Goal: Task Accomplishment & Management: Manage account settings

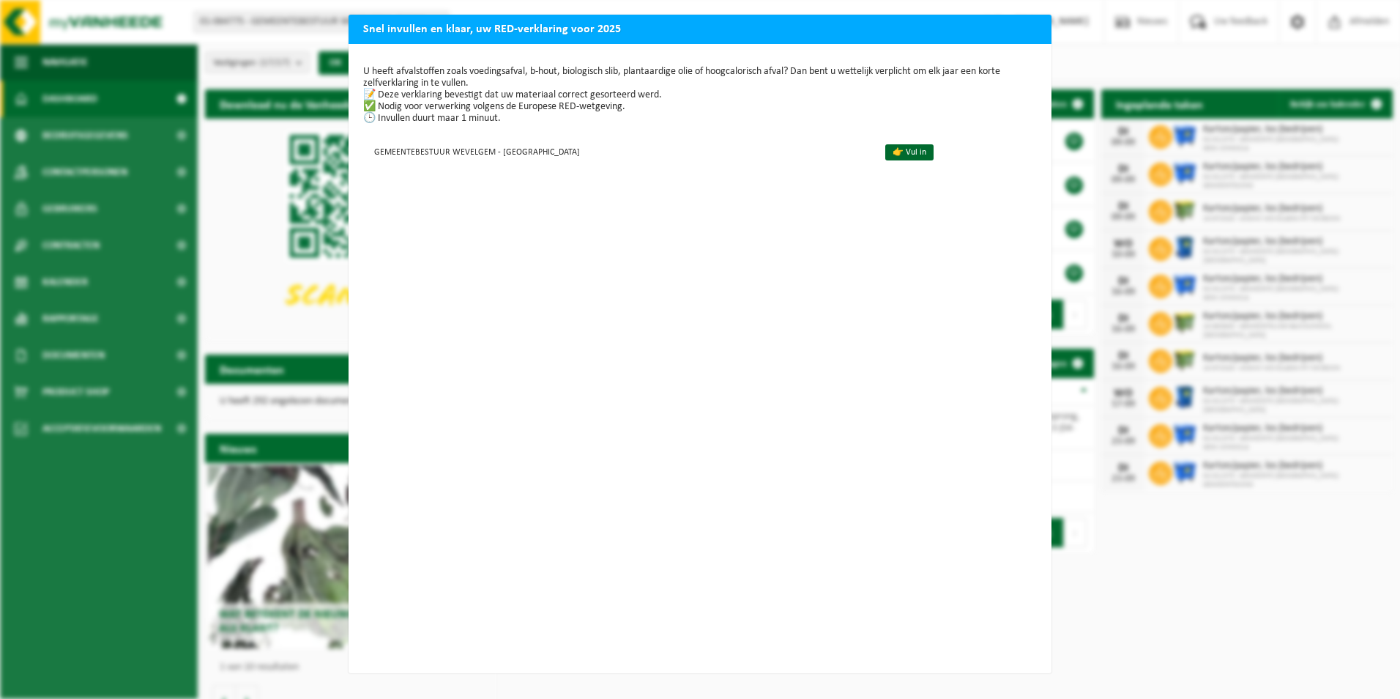
drag, startPoint x: 978, startPoint y: 198, endPoint x: 923, endPoint y: 206, distance: 54.8
click at [944, 206] on div "U heeft afvalstoffen zoals voedingsafval, b-hout, biologisch slib, plantaardige…" at bounding box center [700, 358] width 703 height 629
click at [885, 147] on link "👉 Vul in" at bounding box center [909, 152] width 48 height 16
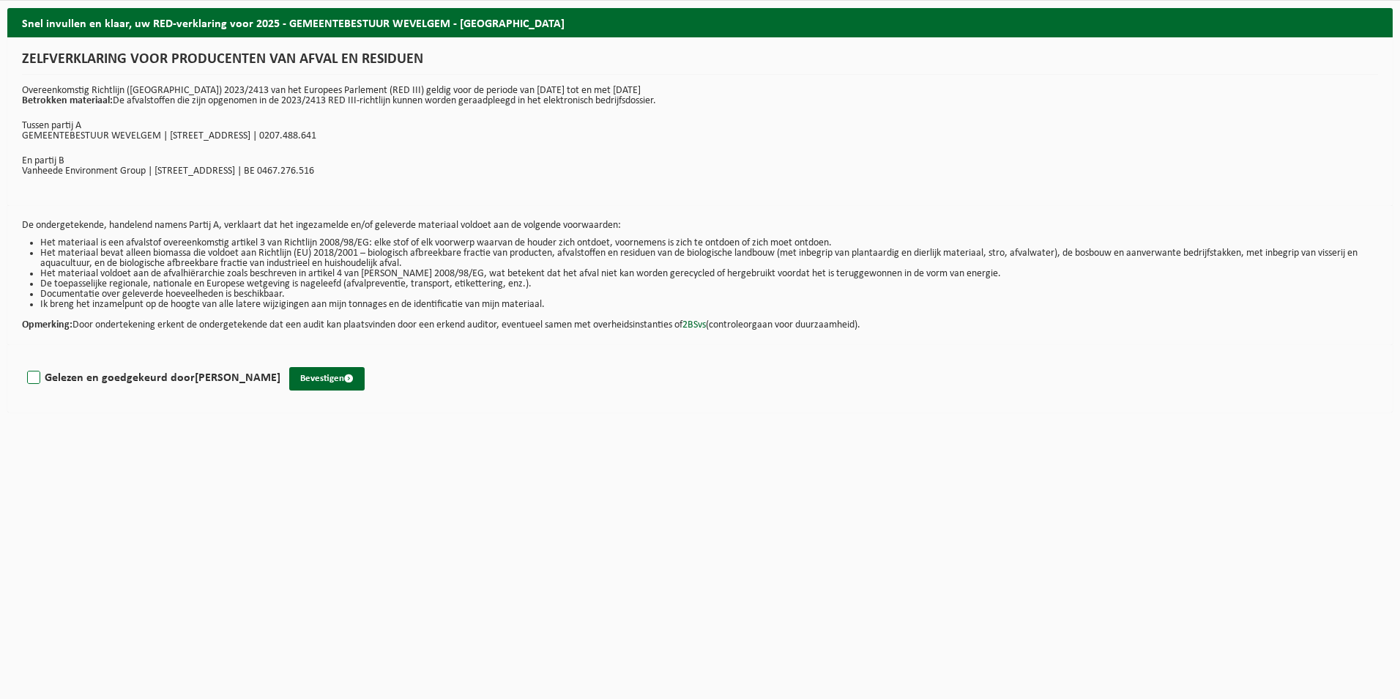
click at [77, 384] on label "Gelezen en goedgekeurd door Conny Vandendriessche" at bounding box center [152, 378] width 256 height 22
click at [280, 360] on input "Gelezen en goedgekeurd door Conny Vandendriessche" at bounding box center [280, 359] width 1 height 1
checkbox input "true"
click at [344, 376] on button "Bevestigen" at bounding box center [326, 378] width 75 height 23
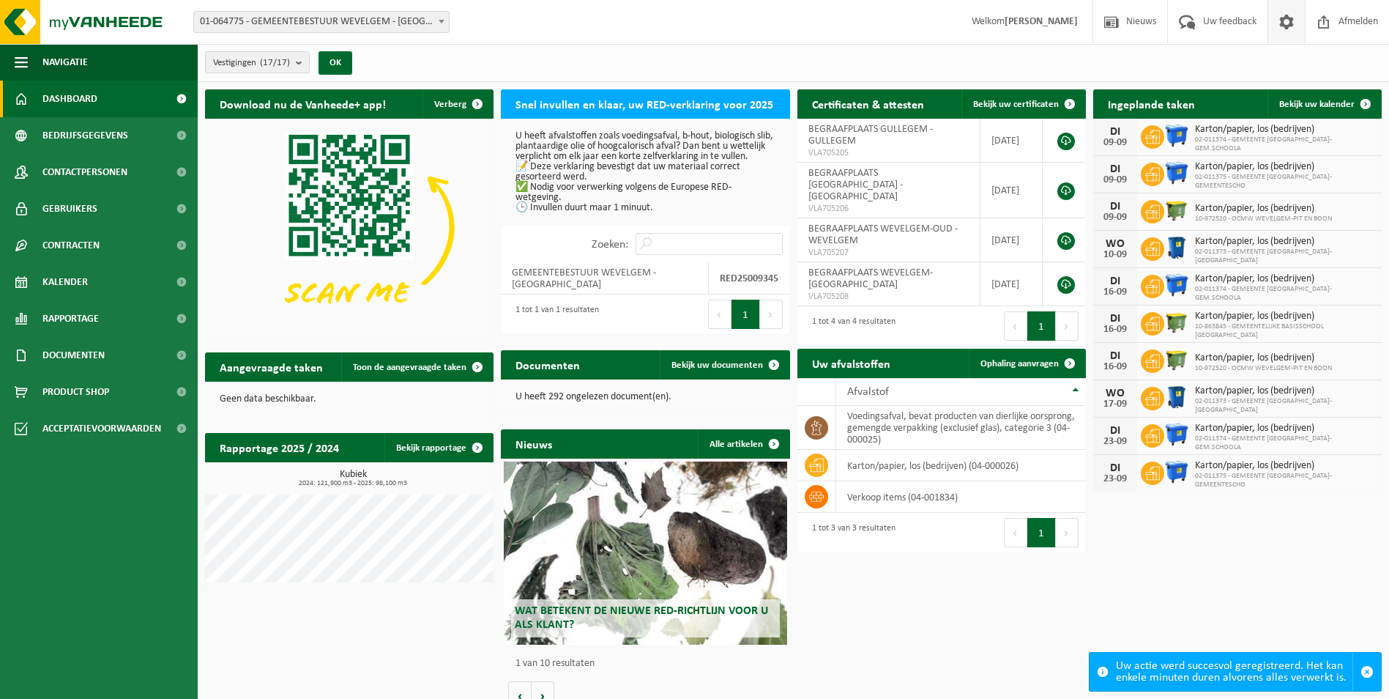
click at [1289, 21] on span at bounding box center [1287, 21] width 22 height 43
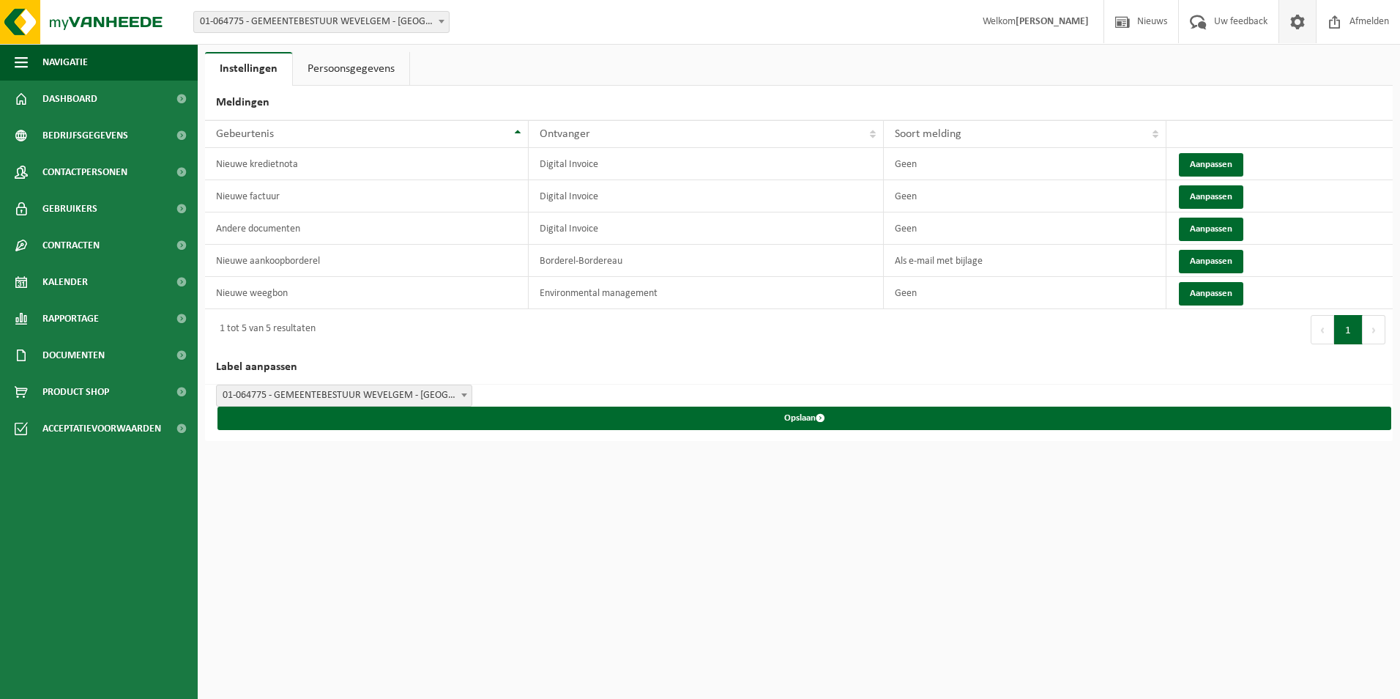
click at [367, 57] on link "Persoonsgegevens" at bounding box center [351, 69] width 116 height 34
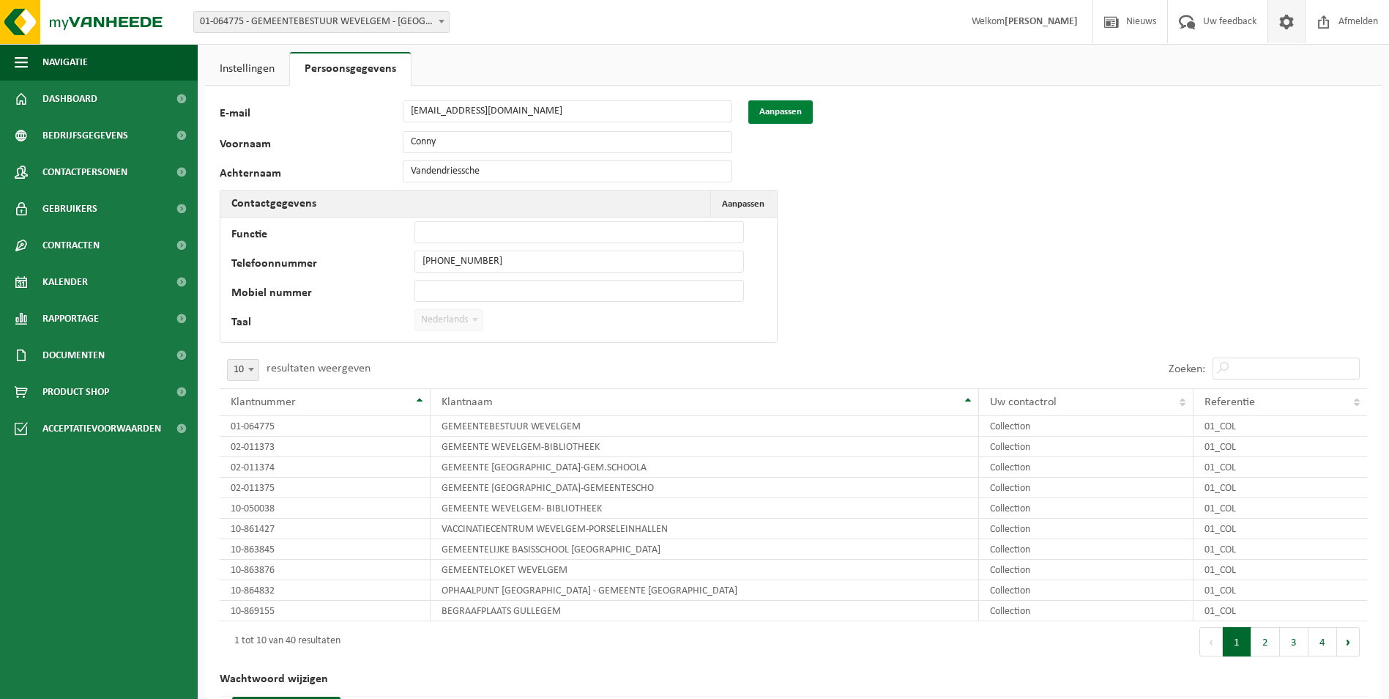
click at [796, 114] on button "Aanpassen" at bounding box center [780, 111] width 64 height 23
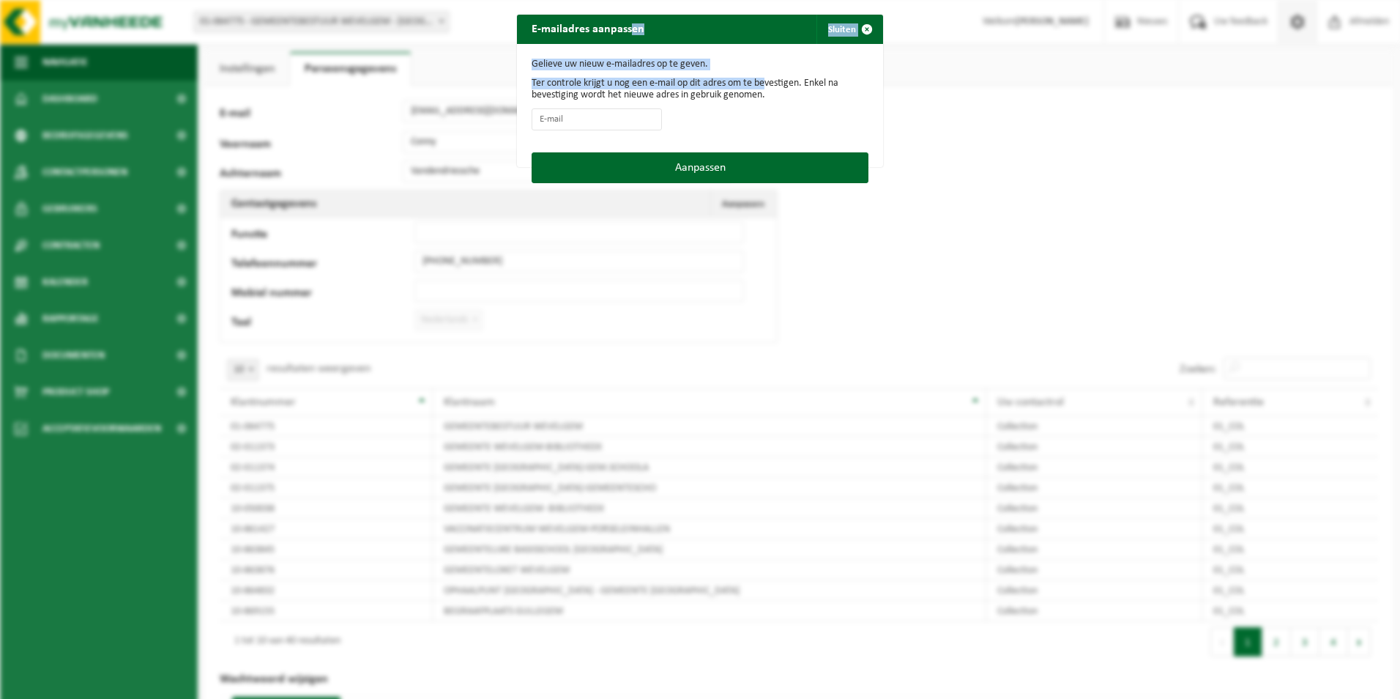
drag, startPoint x: 627, startPoint y: 27, endPoint x: 764, endPoint y: 86, distance: 149.2
click at [764, 86] on div "E-mailadres aanpassen Sluiten Gelieve uw nieuw e-mailadres op te geven. Ter con…" at bounding box center [700, 91] width 366 height 152
drag, startPoint x: 764, startPoint y: 86, endPoint x: 974, endPoint y: 70, distance: 210.8
click at [974, 70] on div "E-mailadres aanpassen Sluiten Gelieve uw nieuw e-mailadres op te geven. Ter con…" at bounding box center [700, 349] width 1400 height 699
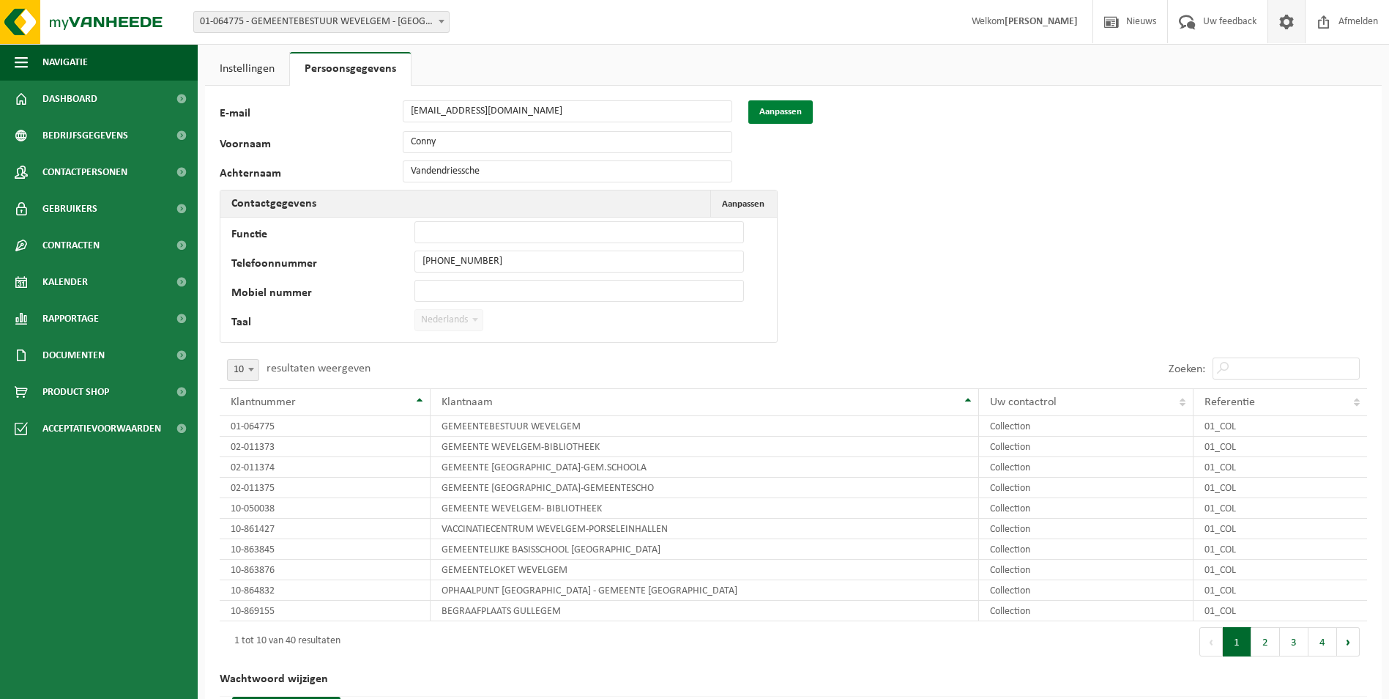
click at [774, 111] on button "Aanpassen" at bounding box center [780, 111] width 64 height 23
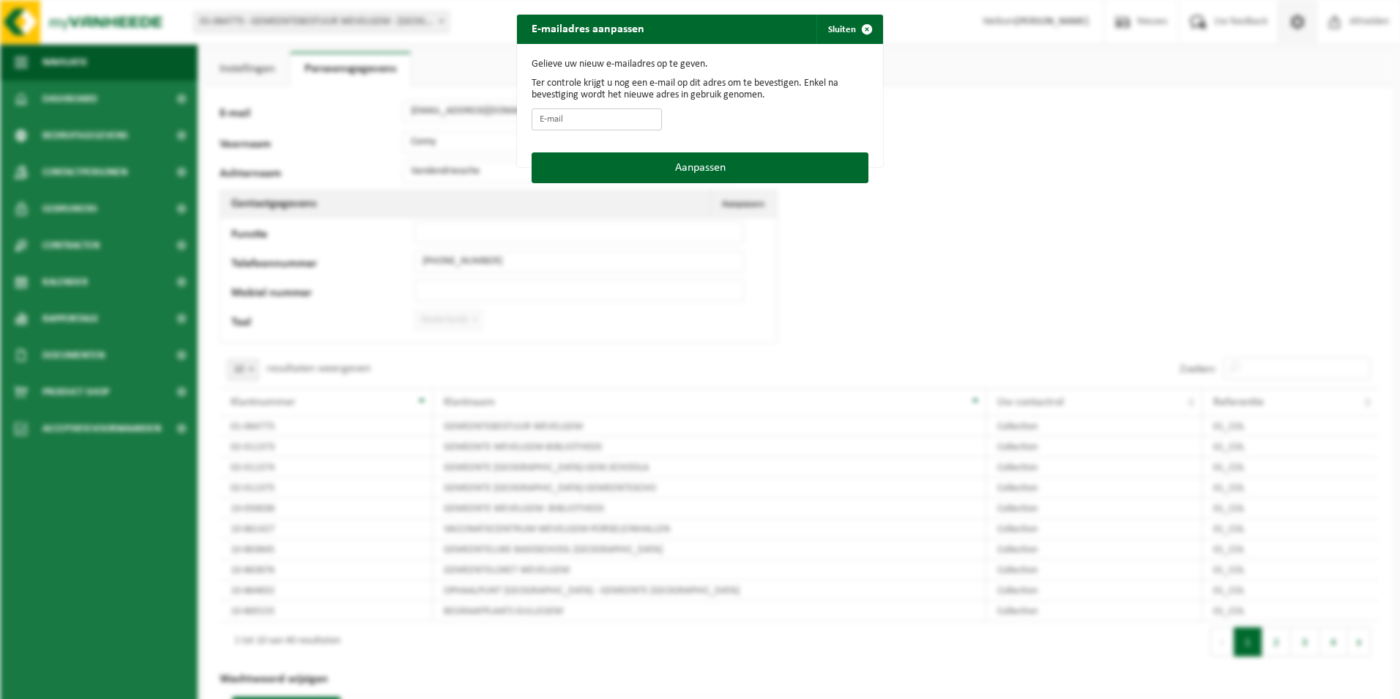
click at [627, 122] on input "E-mail" at bounding box center [597, 119] width 130 height 22
type input "groenenklimaat@wevelgem.be"
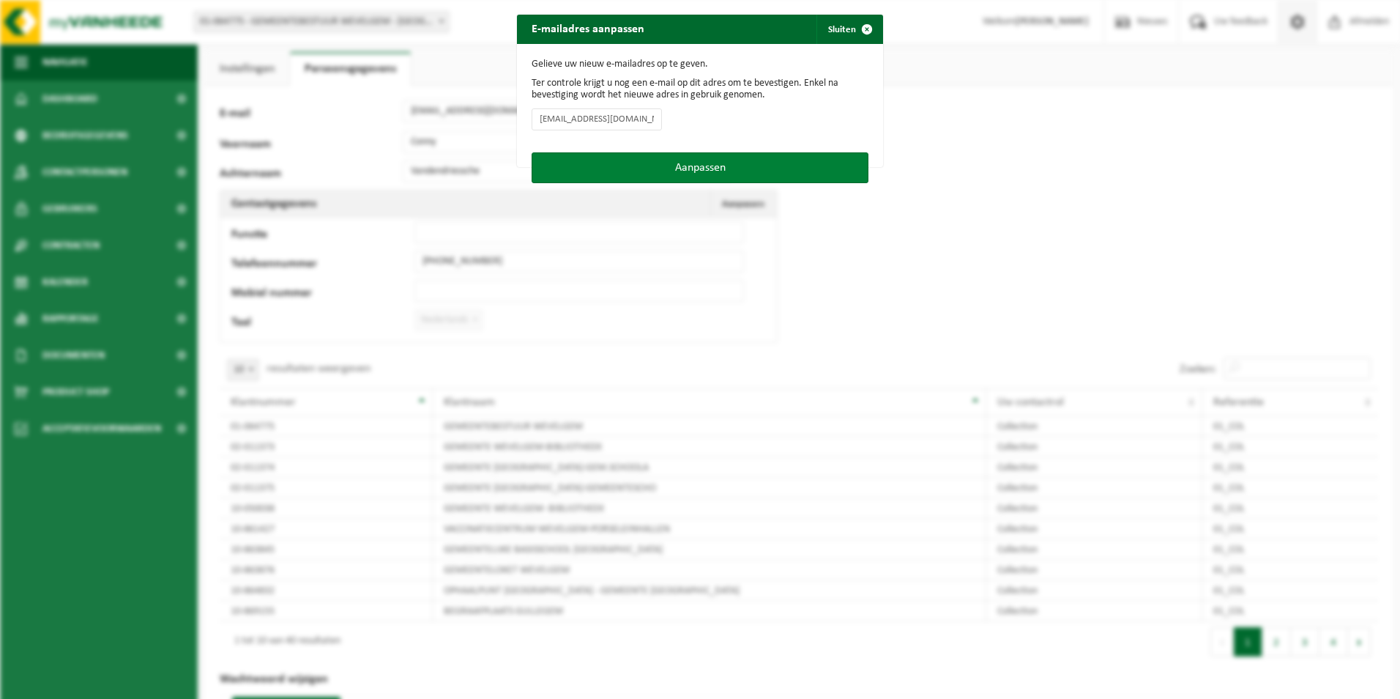
click at [672, 165] on button "Aanpassen" at bounding box center [700, 167] width 337 height 31
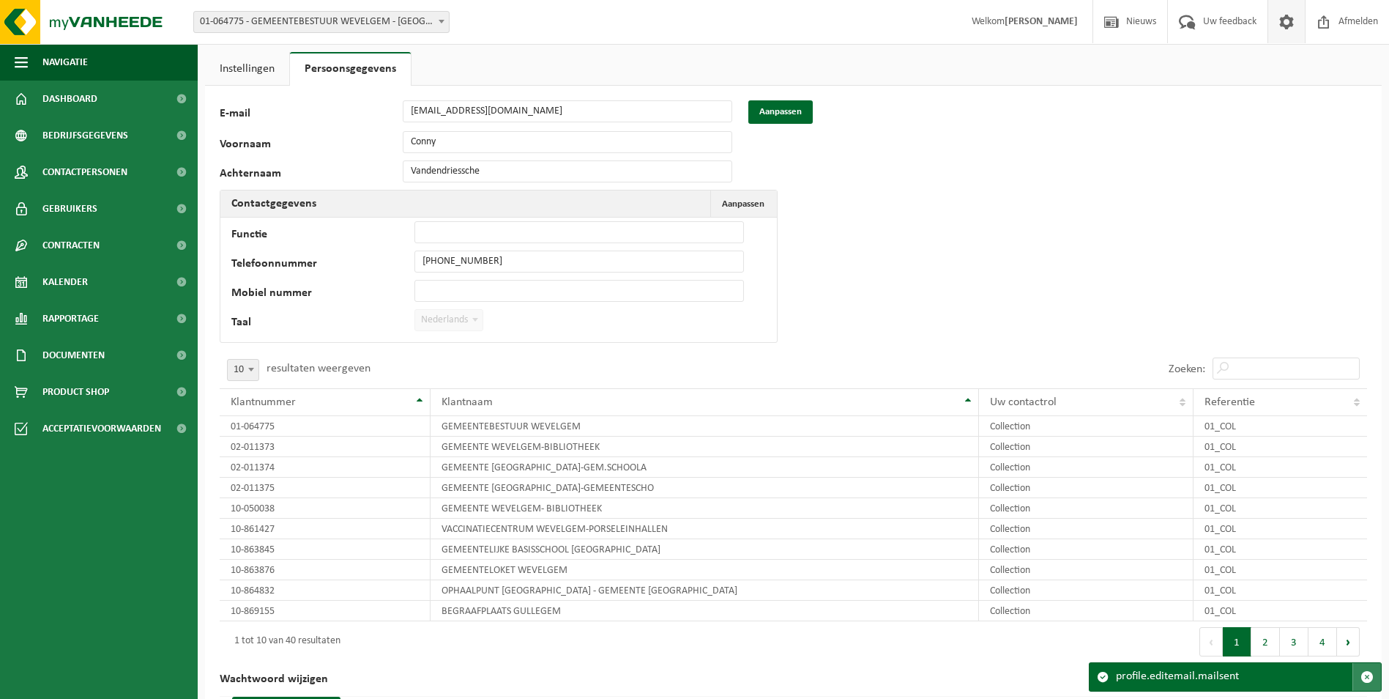
click at [1377, 683] on button "button" at bounding box center [1367, 677] width 29 height 28
click at [253, 71] on link "Instellingen" at bounding box center [247, 69] width 84 height 34
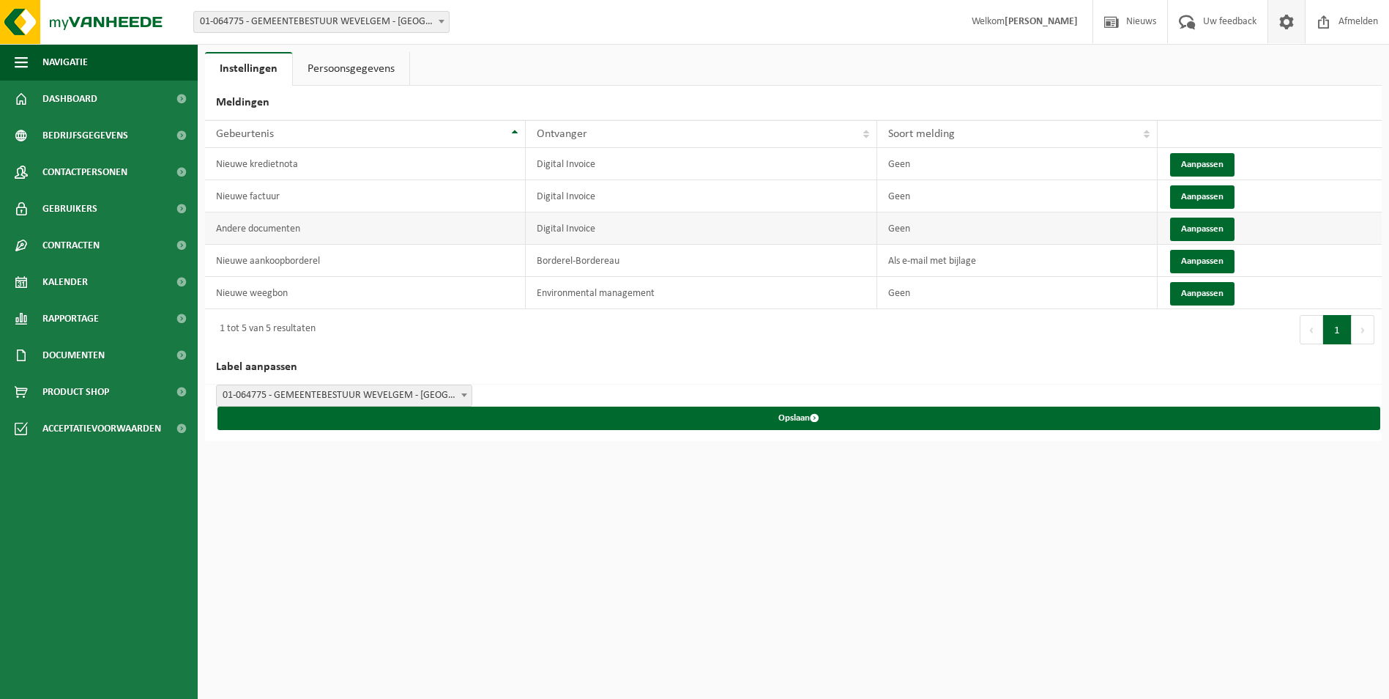
click at [557, 232] on td "Digital Invoice" at bounding box center [702, 228] width 352 height 32
click at [324, 67] on link "Persoonsgegevens" at bounding box center [351, 69] width 116 height 34
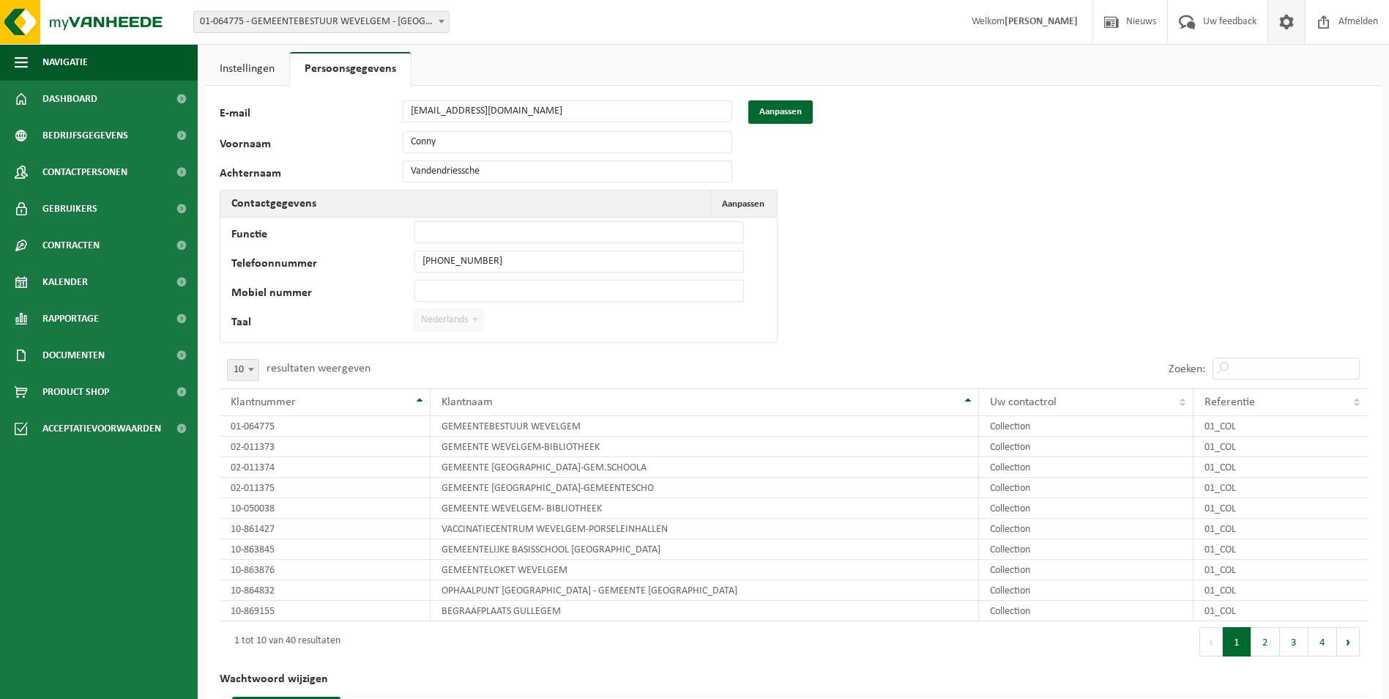
click at [352, 22] on span "01-064775 - GEMEENTEBESTUUR WEVELGEM - [GEOGRAPHIC_DATA]" at bounding box center [321, 22] width 255 height 21
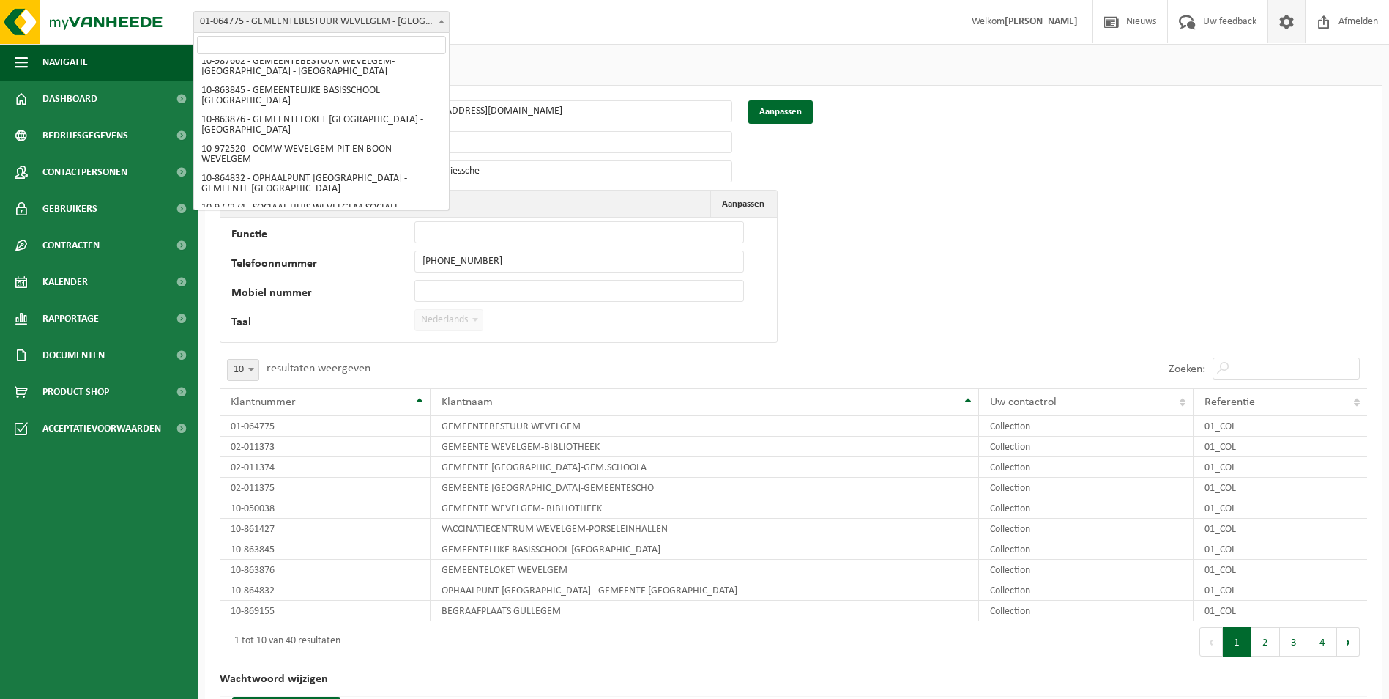
scroll to position [331, 0]
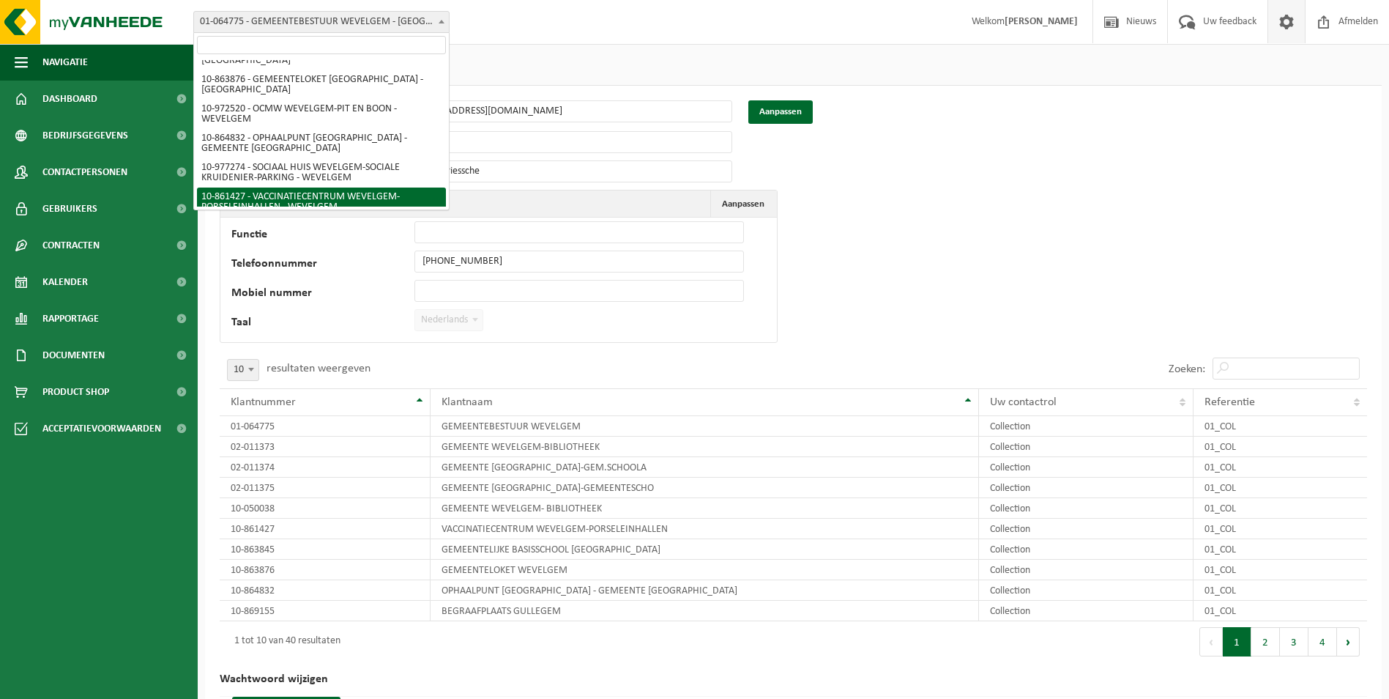
select select "100626"
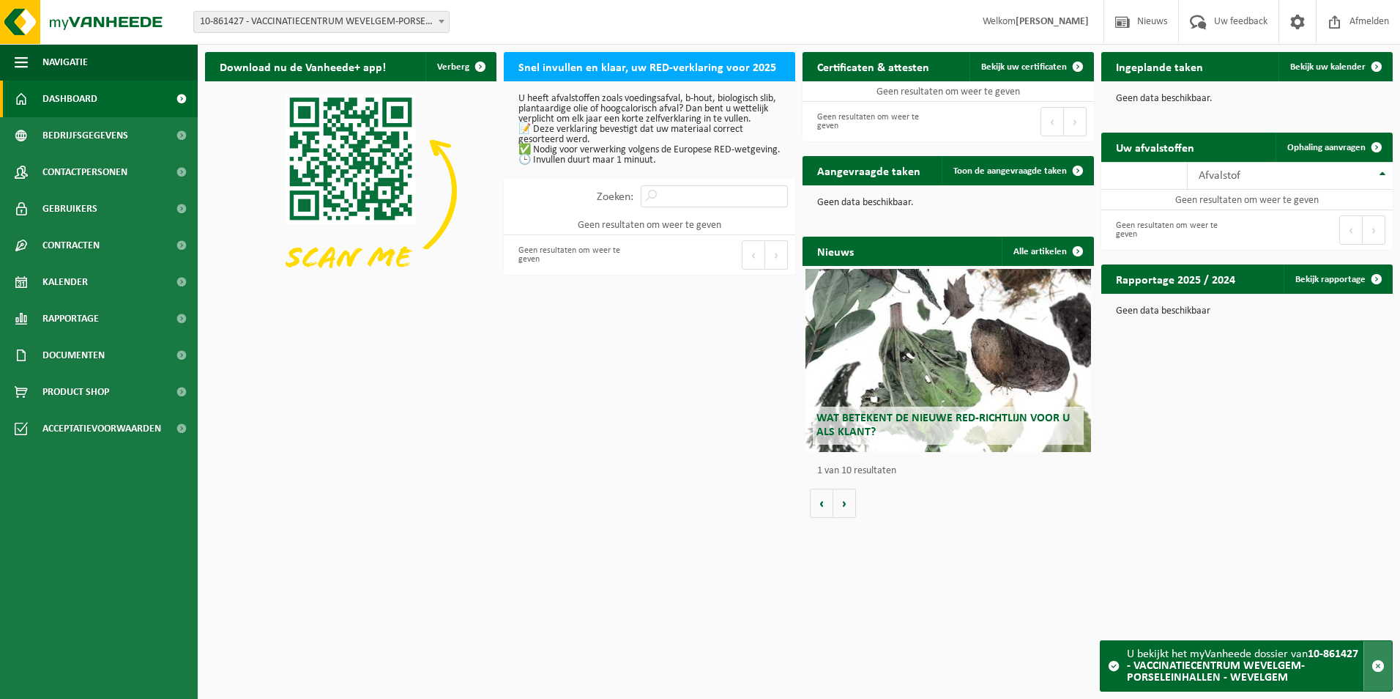
click at [1382, 669] on span "button" at bounding box center [1378, 665] width 13 height 13
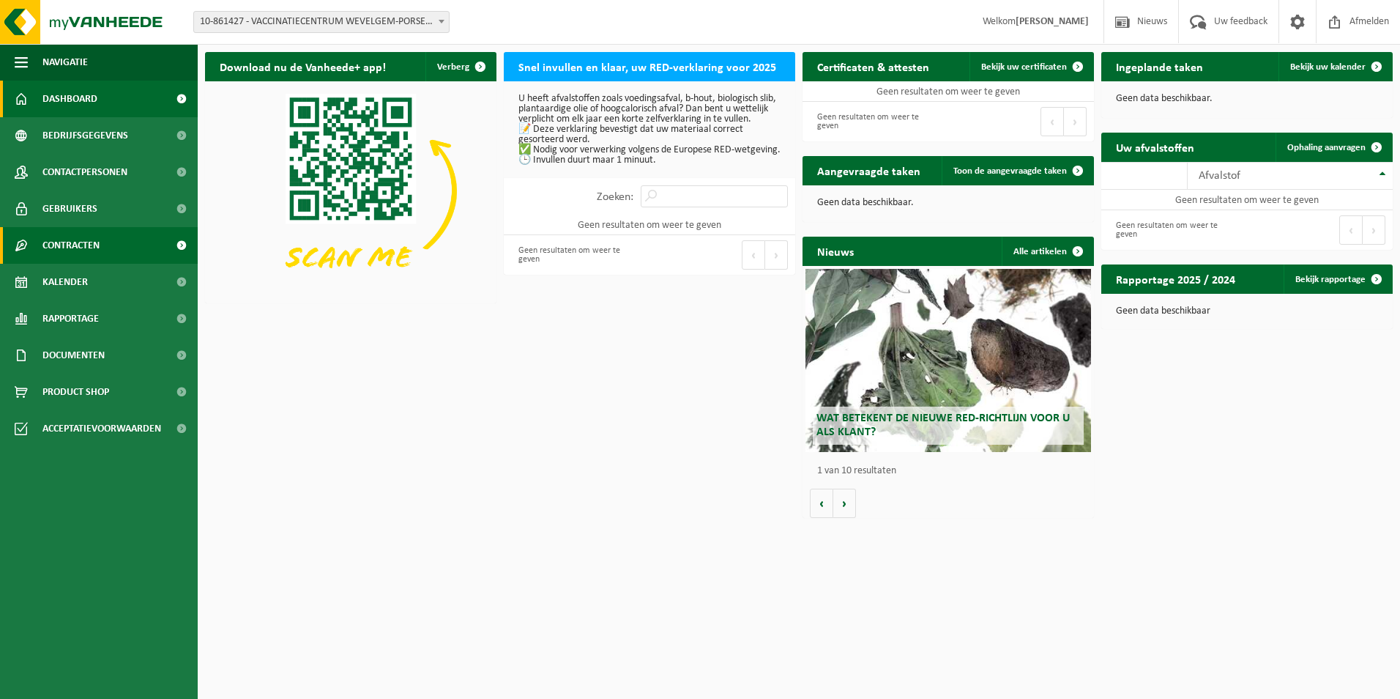
click at [57, 242] on span "Contracten" at bounding box center [70, 245] width 57 height 37
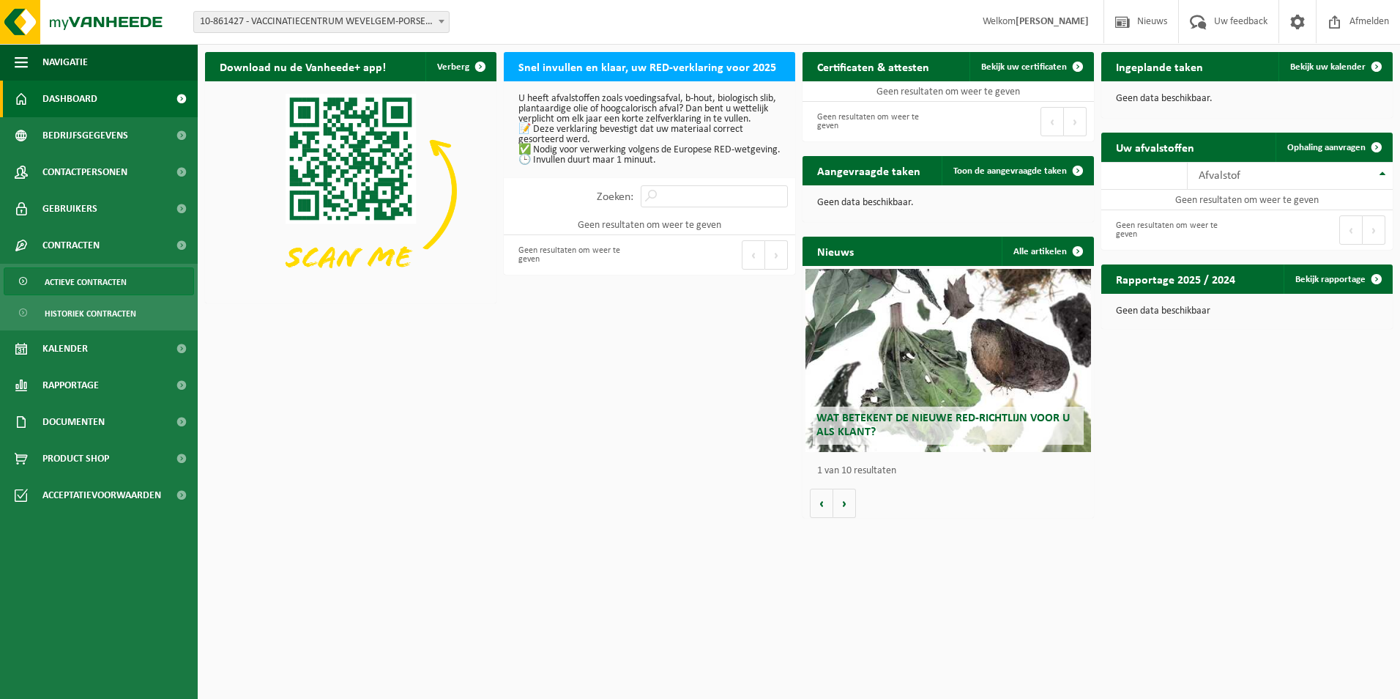
click at [73, 286] on span "Actieve contracten" at bounding box center [86, 282] width 82 height 28
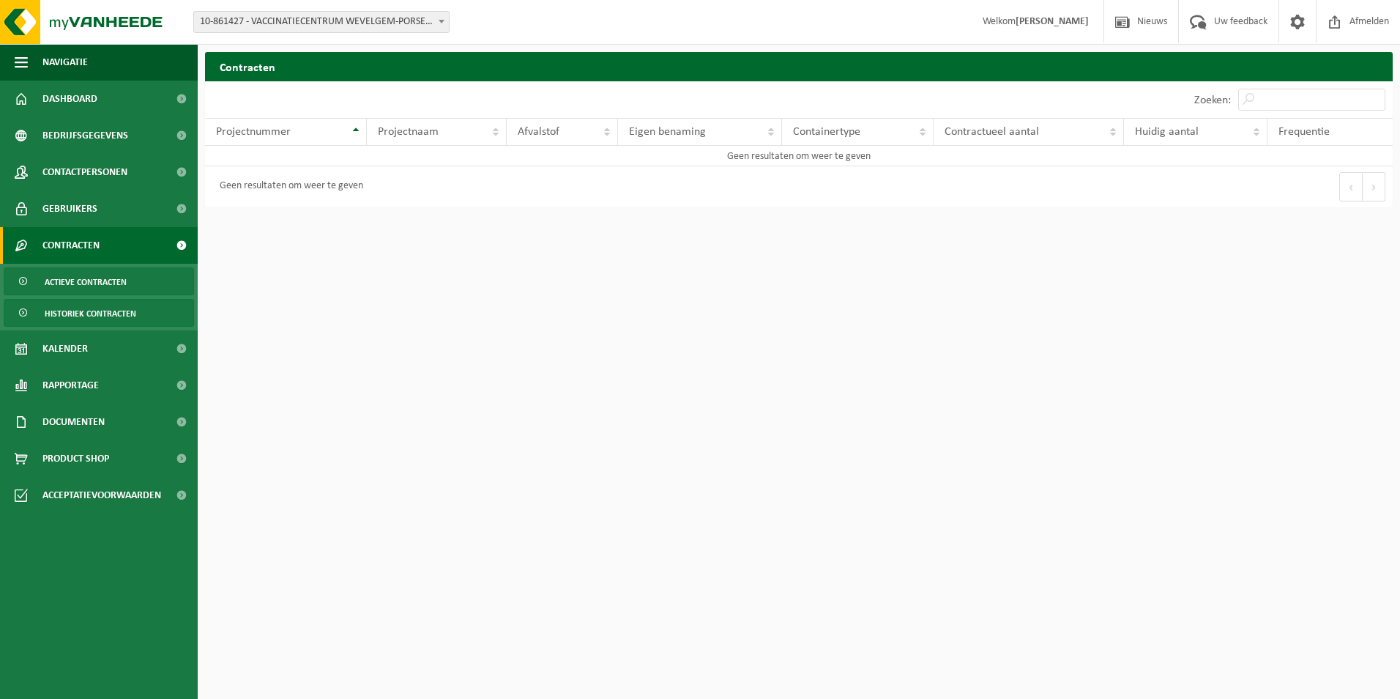
click at [66, 310] on span "Historiek contracten" at bounding box center [91, 314] width 92 height 28
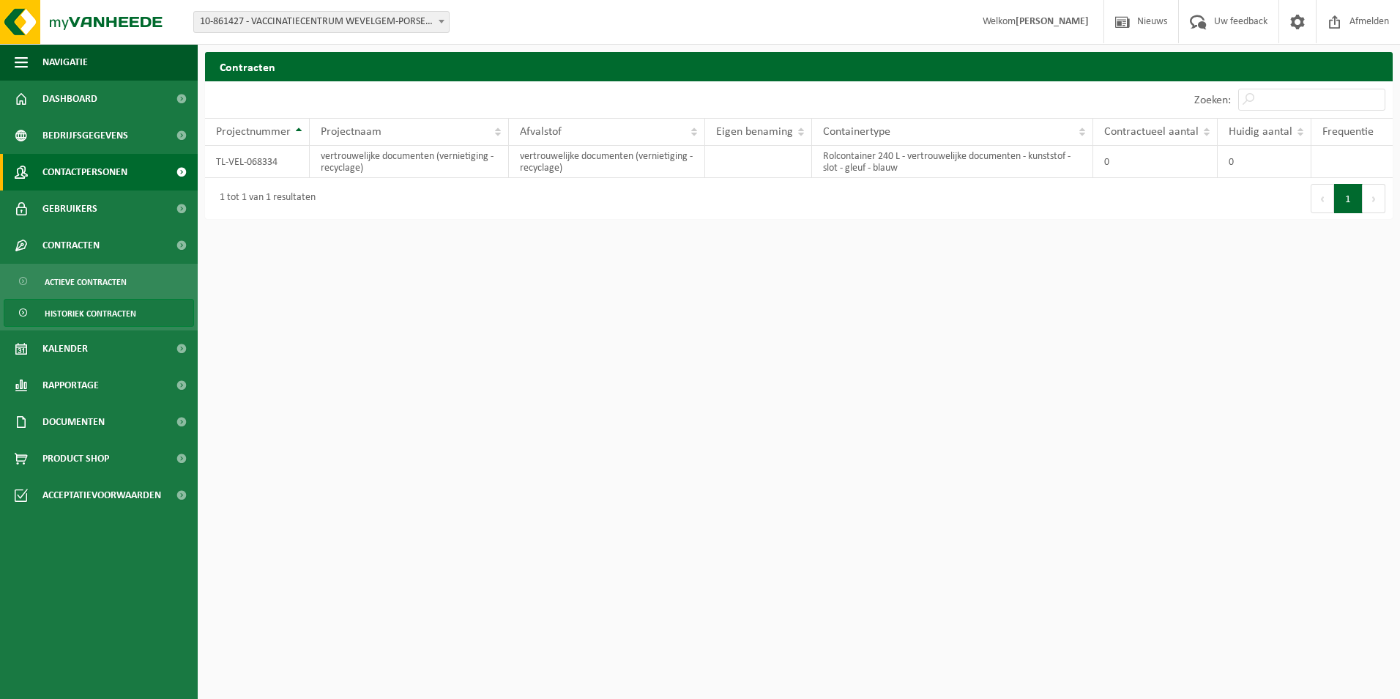
click at [69, 165] on span "Contactpersonen" at bounding box center [84, 172] width 85 height 37
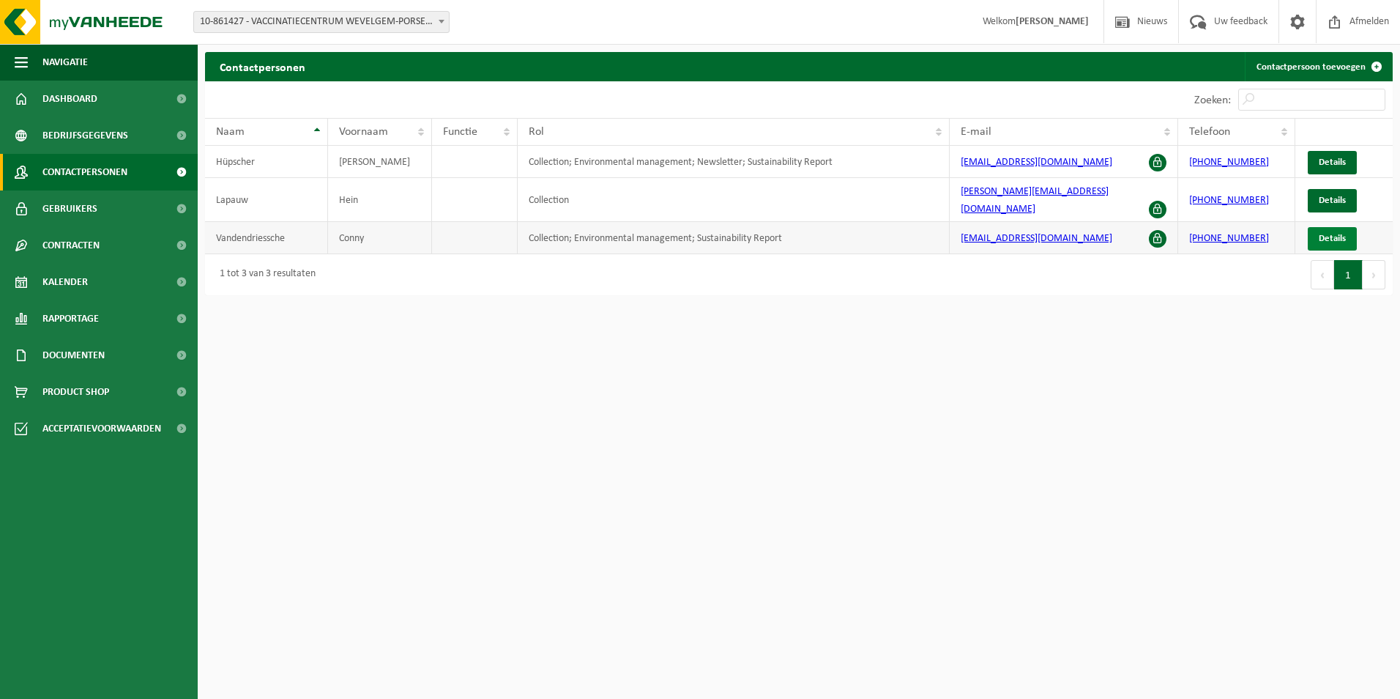
click at [1331, 234] on span "Details" at bounding box center [1332, 239] width 27 height 10
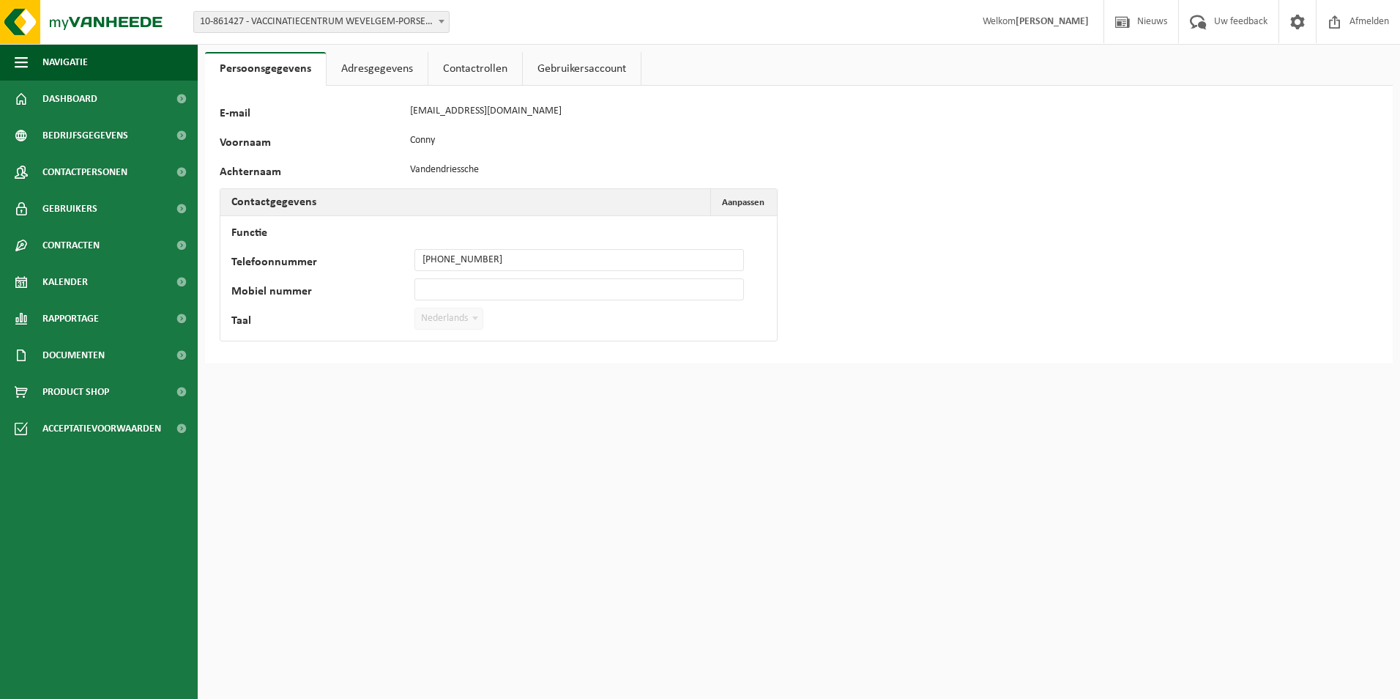
click at [368, 68] on link "Adresgegevens" at bounding box center [377, 69] width 101 height 34
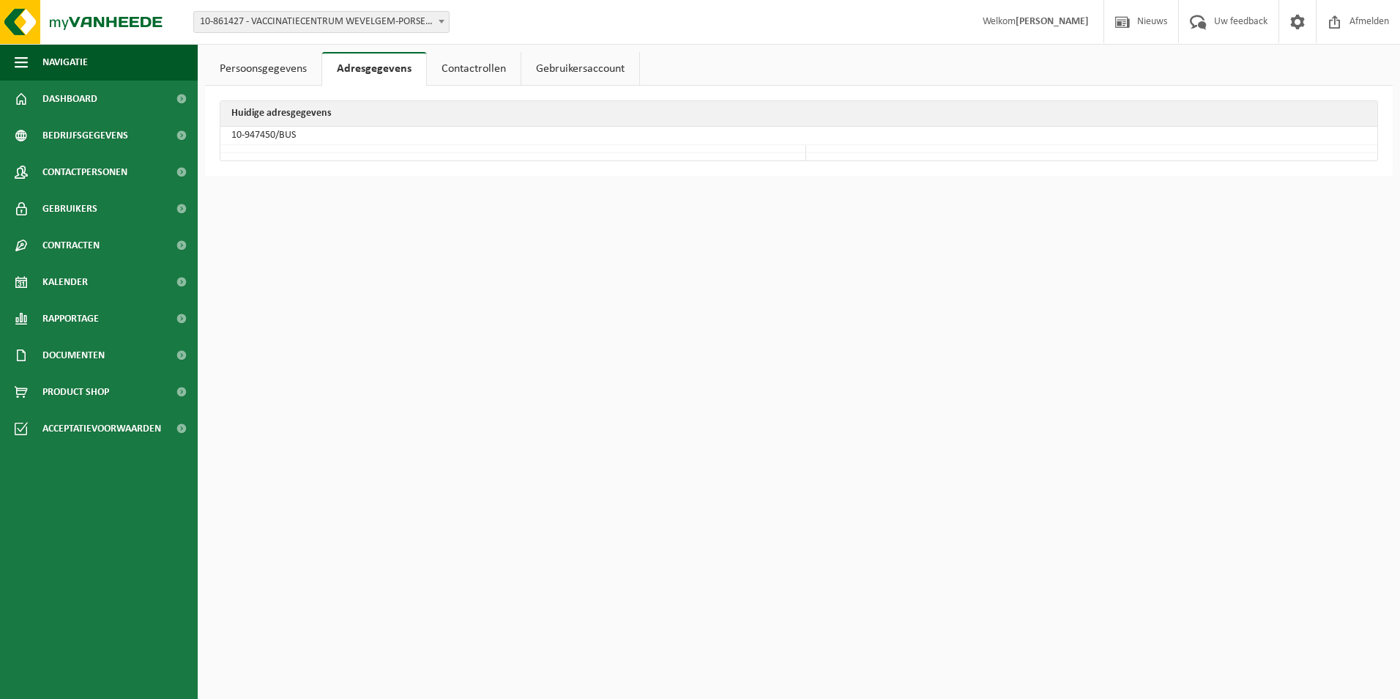
click at [452, 66] on link "Contactrollen" at bounding box center [474, 69] width 94 height 34
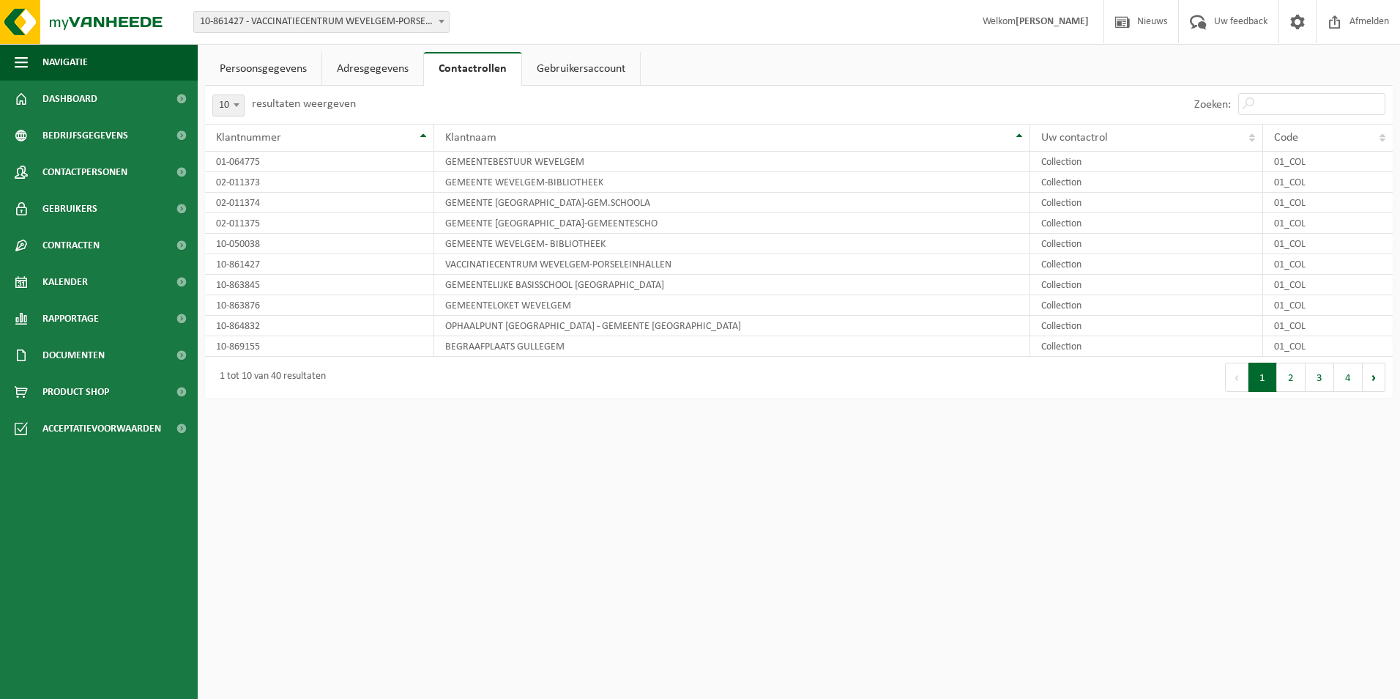
click at [568, 66] on link "Gebruikersaccount" at bounding box center [581, 69] width 118 height 34
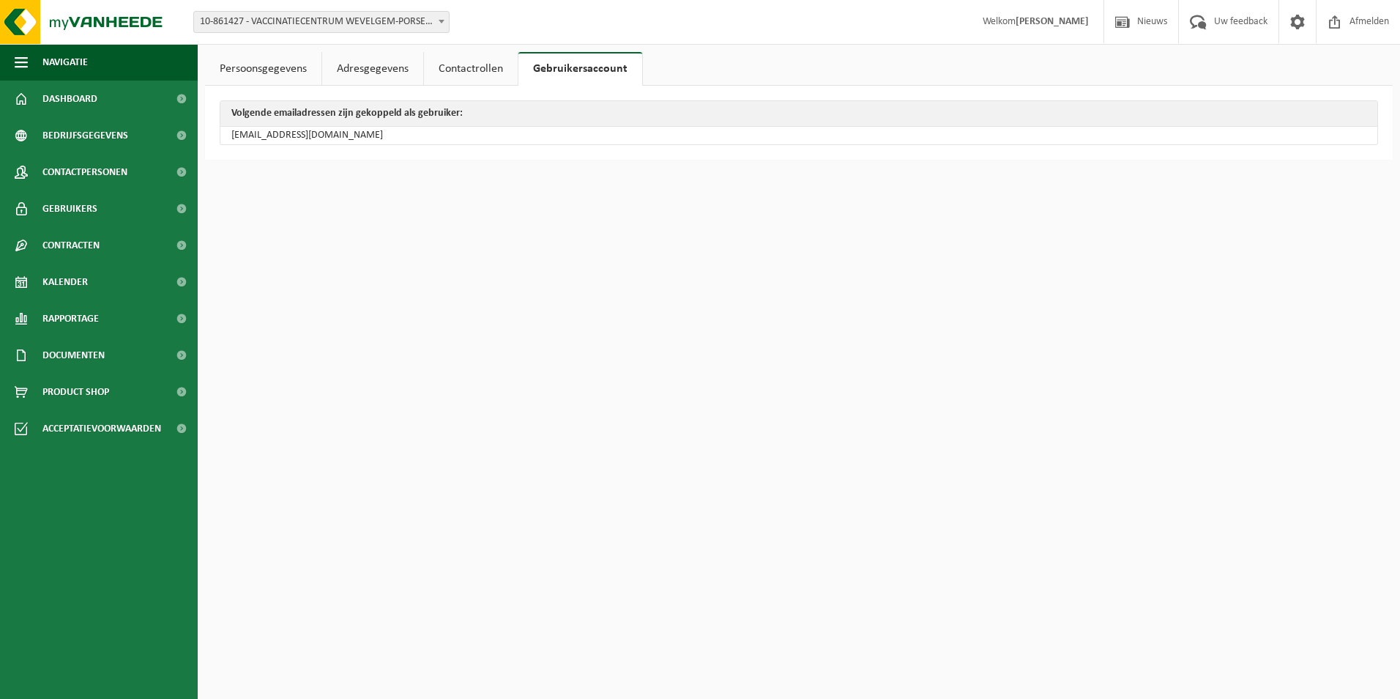
click at [327, 135] on td "groenenklimaat@wevelgem.be" at bounding box center [798, 136] width 1157 height 18
click at [280, 67] on link "Persoonsgegevens" at bounding box center [263, 69] width 116 height 34
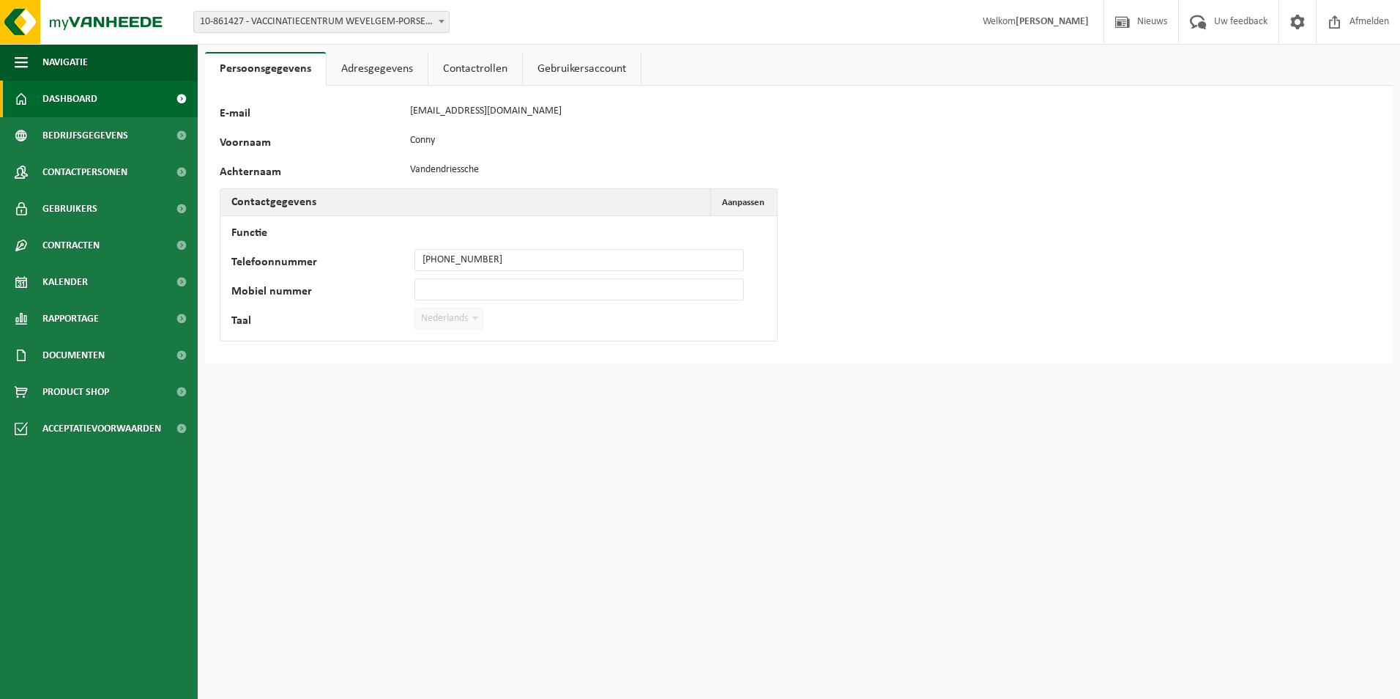
click at [75, 94] on span "Dashboard" at bounding box center [69, 99] width 55 height 37
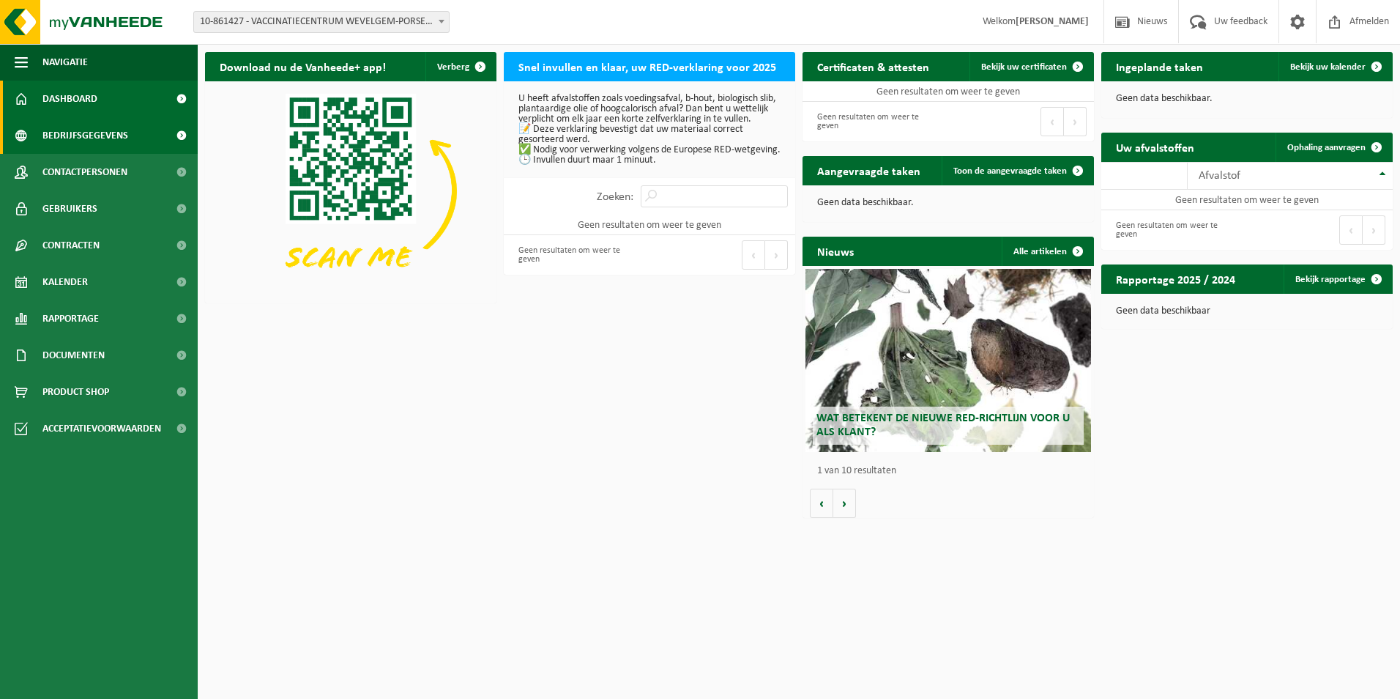
click at [68, 135] on span "Bedrijfsgegevens" at bounding box center [85, 135] width 86 height 37
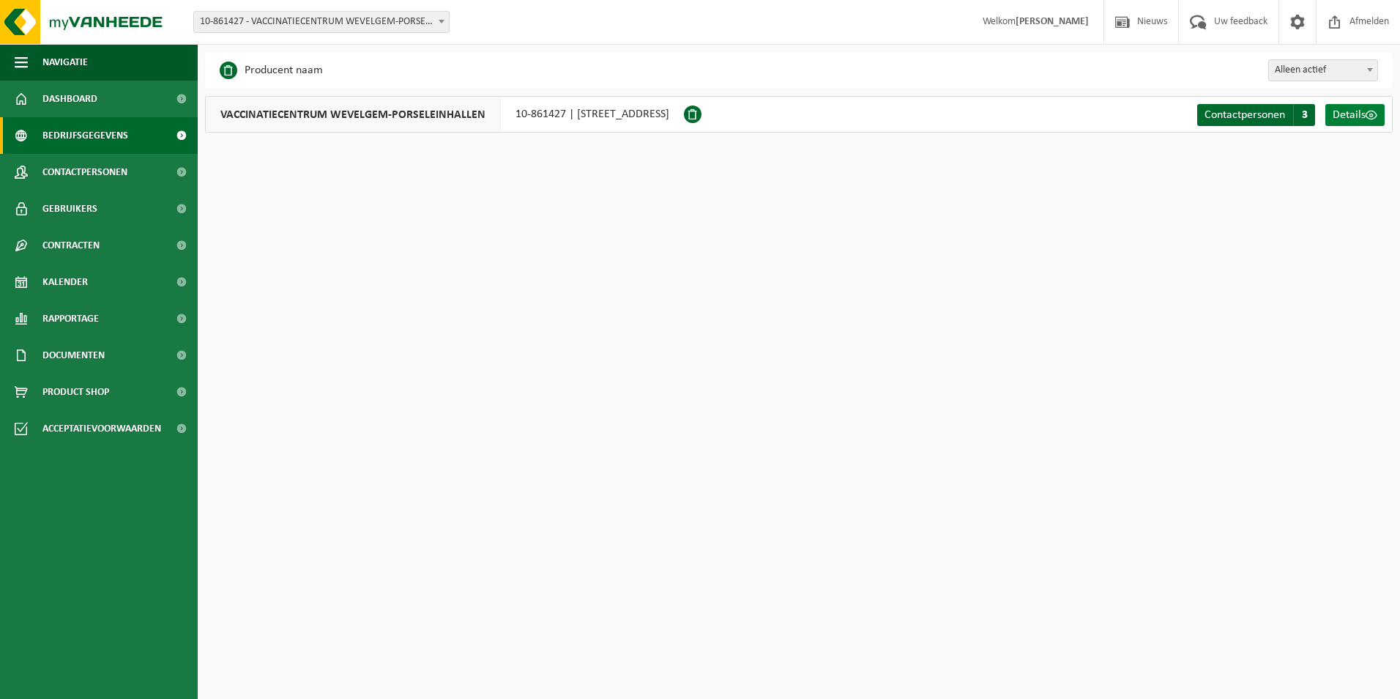
click at [1359, 117] on span "Details" at bounding box center [1349, 115] width 33 height 12
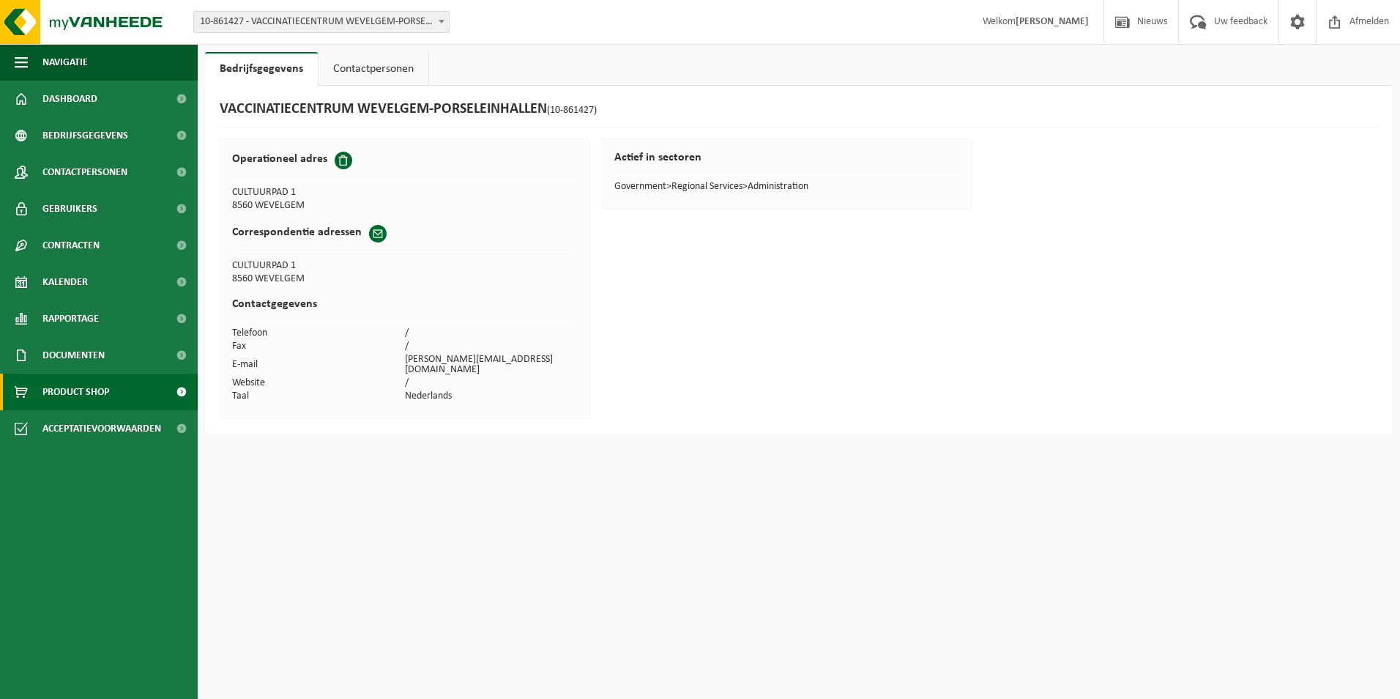
click at [64, 384] on span "Product Shop" at bounding box center [75, 391] width 67 height 37
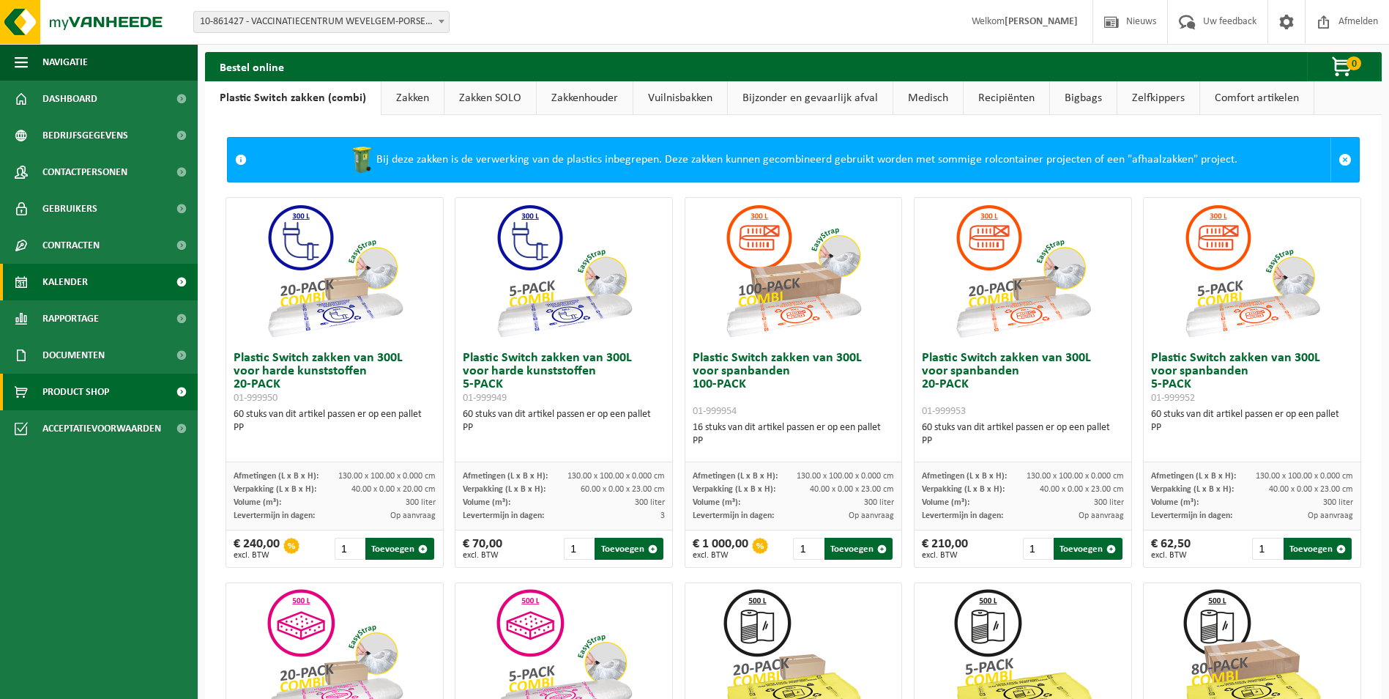
click at [71, 286] on span "Kalender" at bounding box center [64, 282] width 45 height 37
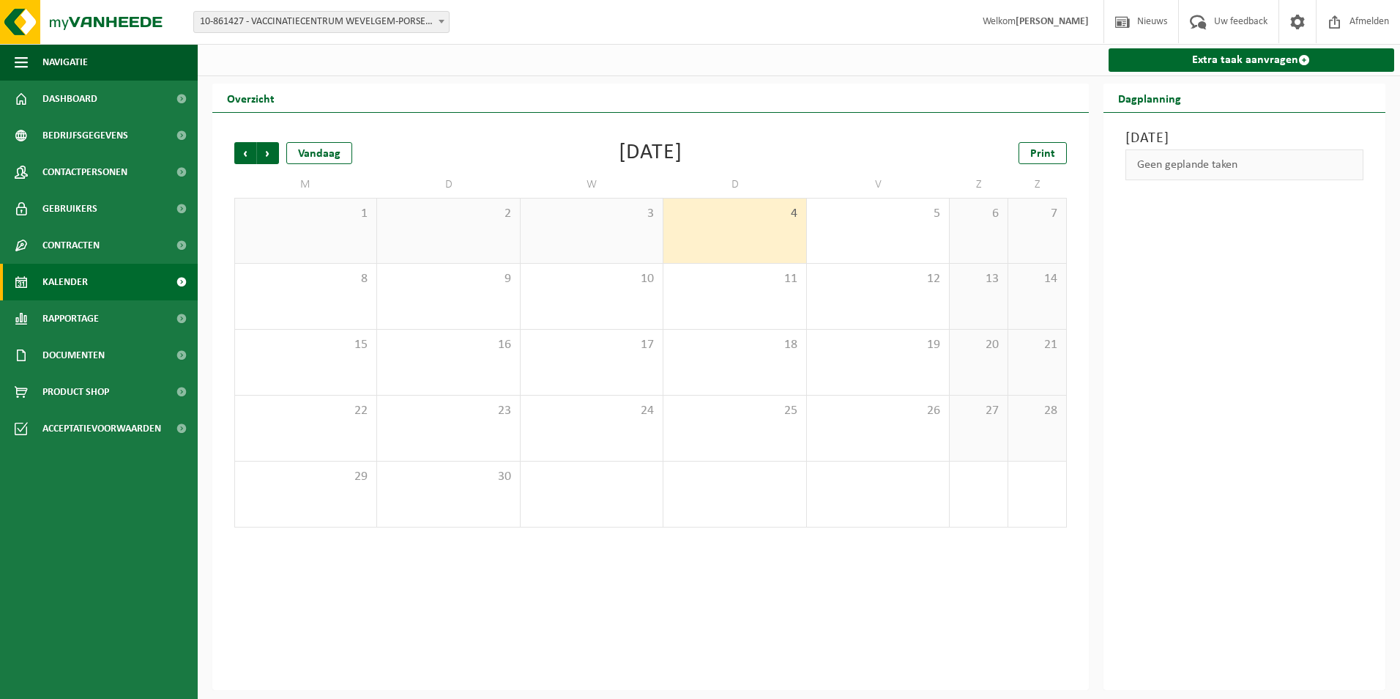
click at [585, 201] on div "3" at bounding box center [592, 230] width 142 height 64
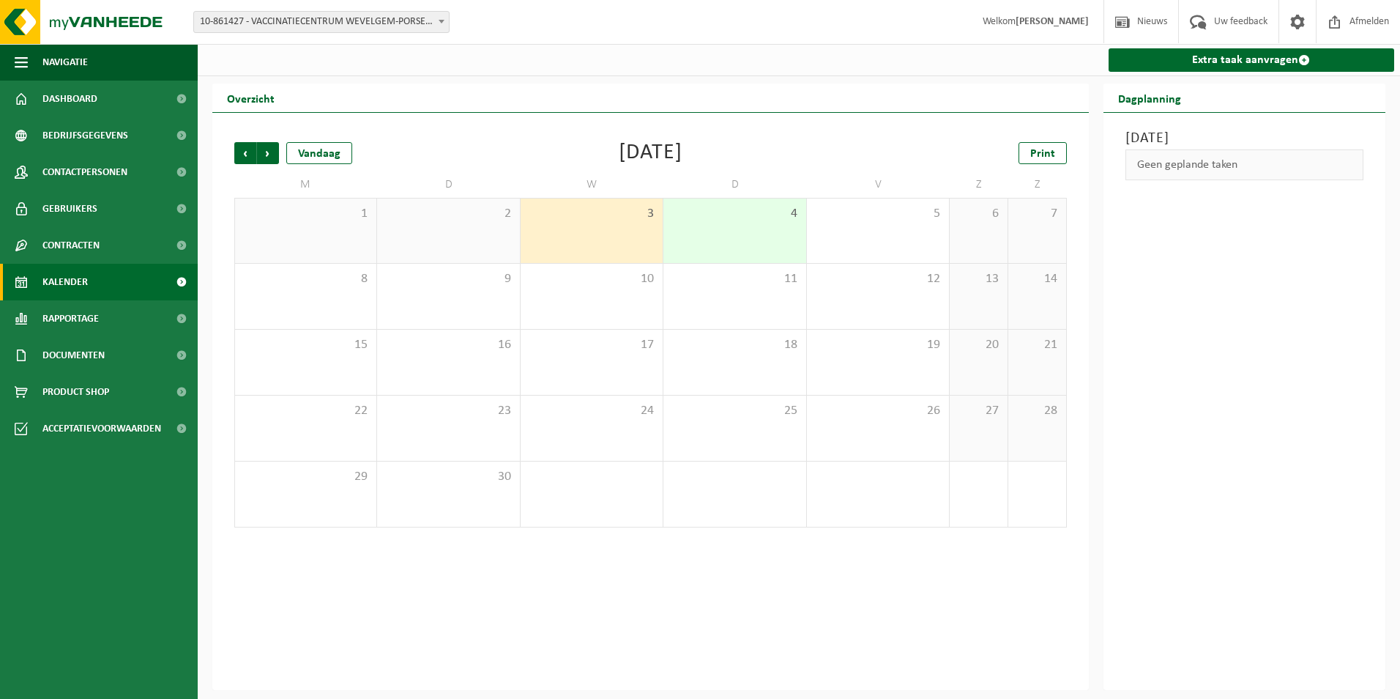
click at [451, 225] on div "2" at bounding box center [448, 230] width 142 height 64
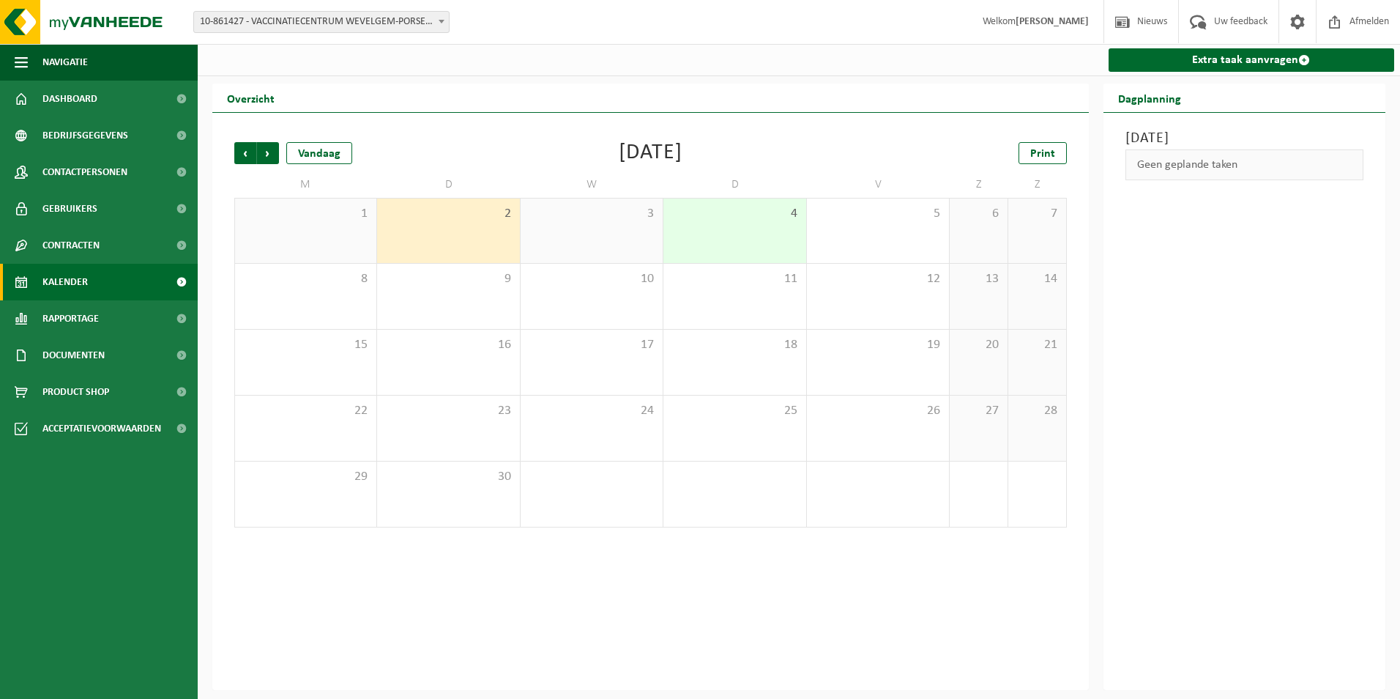
click at [352, 231] on div "1" at bounding box center [305, 230] width 141 height 64
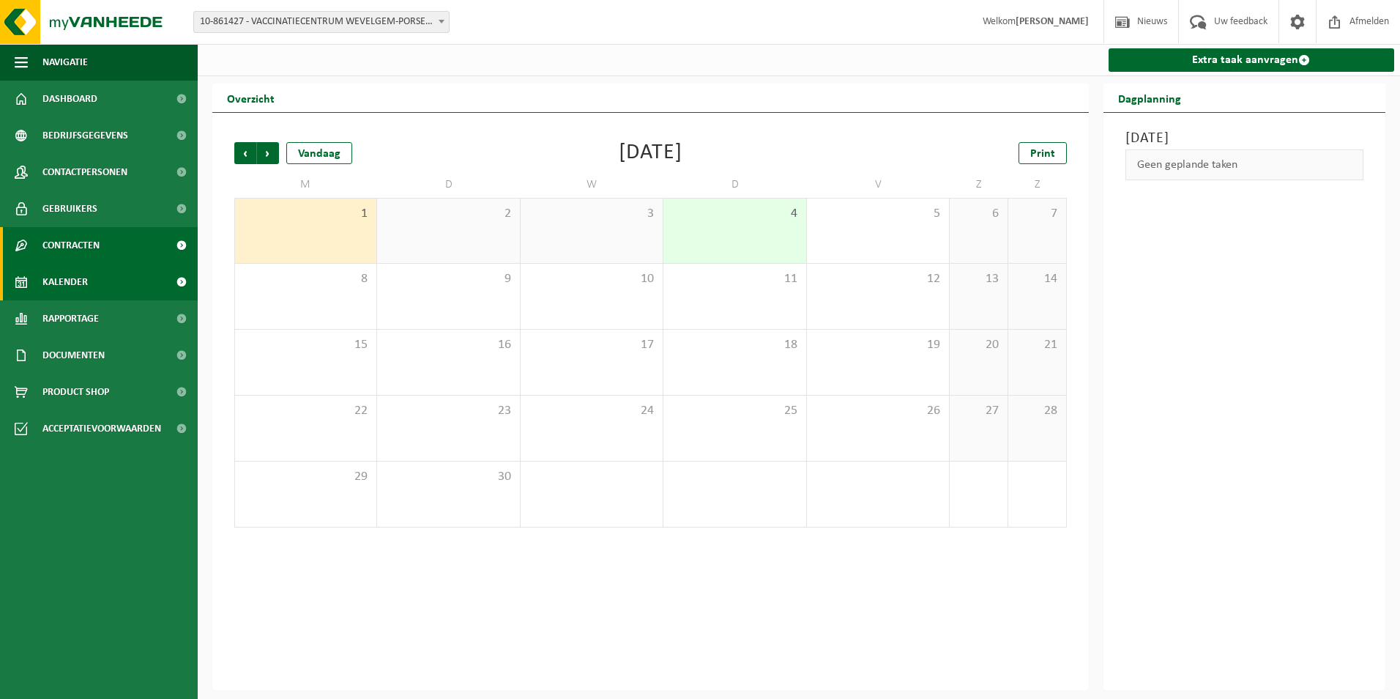
click at [73, 239] on span "Contracten" at bounding box center [70, 245] width 57 height 37
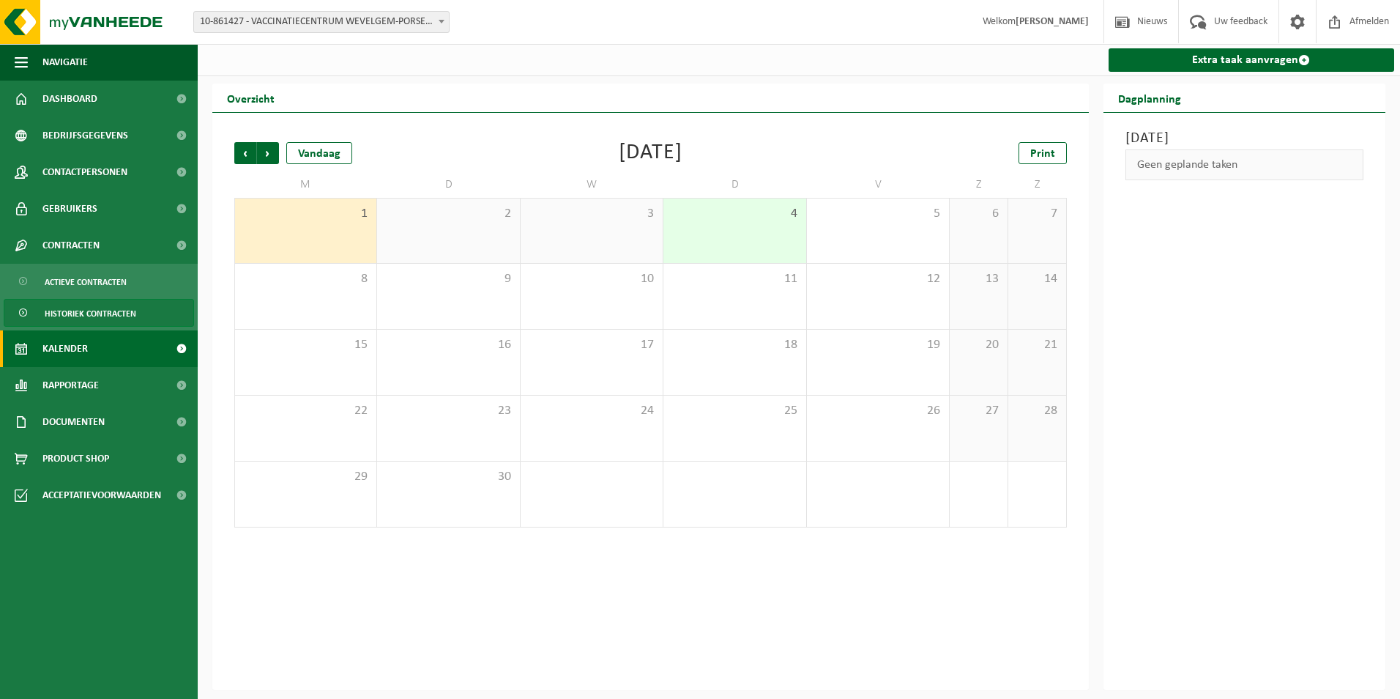
click at [85, 311] on span "Historiek contracten" at bounding box center [91, 314] width 92 height 28
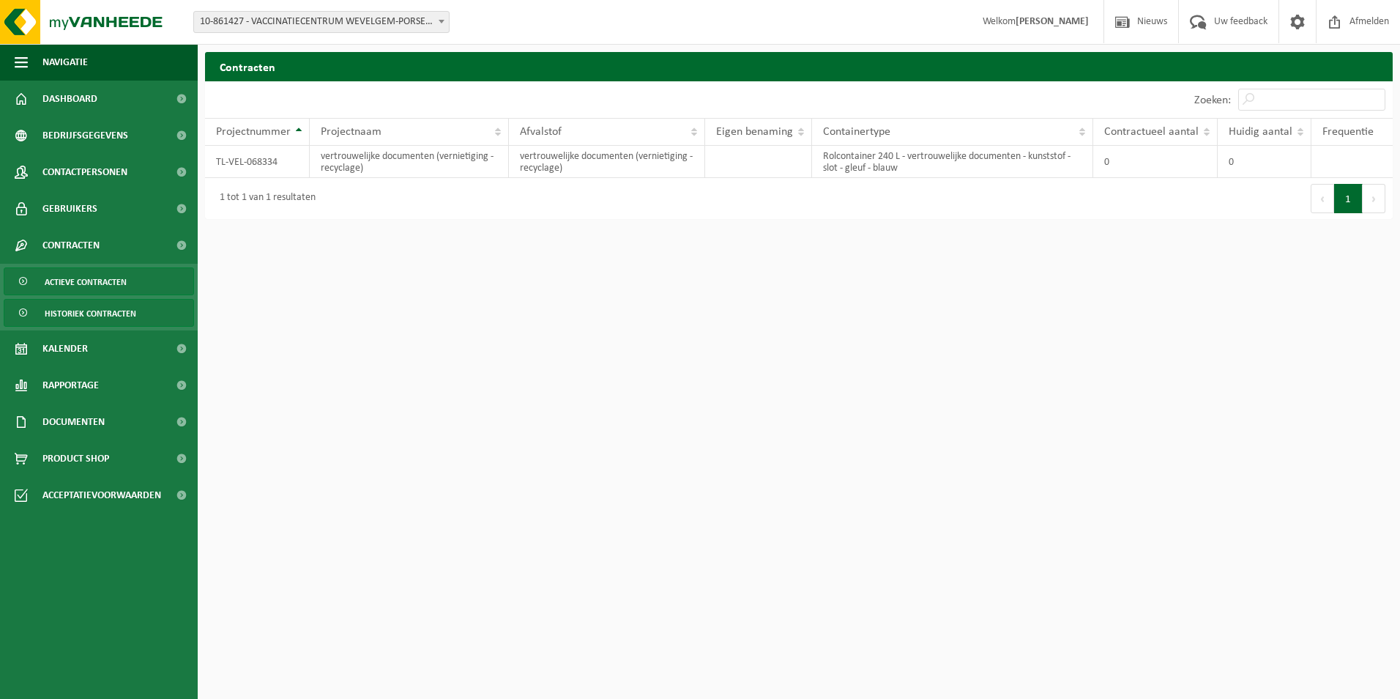
click at [94, 280] on span "Actieve contracten" at bounding box center [86, 282] width 82 height 28
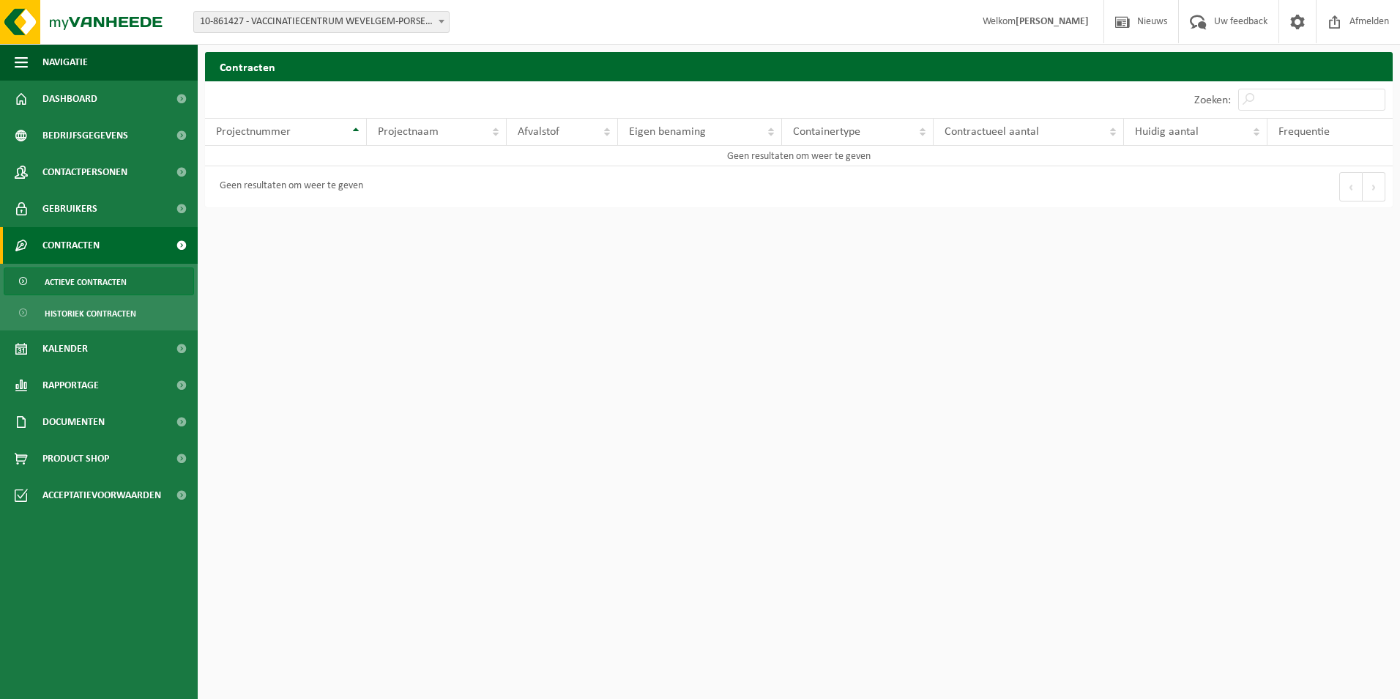
click at [438, 26] on span at bounding box center [441, 21] width 15 height 19
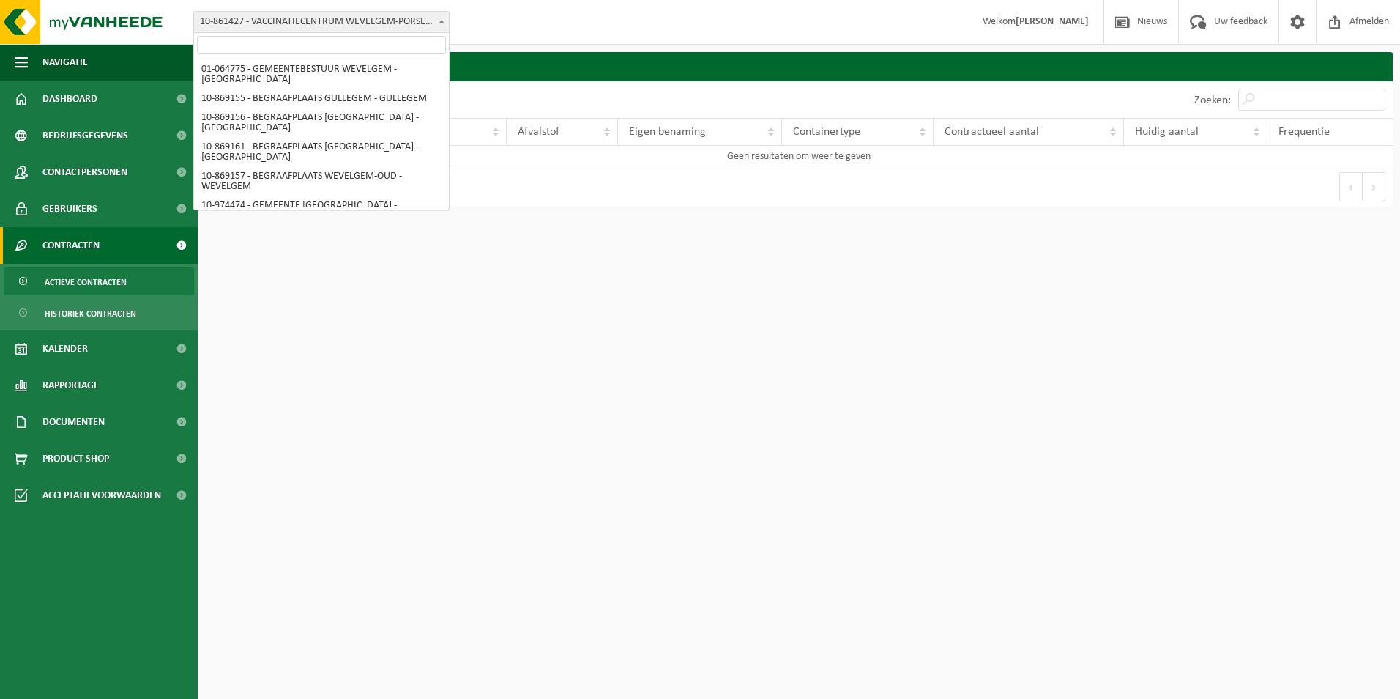
scroll to position [331, 0]
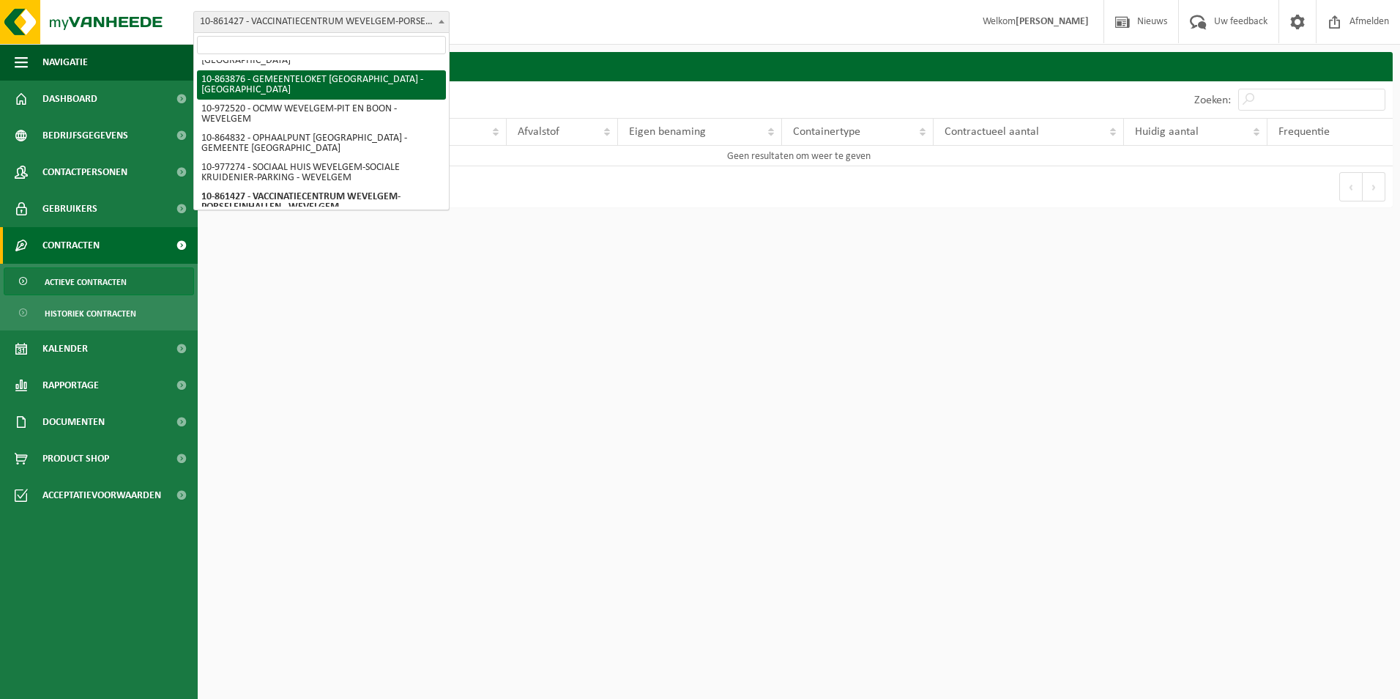
select select "101782"
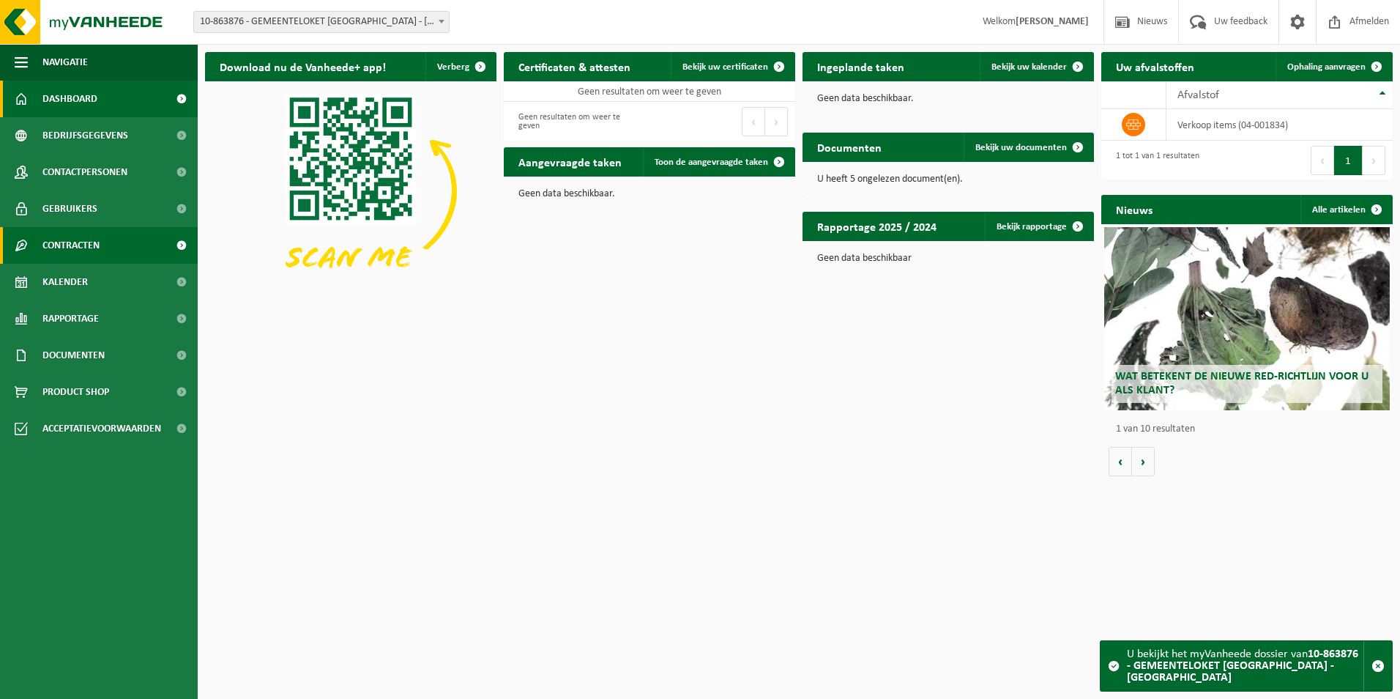
click at [88, 261] on span "Contracten" at bounding box center [70, 245] width 57 height 37
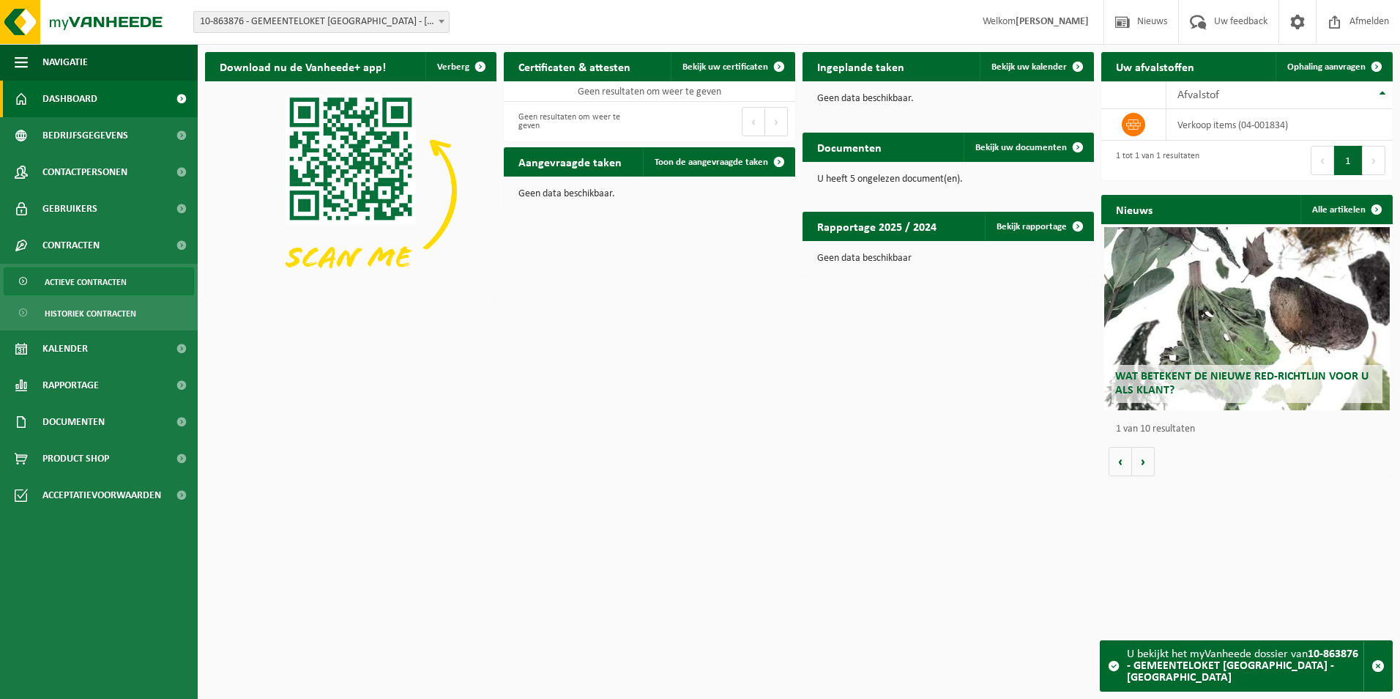
click at [84, 284] on span "Actieve contracten" at bounding box center [86, 282] width 82 height 28
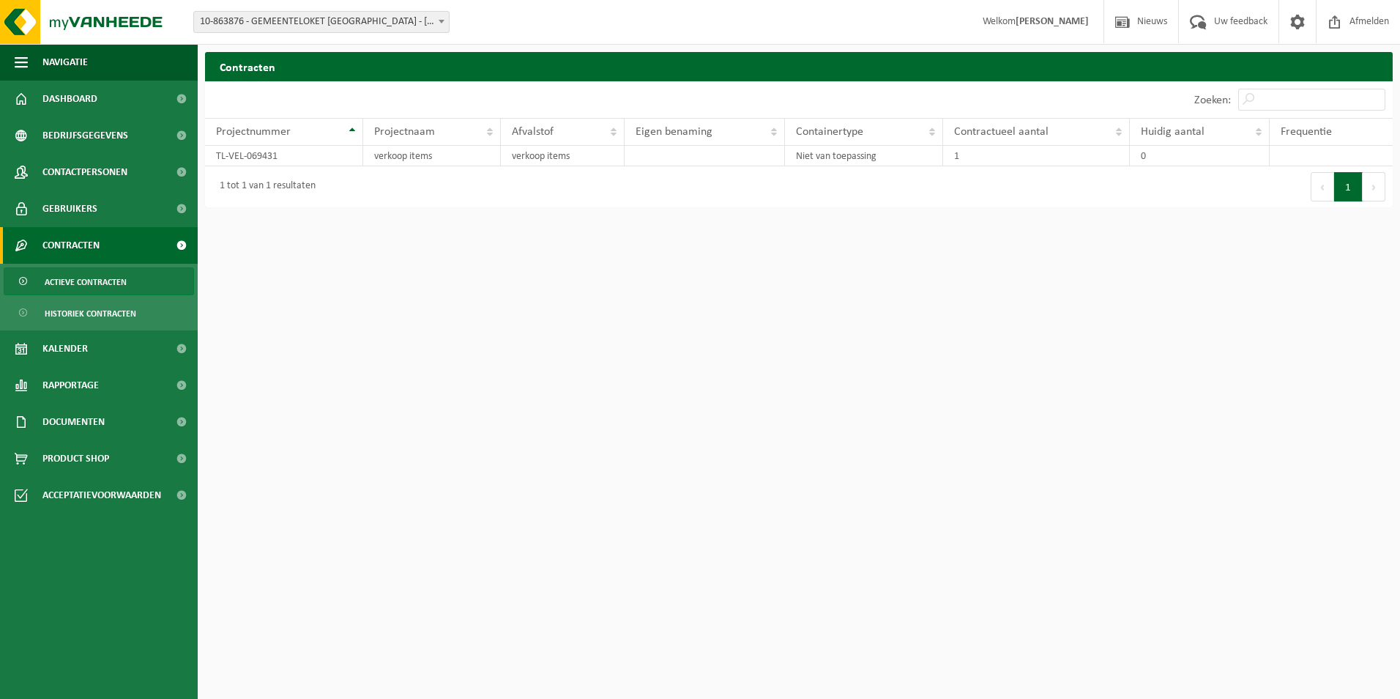
click at [103, 247] on link "Contracten" at bounding box center [99, 245] width 198 height 37
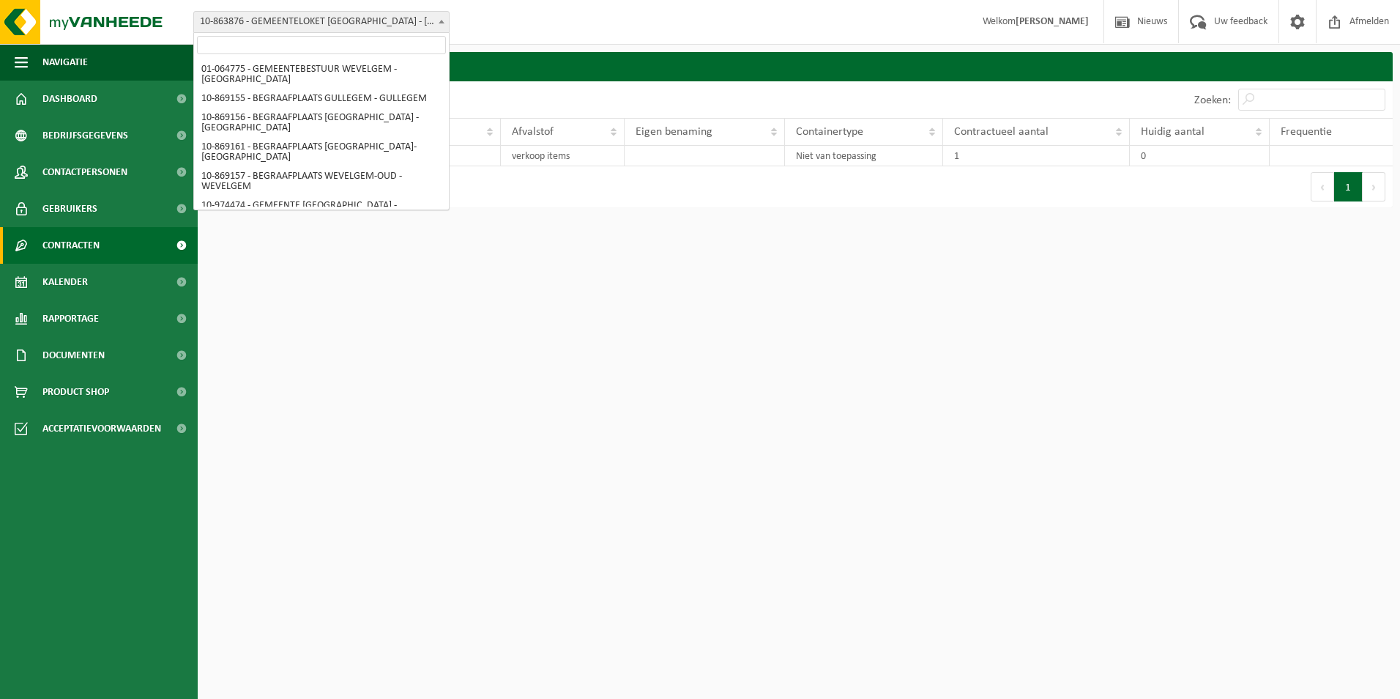
click at [442, 23] on span at bounding box center [441, 21] width 15 height 19
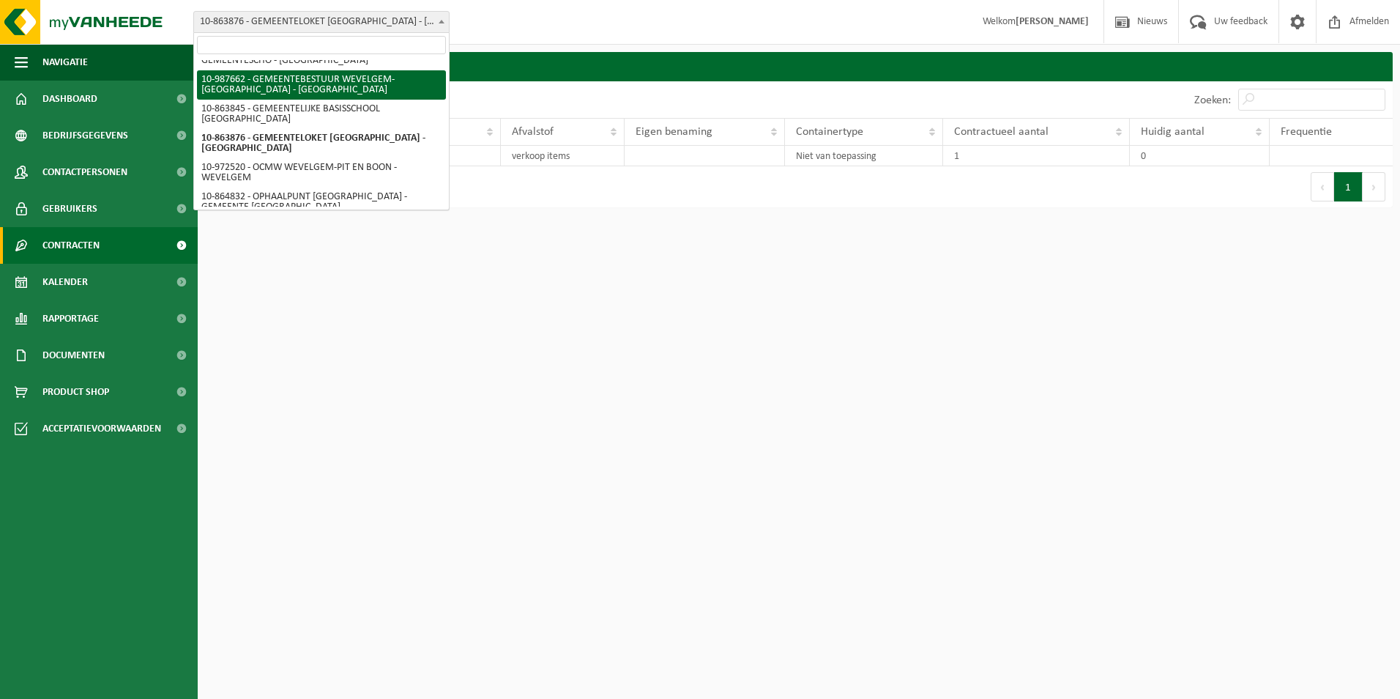
select select "167306"
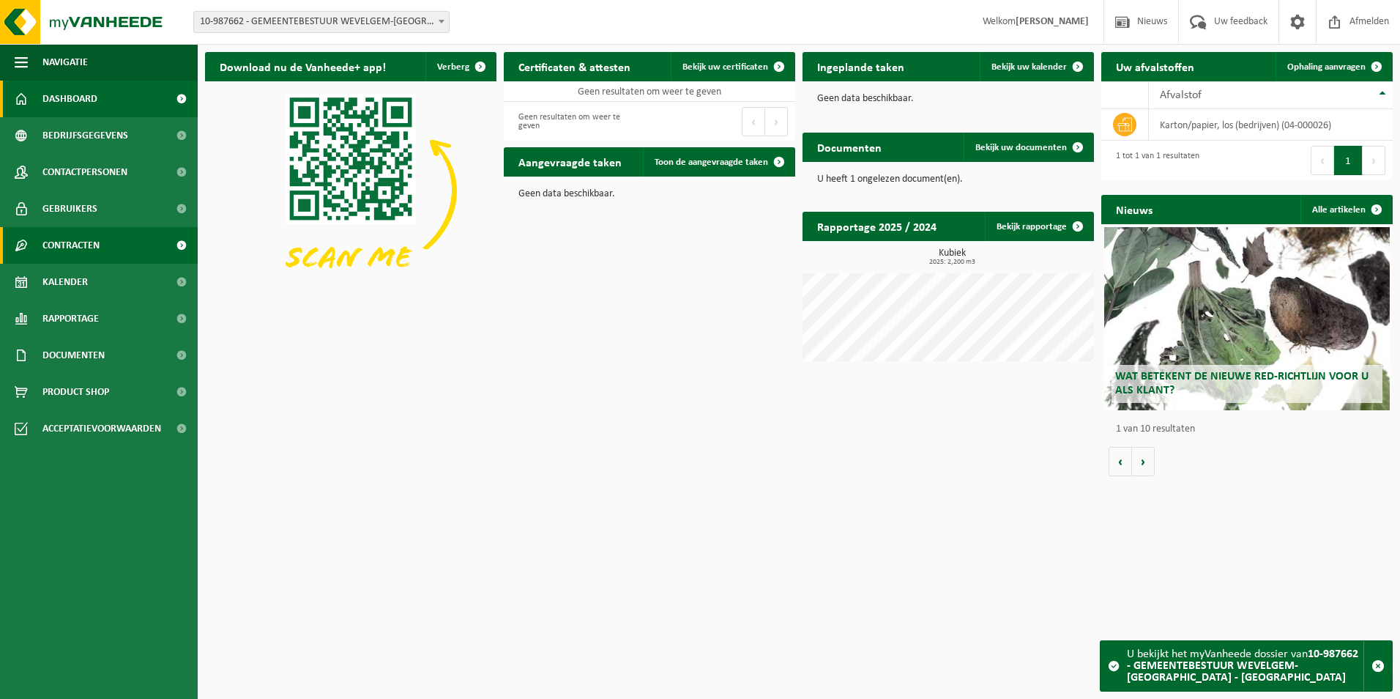
click at [70, 246] on span "Contracten" at bounding box center [70, 245] width 57 height 37
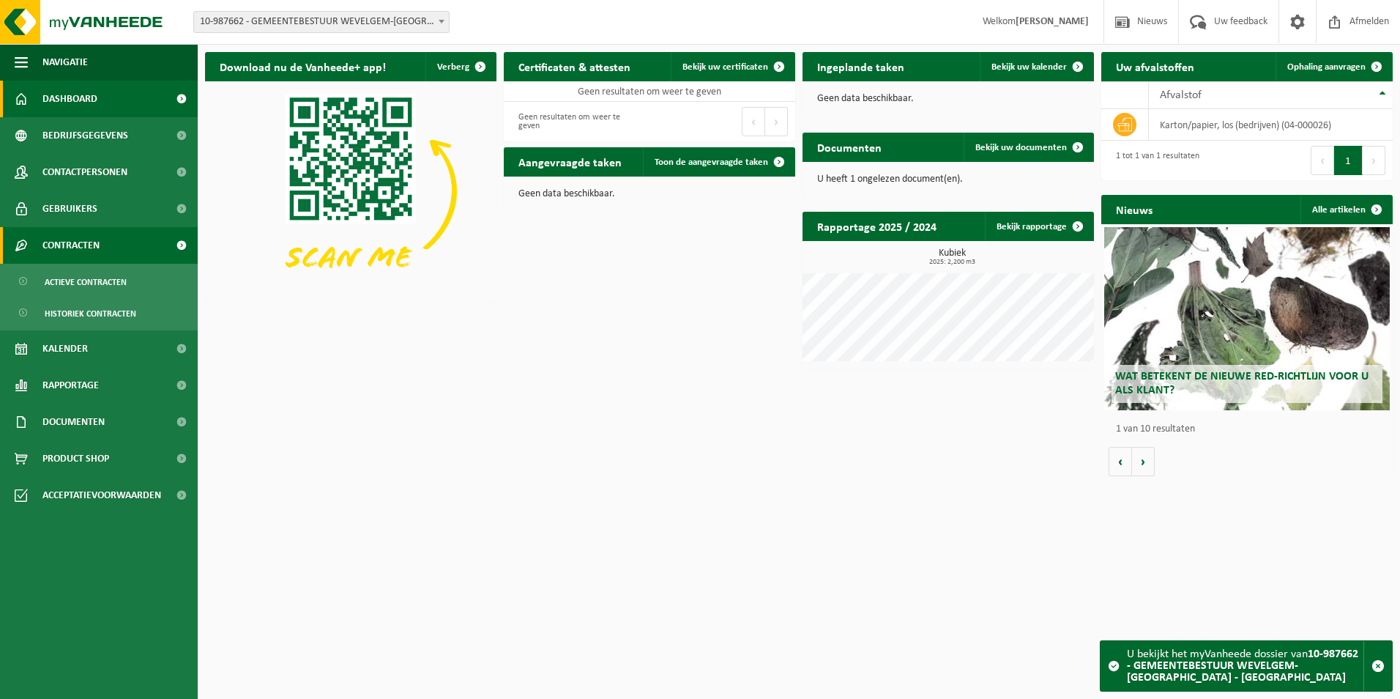
click at [70, 246] on span "Contracten" at bounding box center [70, 245] width 57 height 37
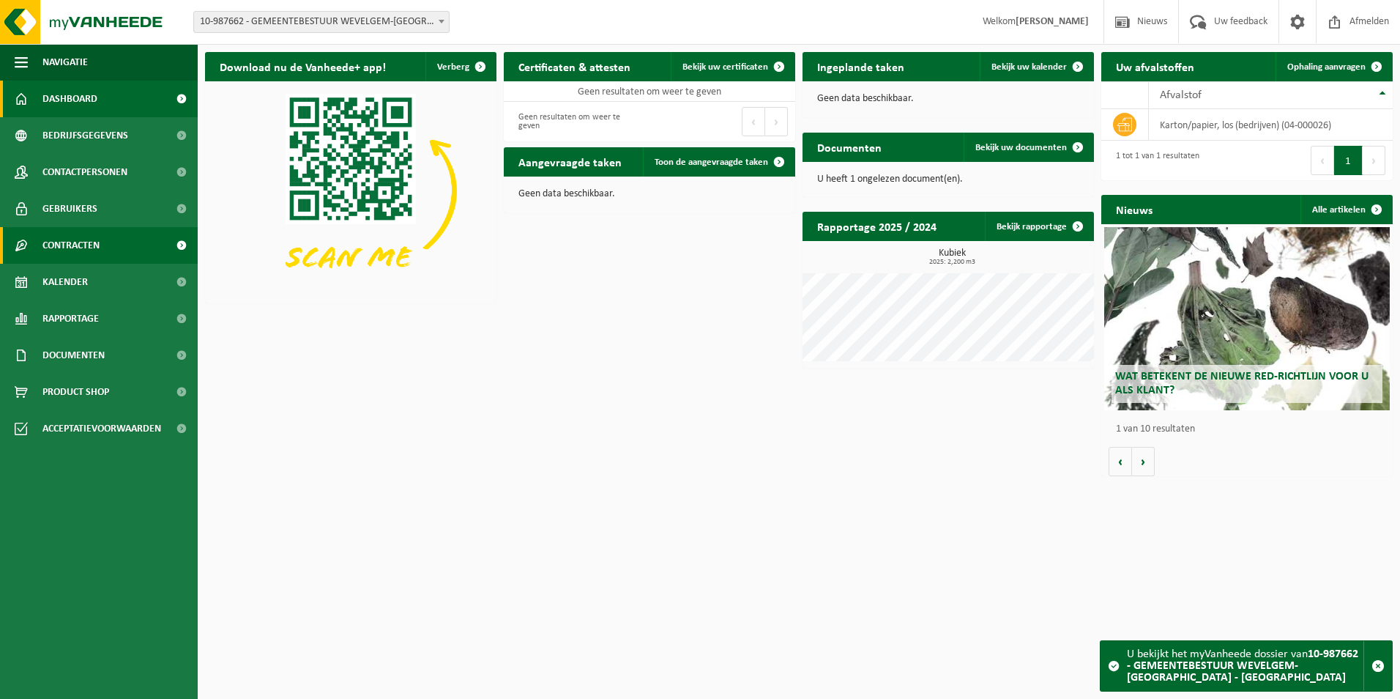
click at [69, 244] on span "Contracten" at bounding box center [70, 245] width 57 height 37
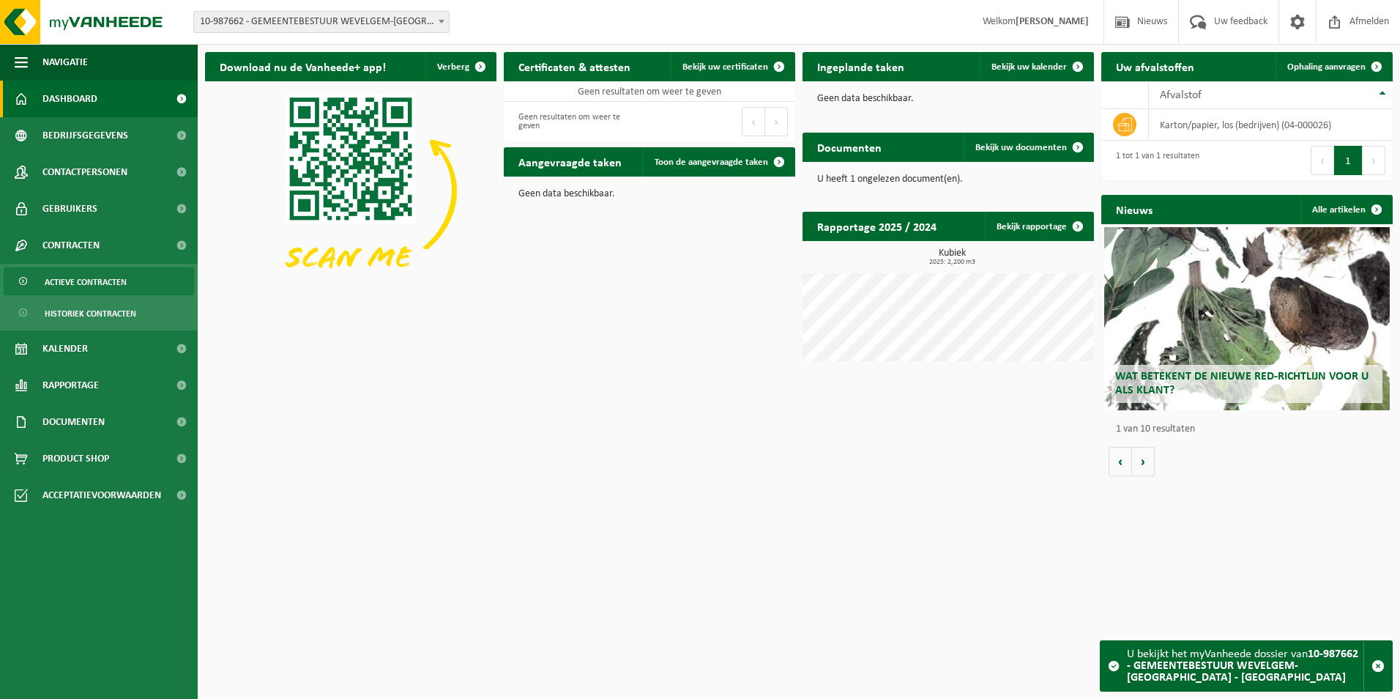
click at [59, 287] on span "Actieve contracten" at bounding box center [86, 282] width 82 height 28
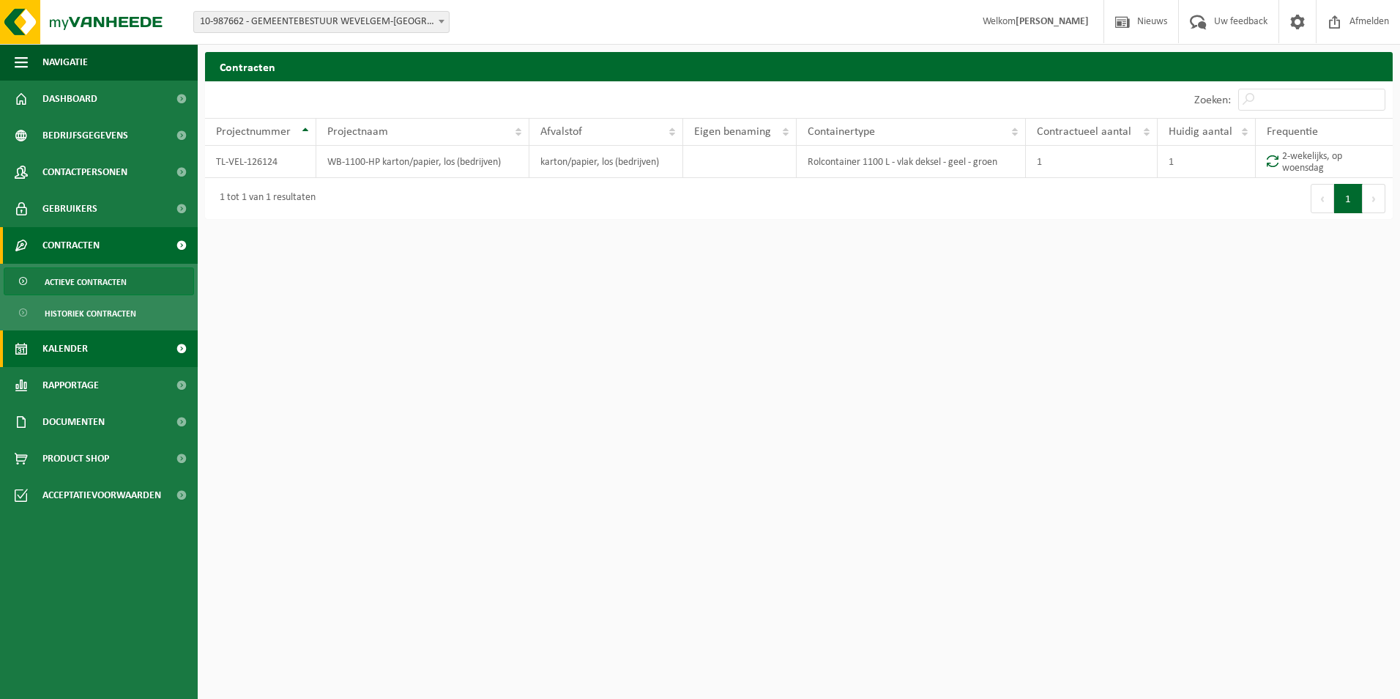
click at [64, 349] on span "Kalender" at bounding box center [64, 348] width 45 height 37
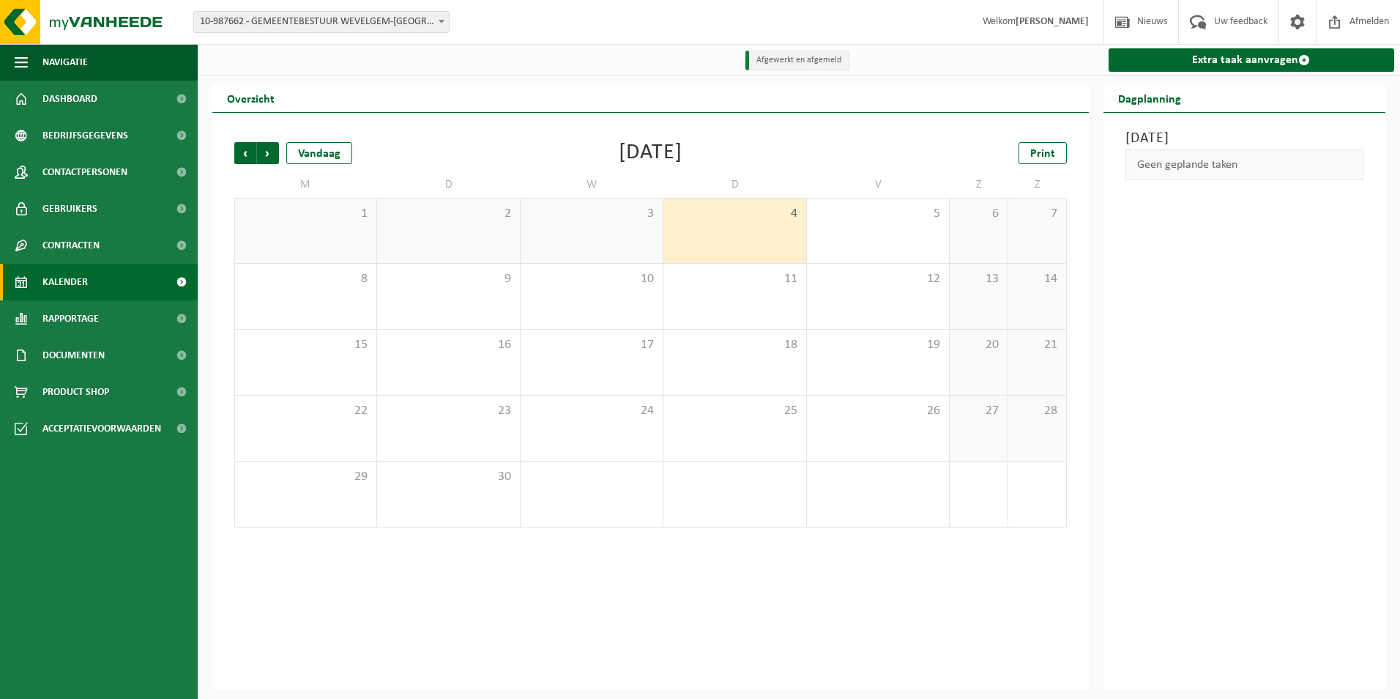
click at [575, 222] on span "3" at bounding box center [591, 214] width 127 height 16
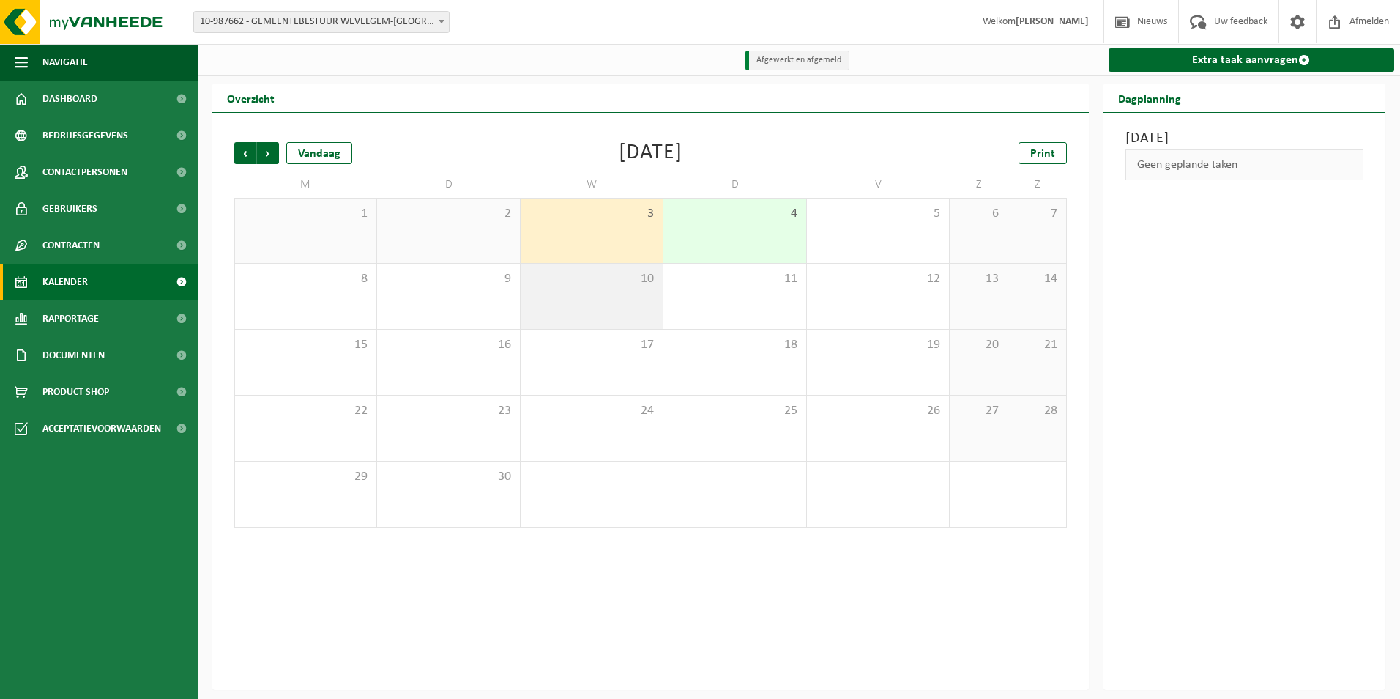
click at [567, 278] on span "10" at bounding box center [591, 279] width 127 height 16
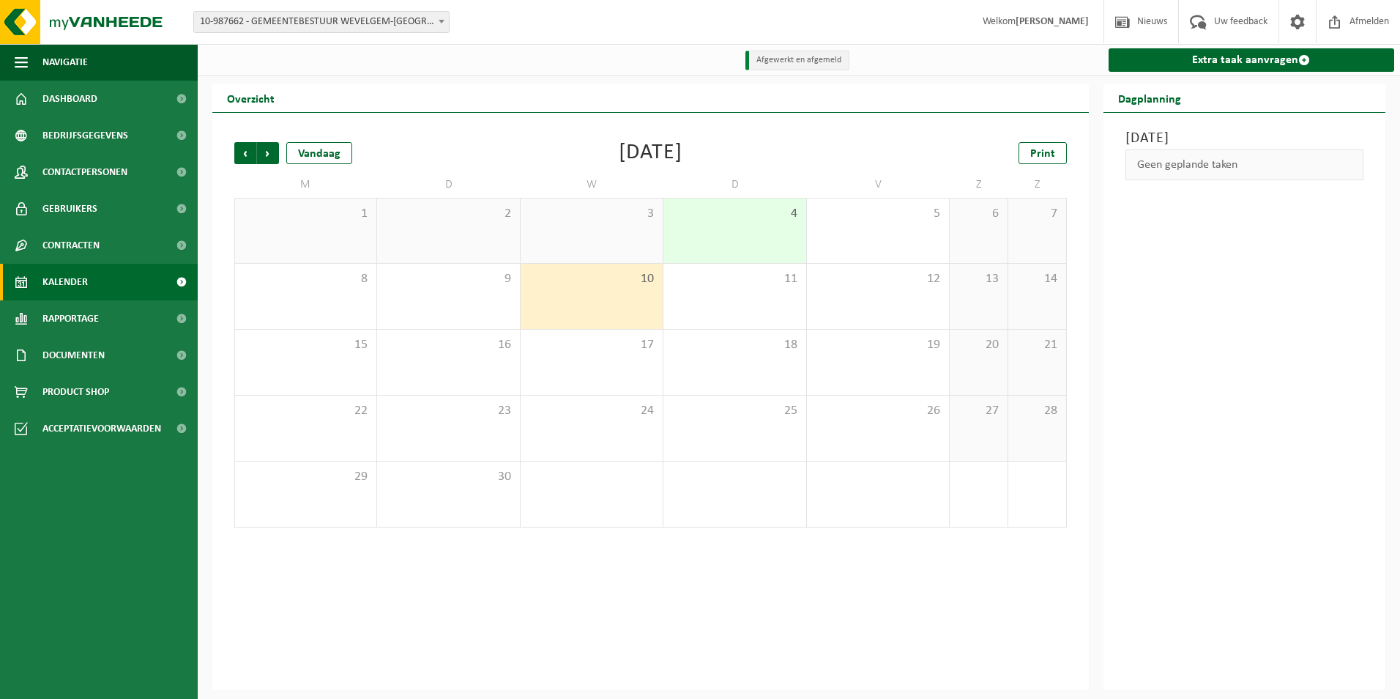
drag, startPoint x: 477, startPoint y: 256, endPoint x: 488, endPoint y: 250, distance: 12.1
click at [478, 255] on div "2" at bounding box center [448, 230] width 142 height 64
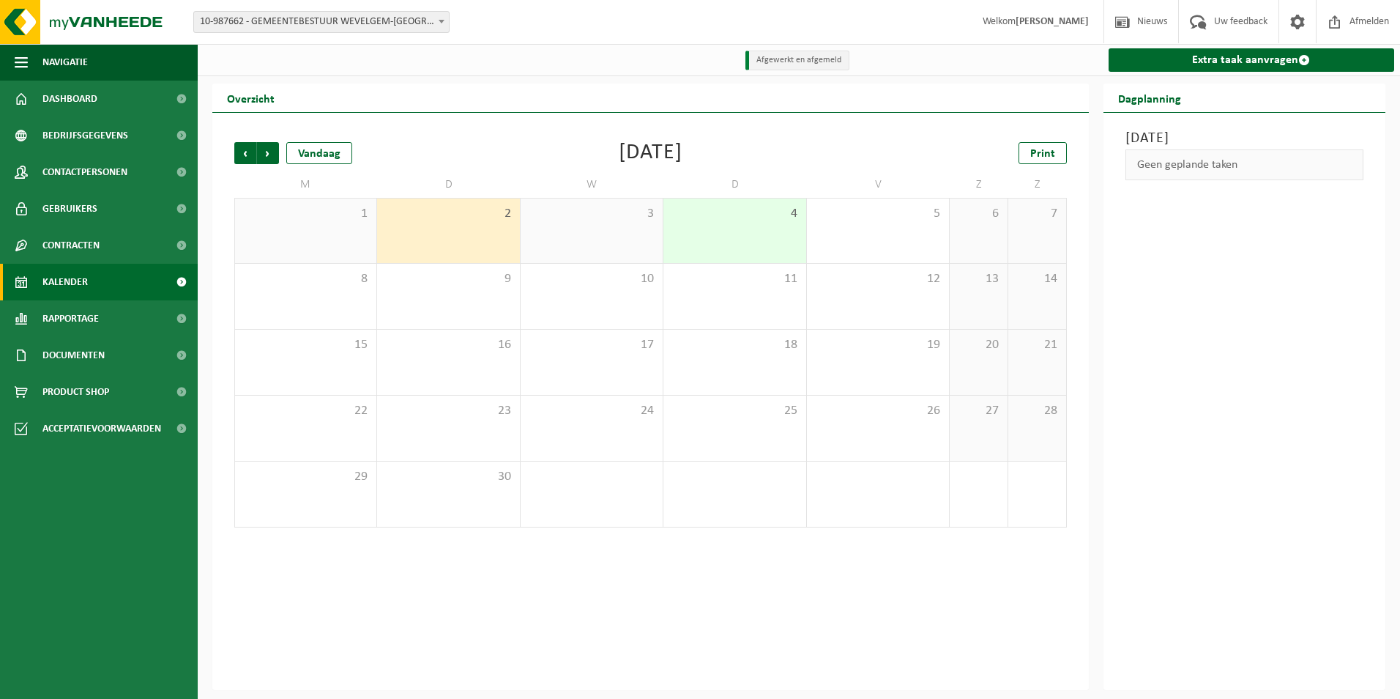
click at [640, 238] on div "3" at bounding box center [592, 230] width 142 height 64
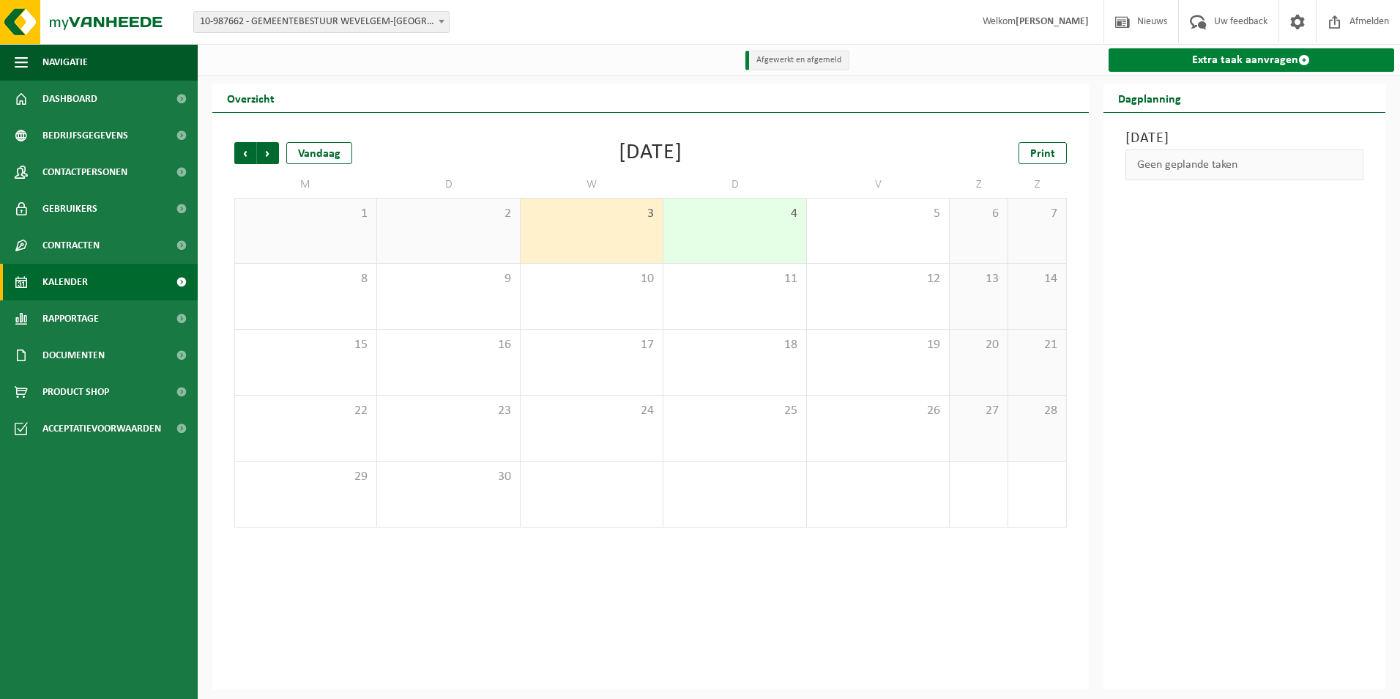
click at [1270, 63] on link "Extra taak aanvragen" at bounding box center [1252, 59] width 286 height 23
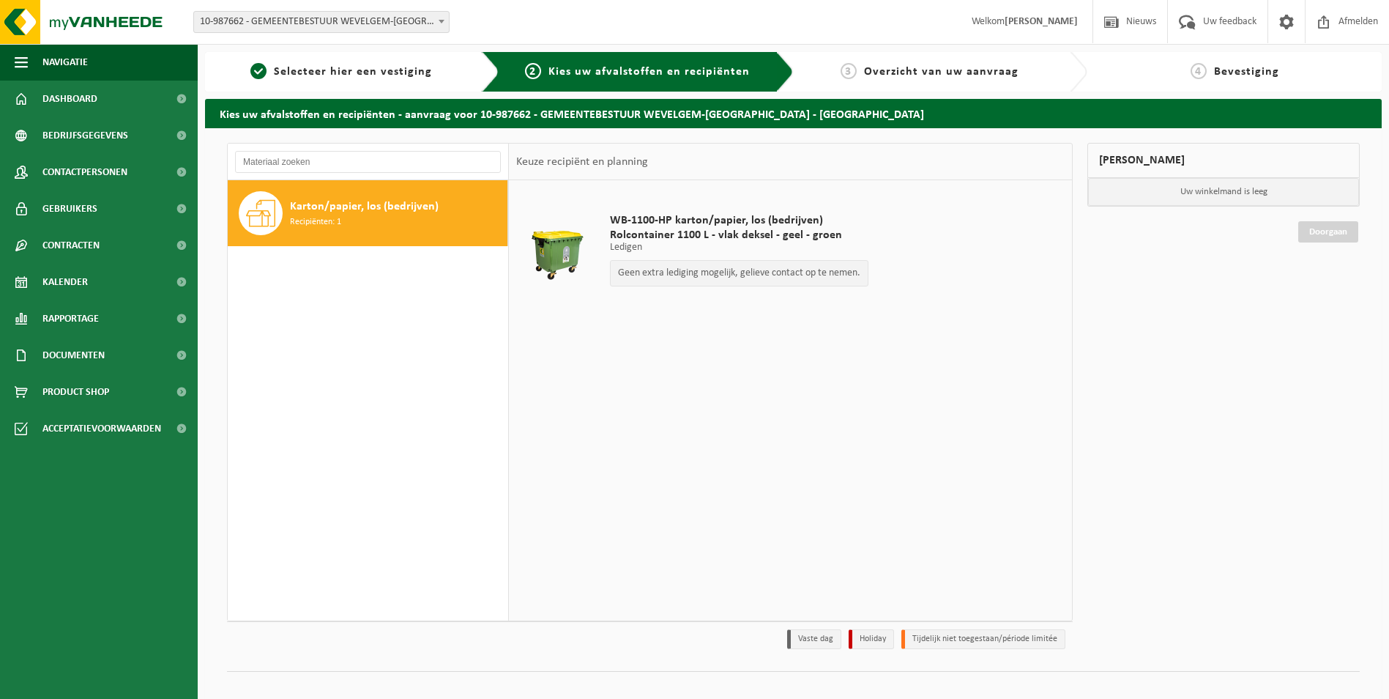
click at [356, 204] on span "Karton/papier, los (bedrijven)" at bounding box center [364, 207] width 149 height 18
click at [48, 243] on span "Contracten" at bounding box center [70, 245] width 57 height 37
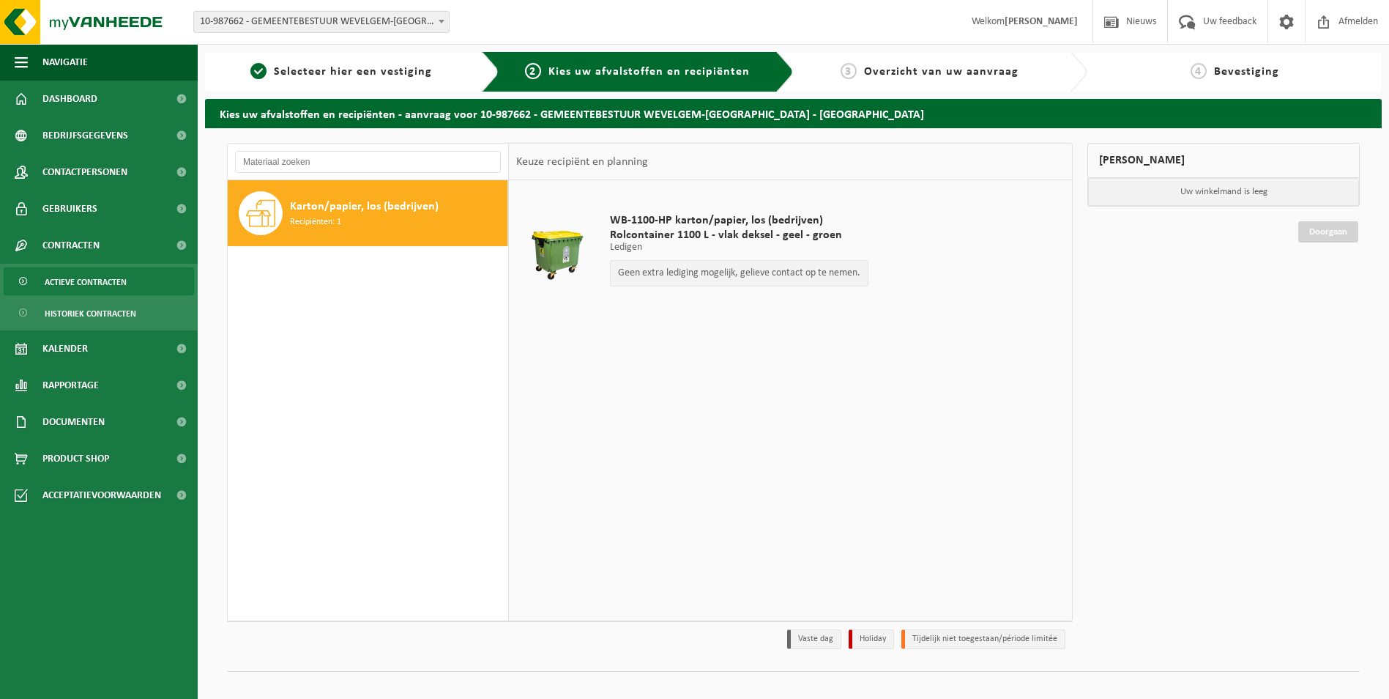
click at [64, 273] on span "Actieve contracten" at bounding box center [86, 282] width 82 height 28
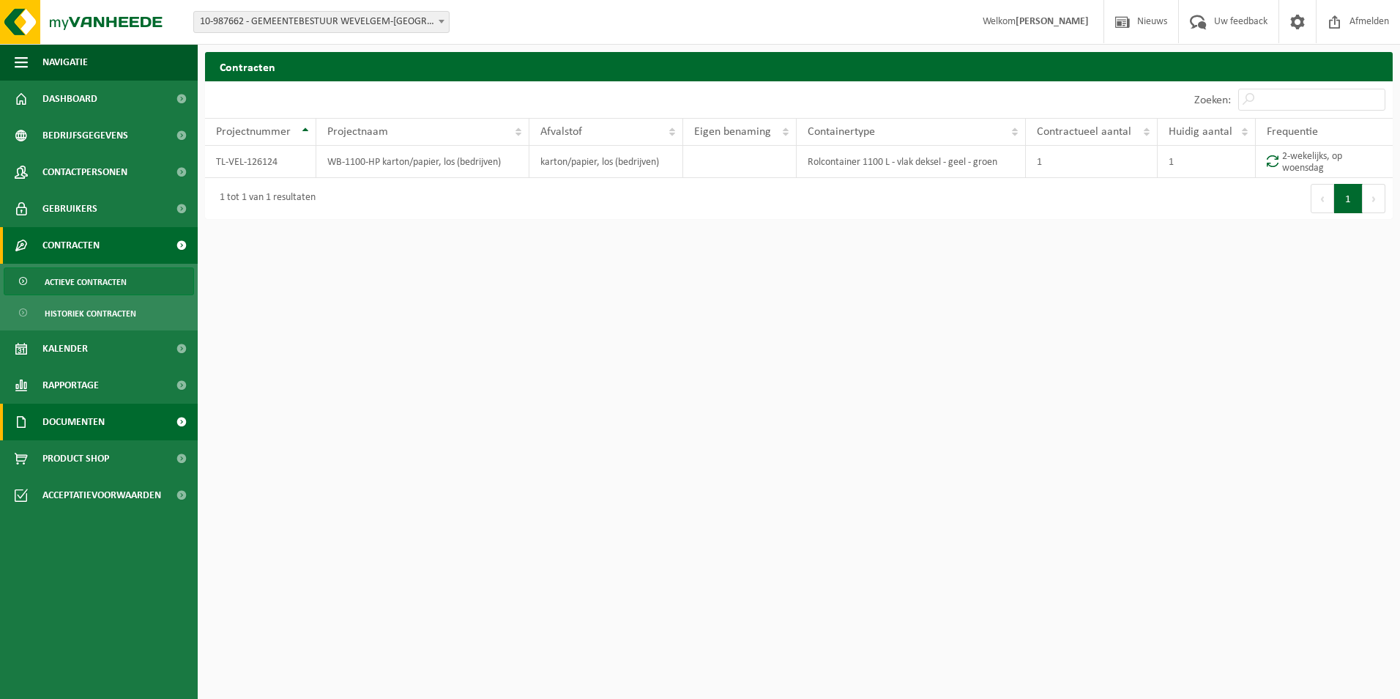
click at [95, 421] on span "Documenten" at bounding box center [73, 422] width 62 height 37
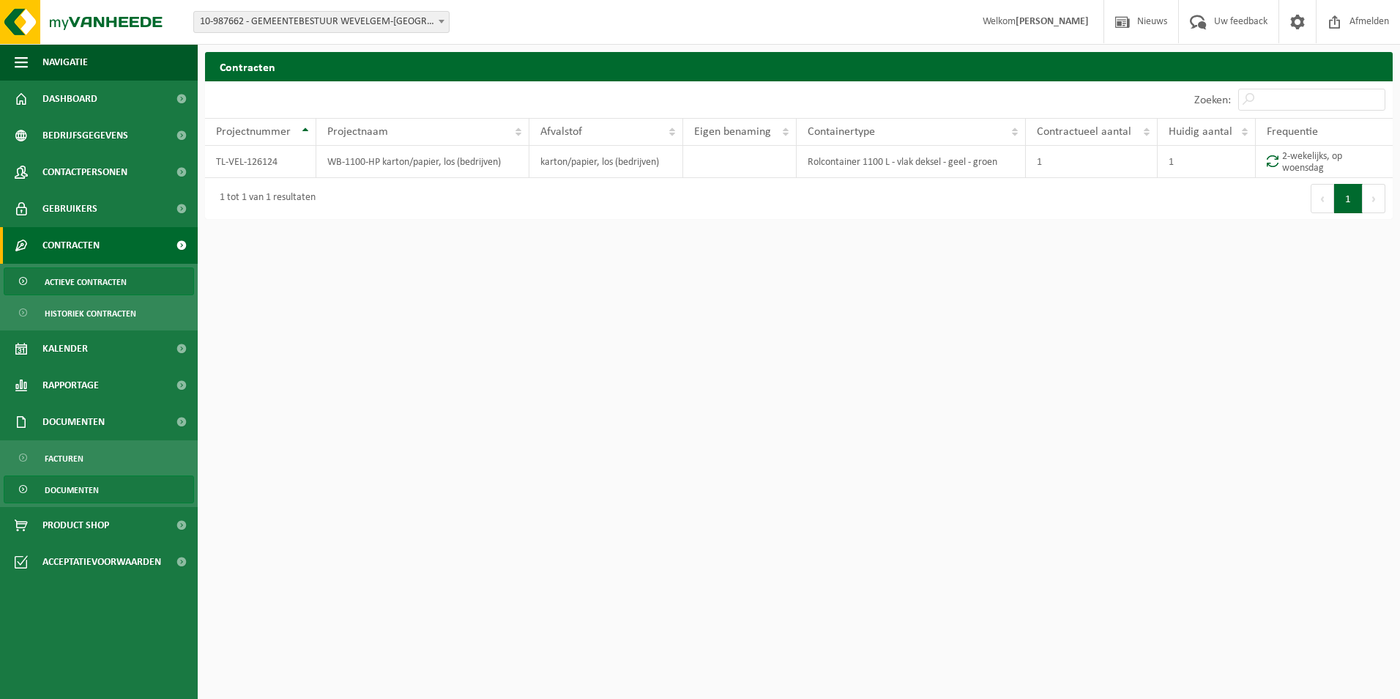
click at [76, 488] on span "Documenten" at bounding box center [72, 490] width 54 height 28
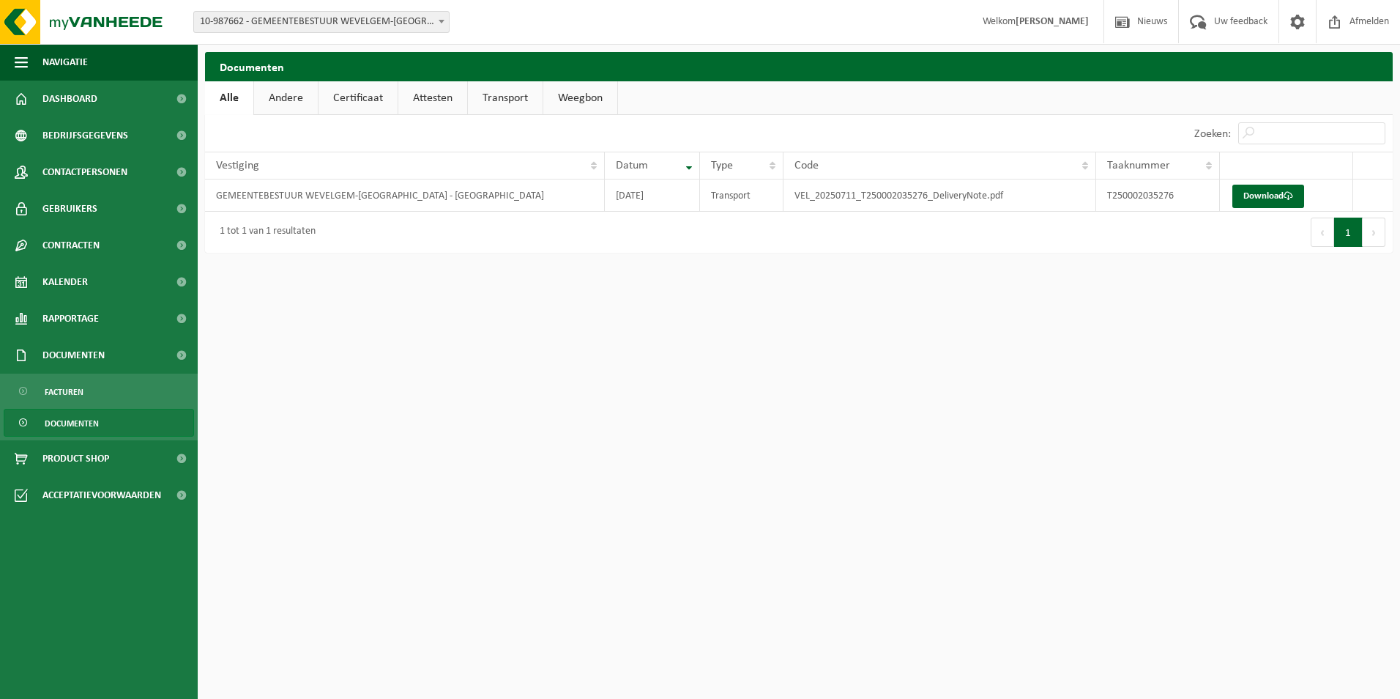
click at [497, 94] on link "Transport" at bounding box center [505, 98] width 75 height 34
click at [566, 103] on link "Weegbon" at bounding box center [583, 98] width 74 height 34
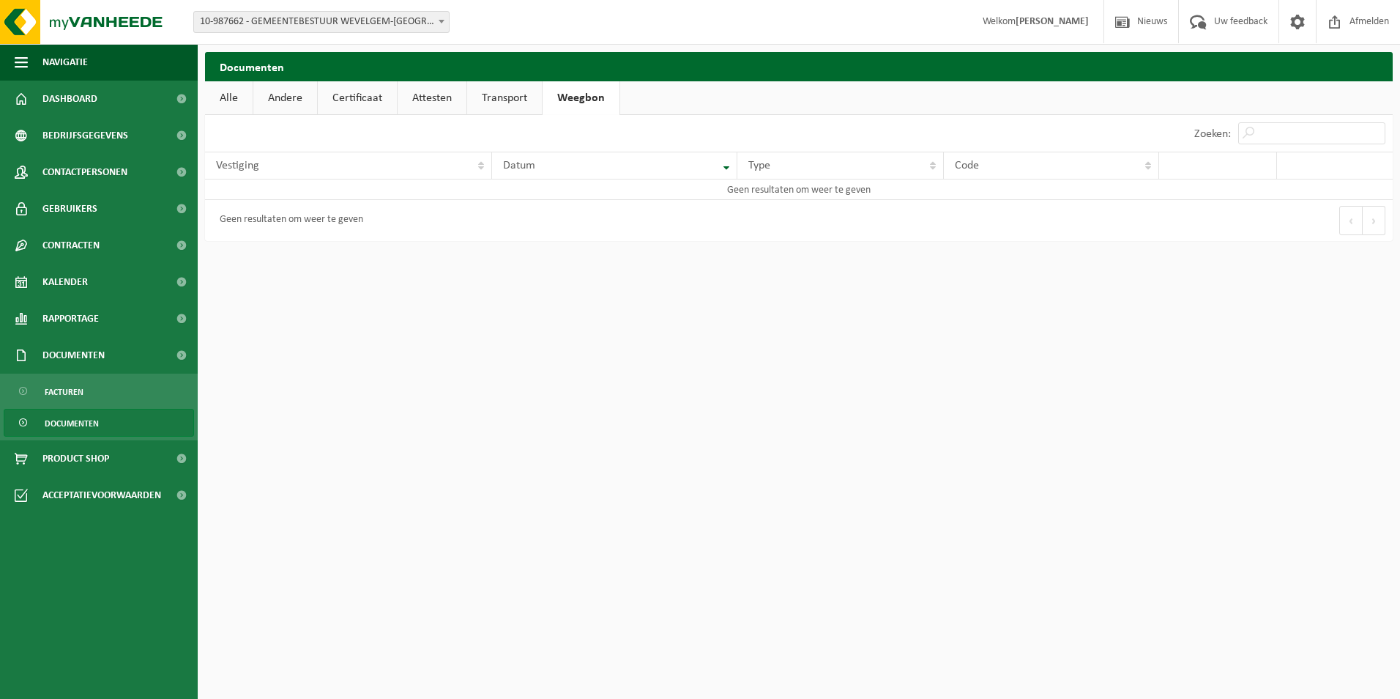
click at [424, 106] on link "Attesten" at bounding box center [432, 98] width 69 height 34
click at [360, 104] on link "Certificaat" at bounding box center [357, 98] width 79 height 34
click at [275, 96] on link "Andere" at bounding box center [285, 98] width 64 height 34
click at [234, 99] on link "Alle" at bounding box center [229, 98] width 48 height 34
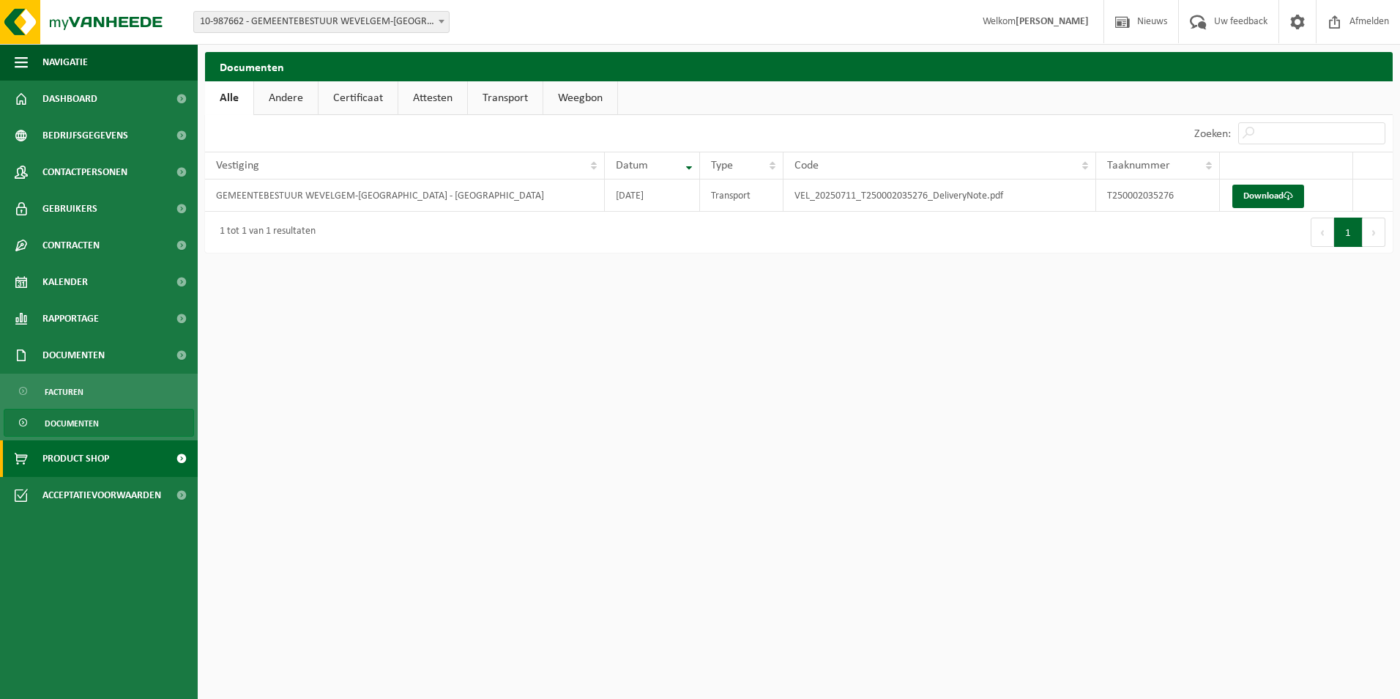
click at [26, 453] on span at bounding box center [21, 458] width 13 height 37
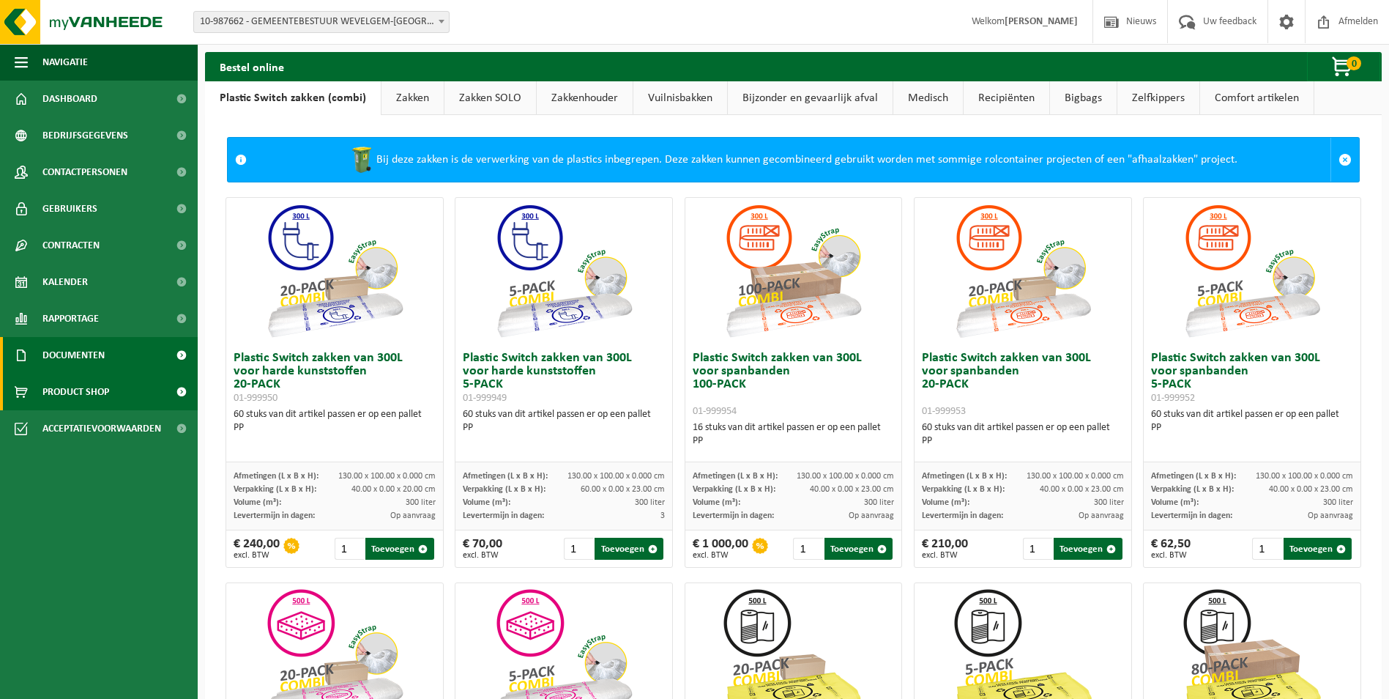
click at [65, 337] on span "Documenten" at bounding box center [73, 355] width 62 height 37
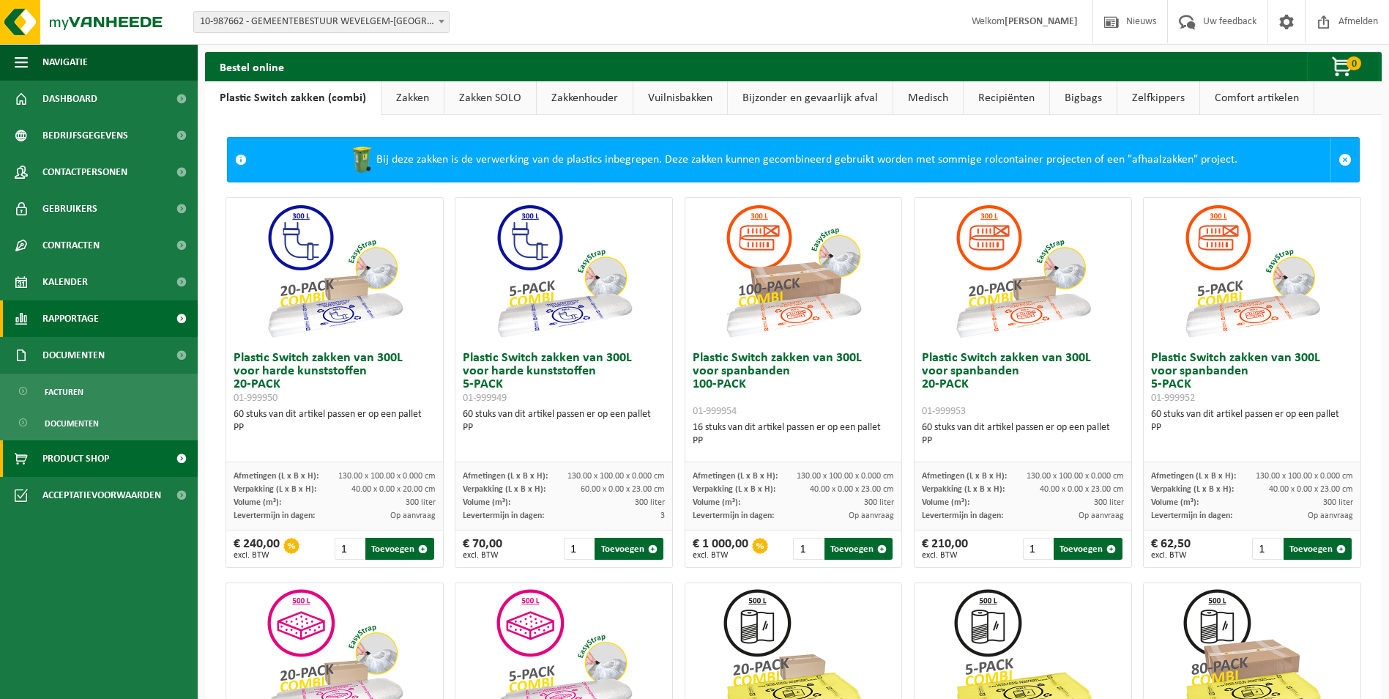
click at [65, 327] on span "Rapportage" at bounding box center [70, 318] width 56 height 37
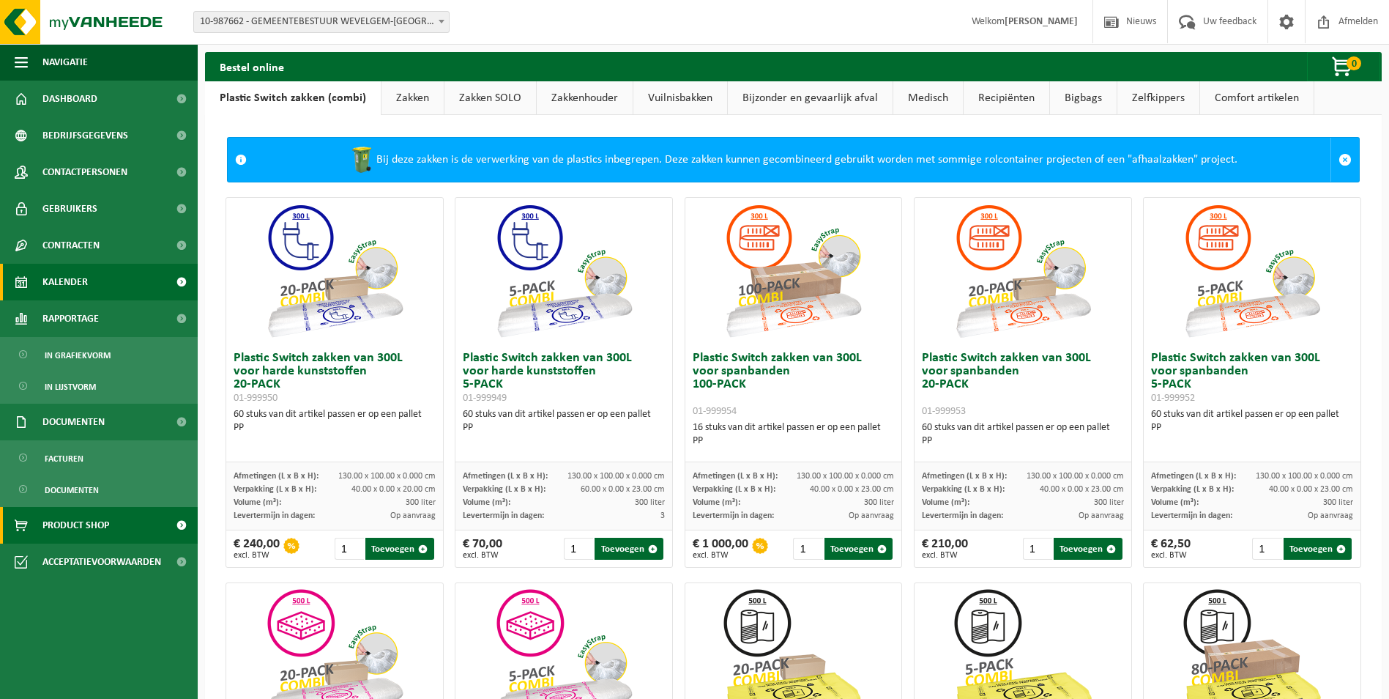
click at [65, 283] on span "Kalender" at bounding box center [64, 282] width 45 height 37
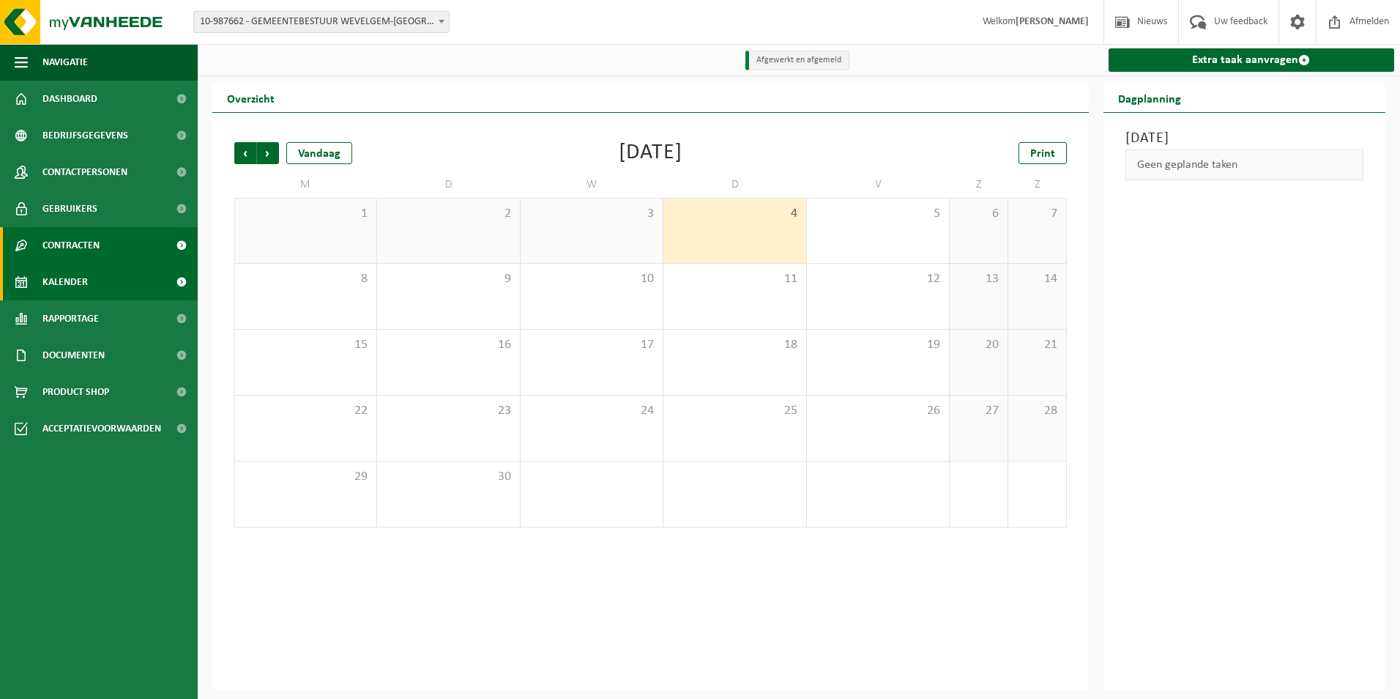
click at [77, 242] on span "Contracten" at bounding box center [70, 245] width 57 height 37
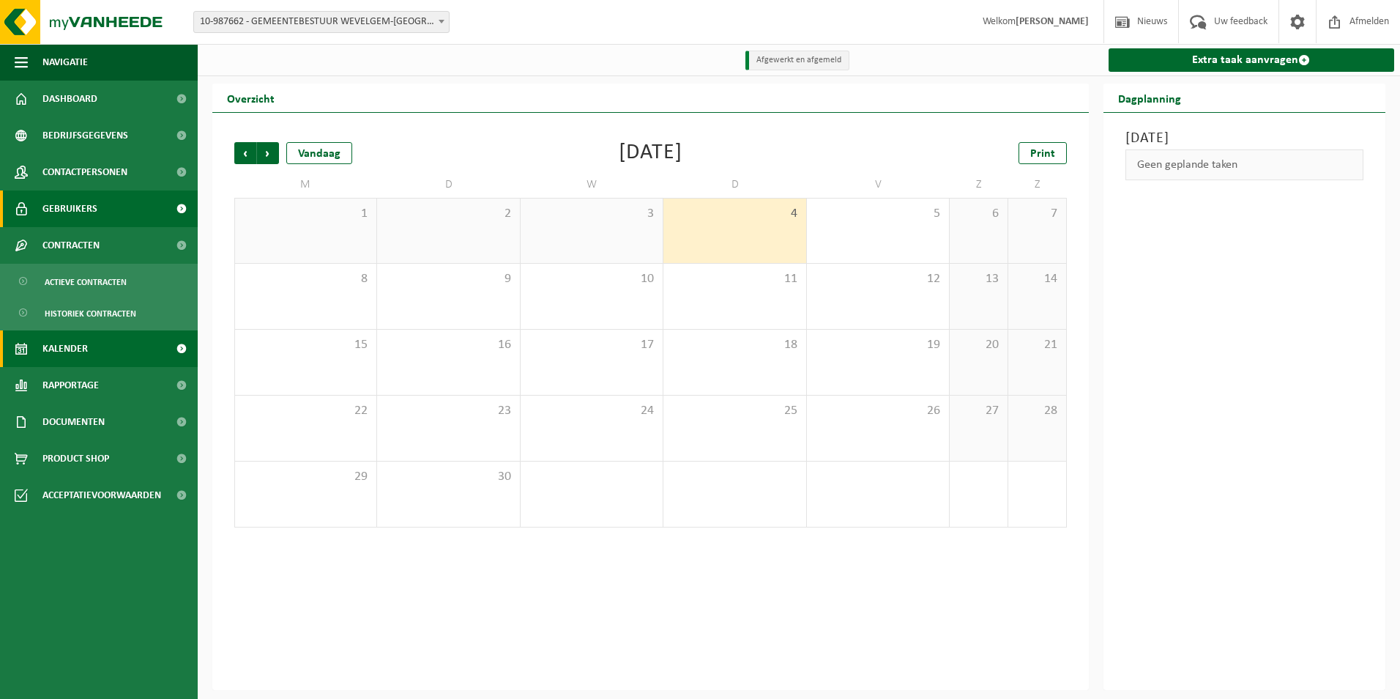
click at [72, 206] on span "Gebruikers" at bounding box center [69, 208] width 55 height 37
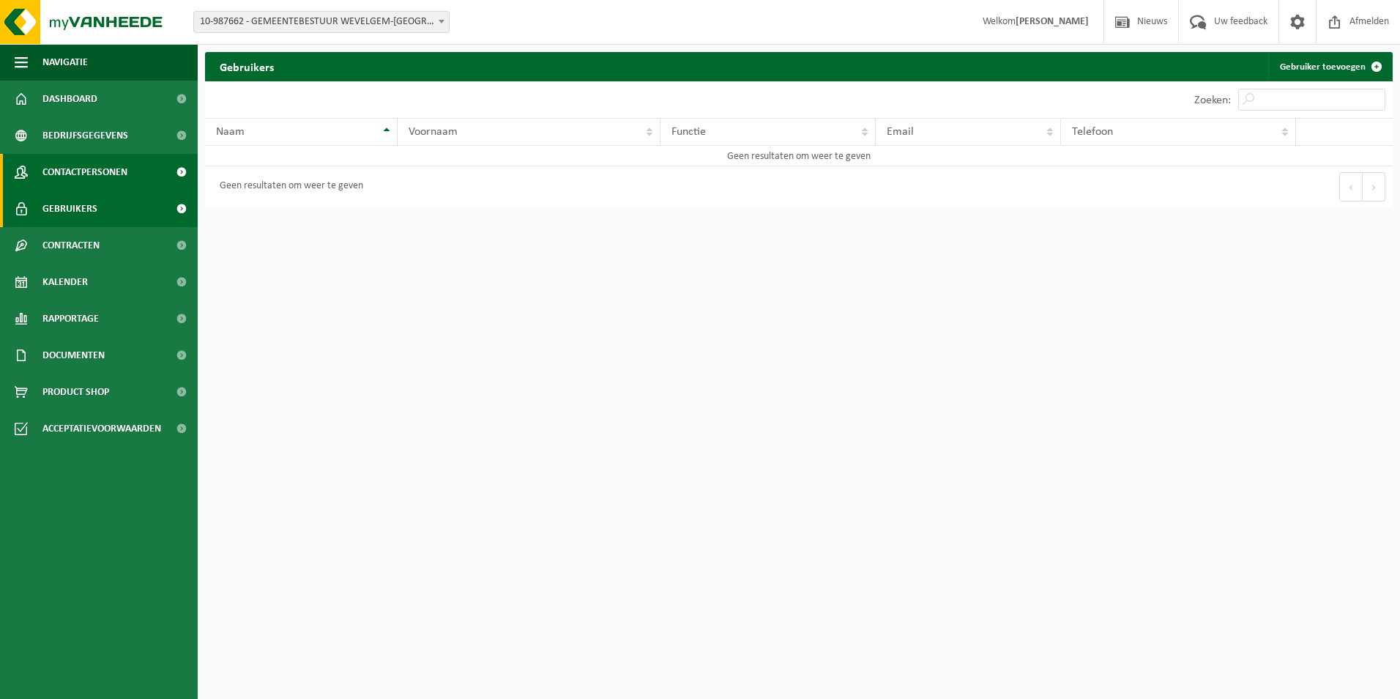
click at [79, 171] on span "Contactpersonen" at bounding box center [84, 172] width 85 height 37
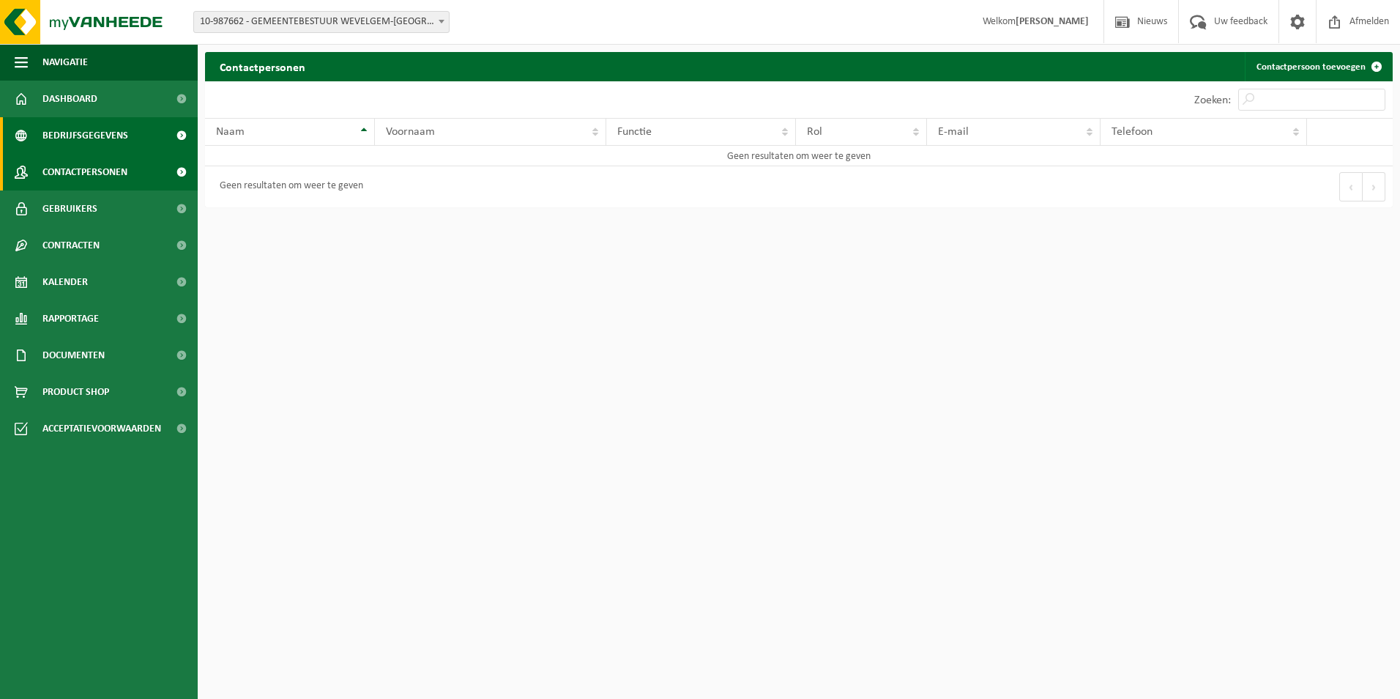
click at [79, 138] on span "Bedrijfsgegevens" at bounding box center [85, 135] width 86 height 37
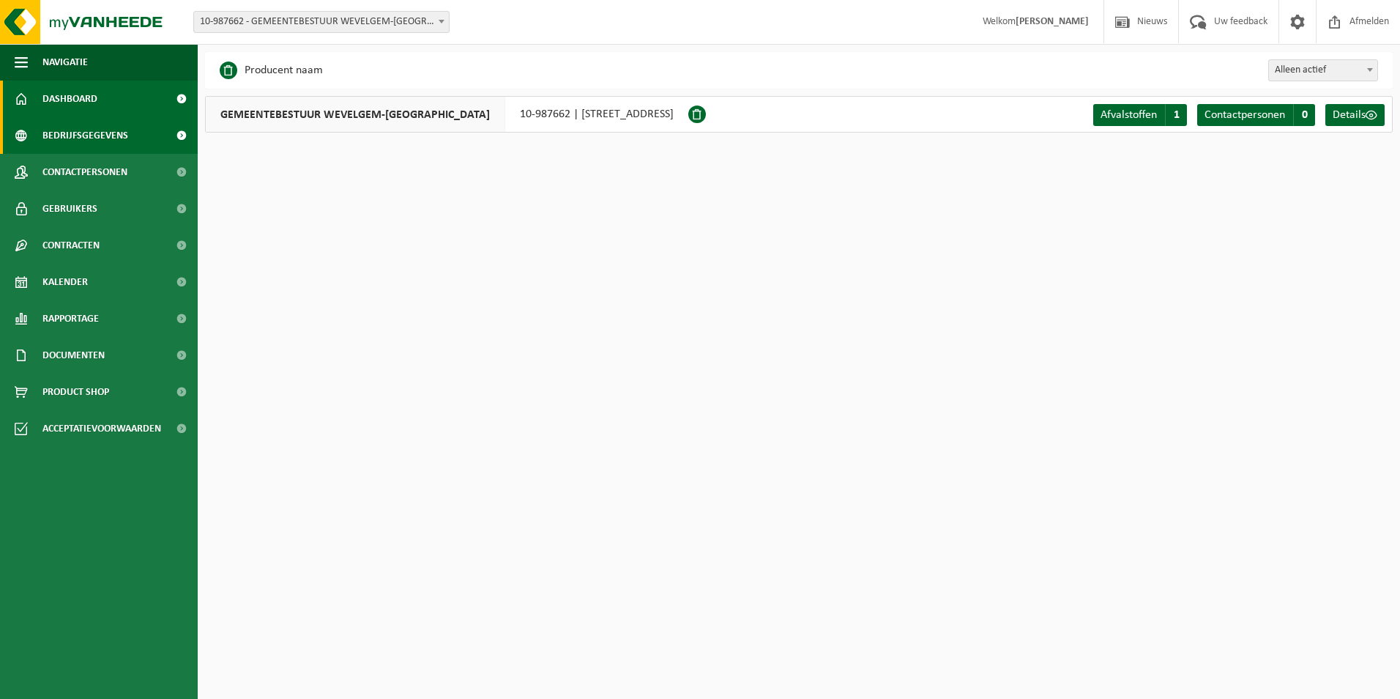
click at [80, 102] on span "Dashboard" at bounding box center [69, 99] width 55 height 37
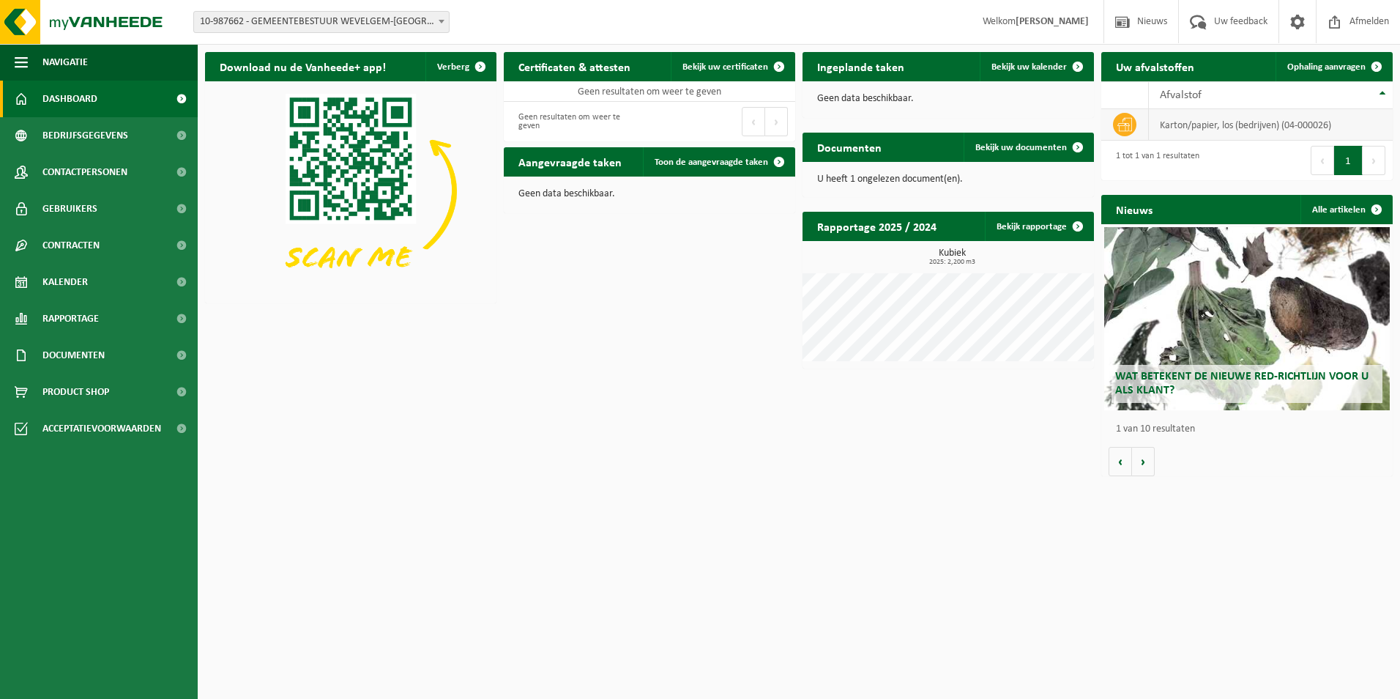
click at [1222, 127] on td "karton/papier, los (bedrijven) (04-000026)" at bounding box center [1271, 124] width 244 height 31
click at [1019, 155] on link "Bekijk uw documenten" at bounding box center [1028, 147] width 129 height 29
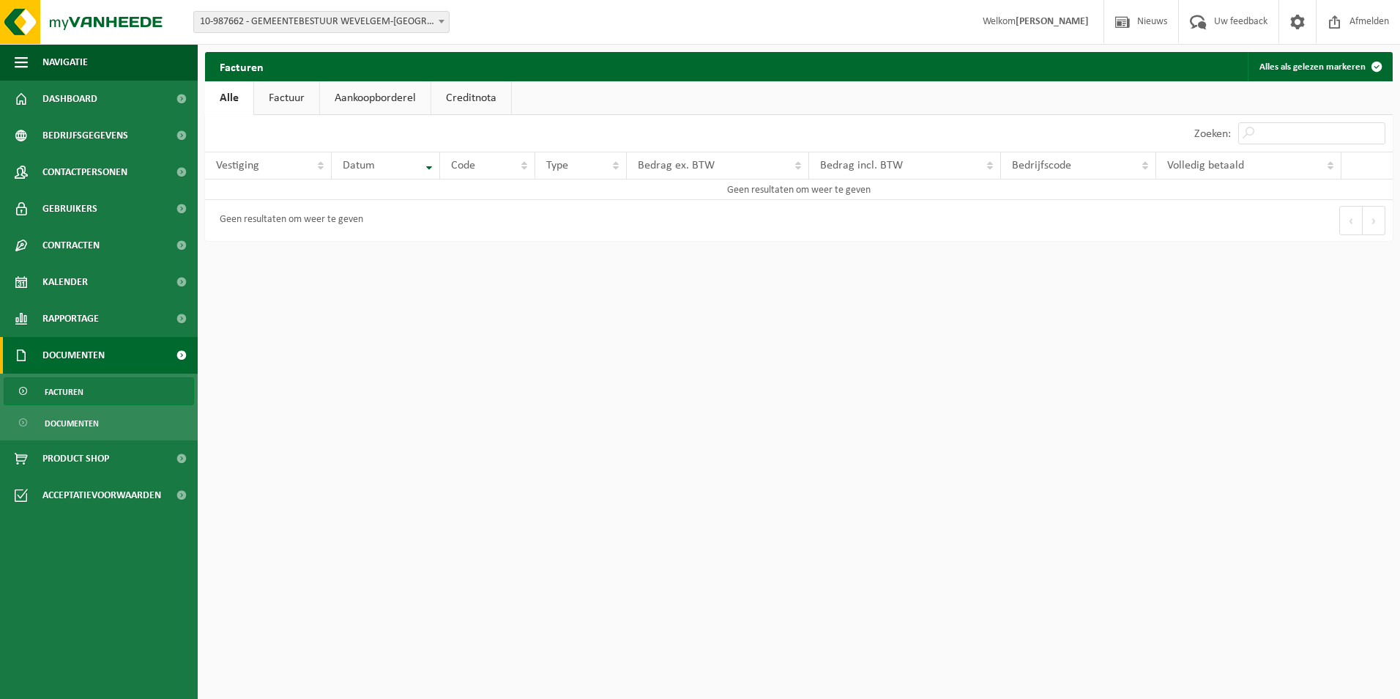
click at [312, 107] on link "Factuur" at bounding box center [286, 98] width 65 height 34
click at [353, 103] on link "Aankoopborderel" at bounding box center [376, 98] width 111 height 34
click at [469, 98] on link "Creditnota" at bounding box center [478, 98] width 80 height 34
click at [224, 101] on link "Alle" at bounding box center [229, 98] width 48 height 34
click at [314, 103] on link "Factuur" at bounding box center [286, 98] width 65 height 34
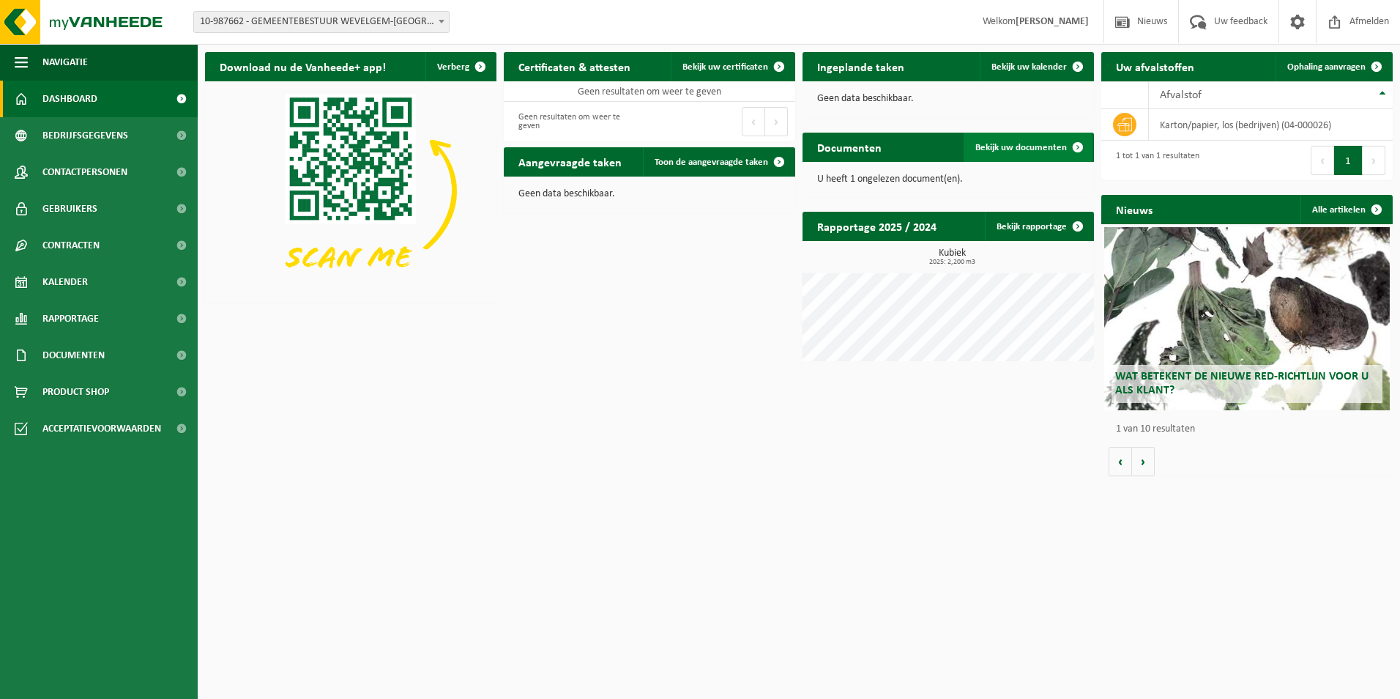
click at [1074, 144] on span at bounding box center [1077, 147] width 29 height 29
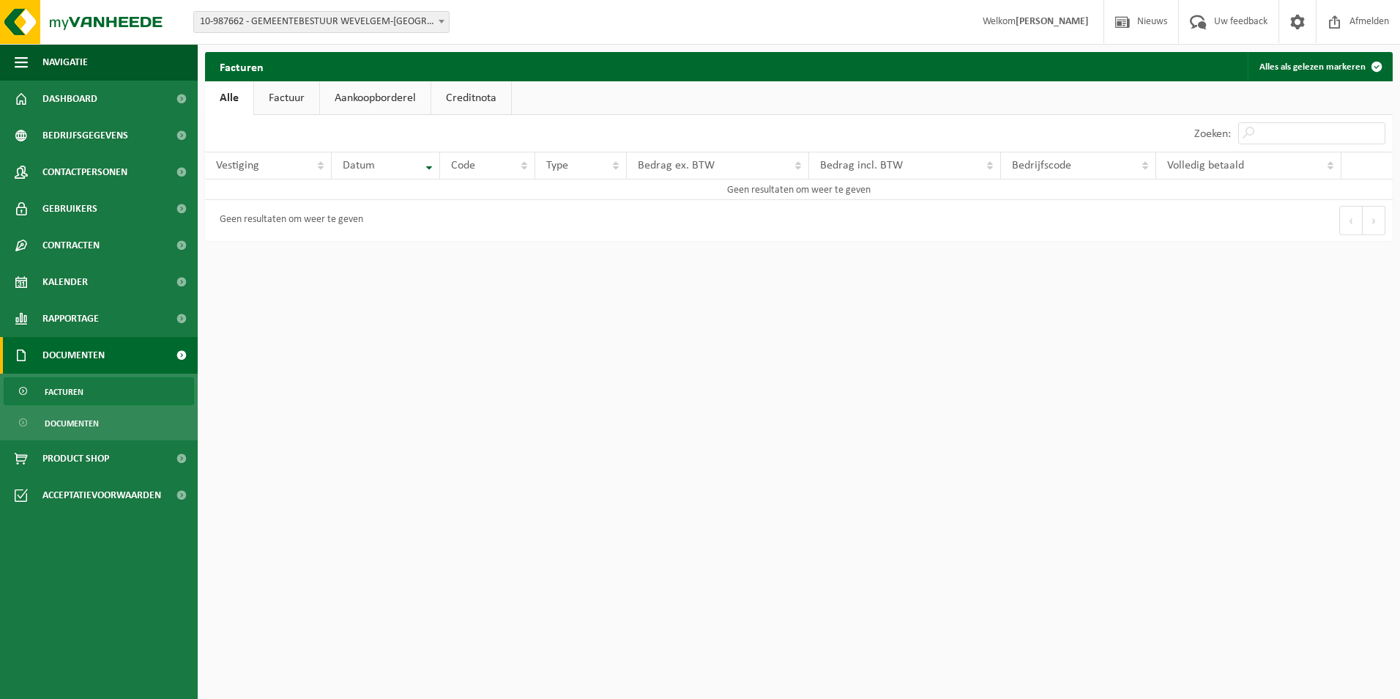
click at [286, 92] on link "Factuur" at bounding box center [286, 98] width 65 height 34
click at [368, 91] on link "Aankoopborderel" at bounding box center [376, 98] width 111 height 34
click at [460, 102] on link "Creditnota" at bounding box center [478, 98] width 80 height 34
click at [1317, 71] on button "Alles als gelezen markeren" at bounding box center [1320, 66] width 144 height 29
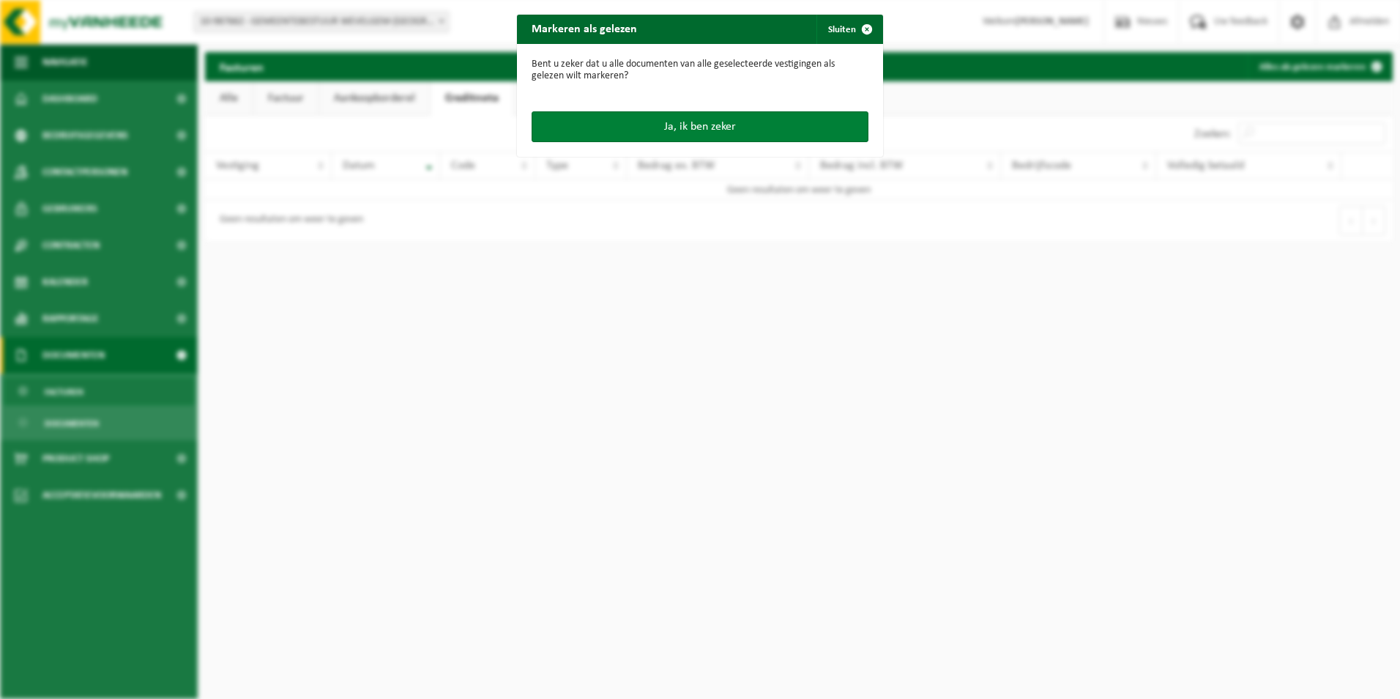
click at [691, 124] on button "Ja, ik ben zeker" at bounding box center [700, 126] width 337 height 31
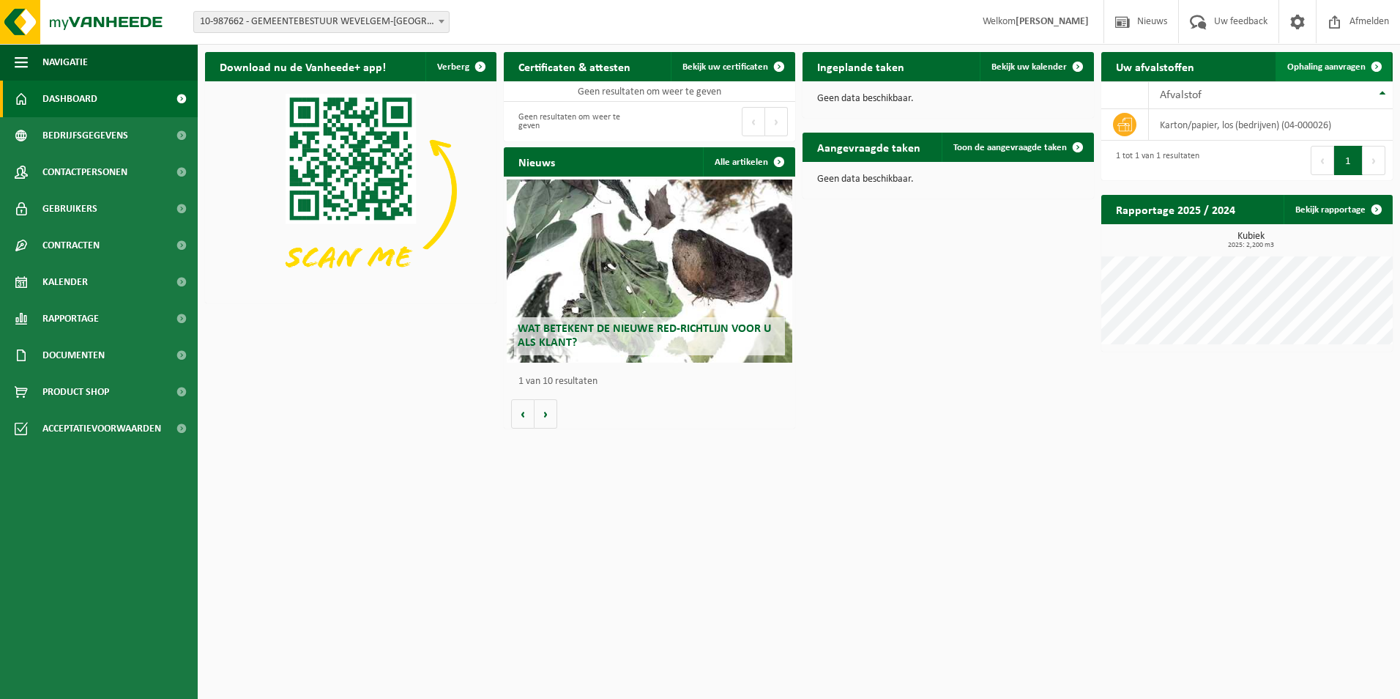
click at [1350, 78] on link "Ophaling aanvragen" at bounding box center [1334, 66] width 116 height 29
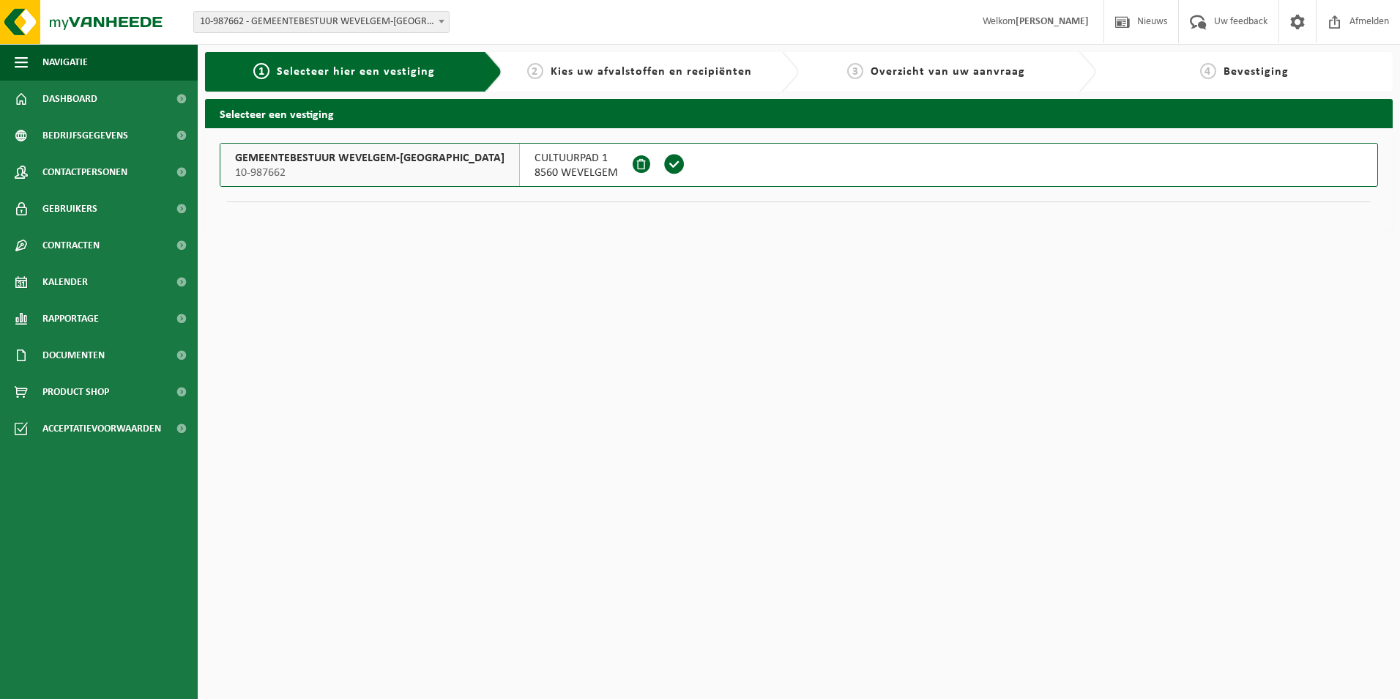
click at [663, 166] on span at bounding box center [674, 164] width 22 height 22
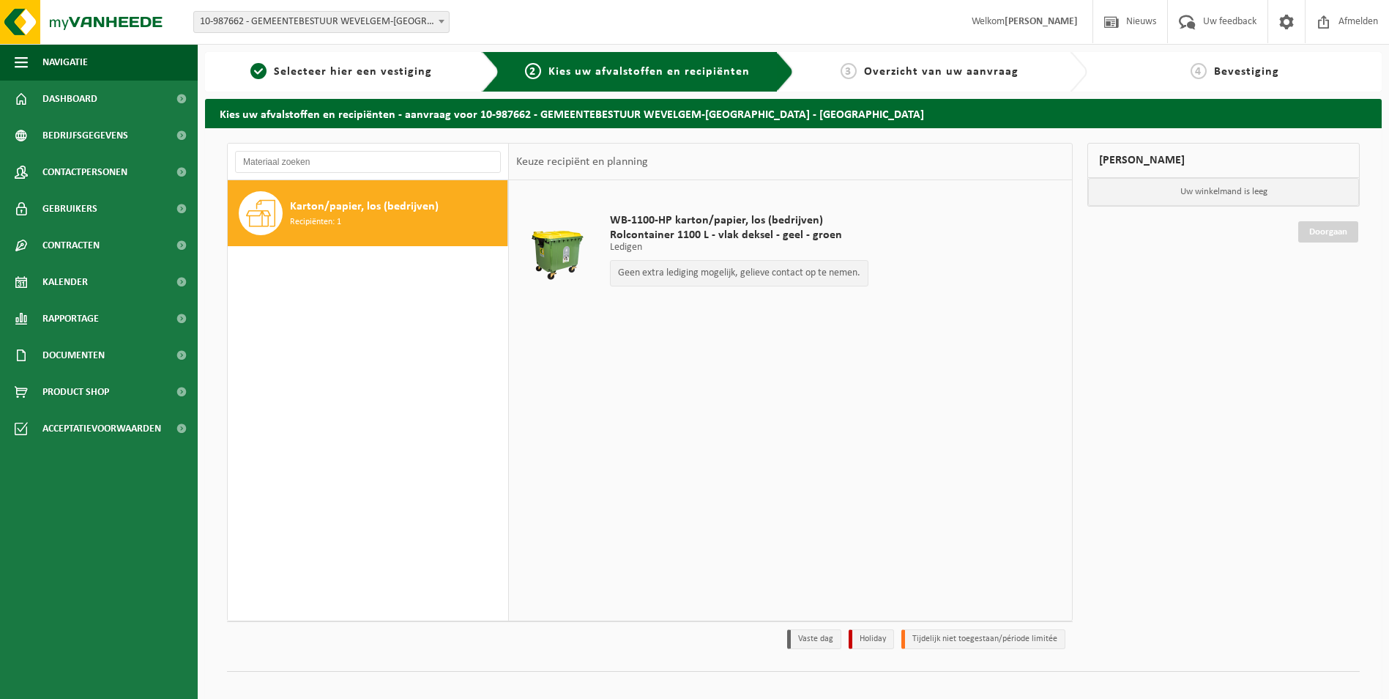
click at [698, 265] on div "Geen extra lediging mogelijk, gelieve contact op te nemen." at bounding box center [739, 273] width 259 height 26
drag, startPoint x: 854, startPoint y: 115, endPoint x: 400, endPoint y: 119, distance: 454.1
click at [400, 119] on h2 "Kies uw afvalstoffen en recipiënten - aanvraag voor 10-987662 - GEMEENTEBESTUUR…" at bounding box center [793, 113] width 1177 height 29
copy h2 "aanvraag voor 10-987662 - GEMEENTEBESTUUR WEVELGEM-PORSELEINHALLEN - WEVELGEM"
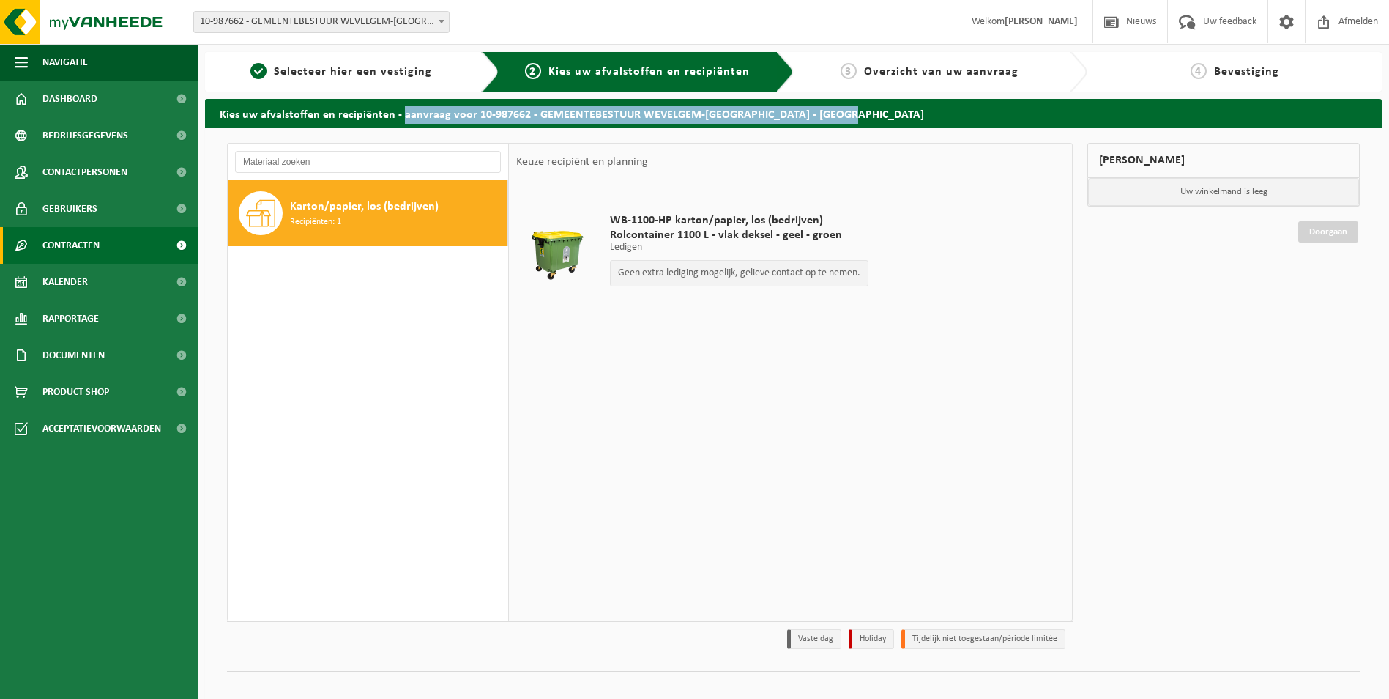
click at [111, 243] on link "Contracten" at bounding box center [99, 245] width 198 height 37
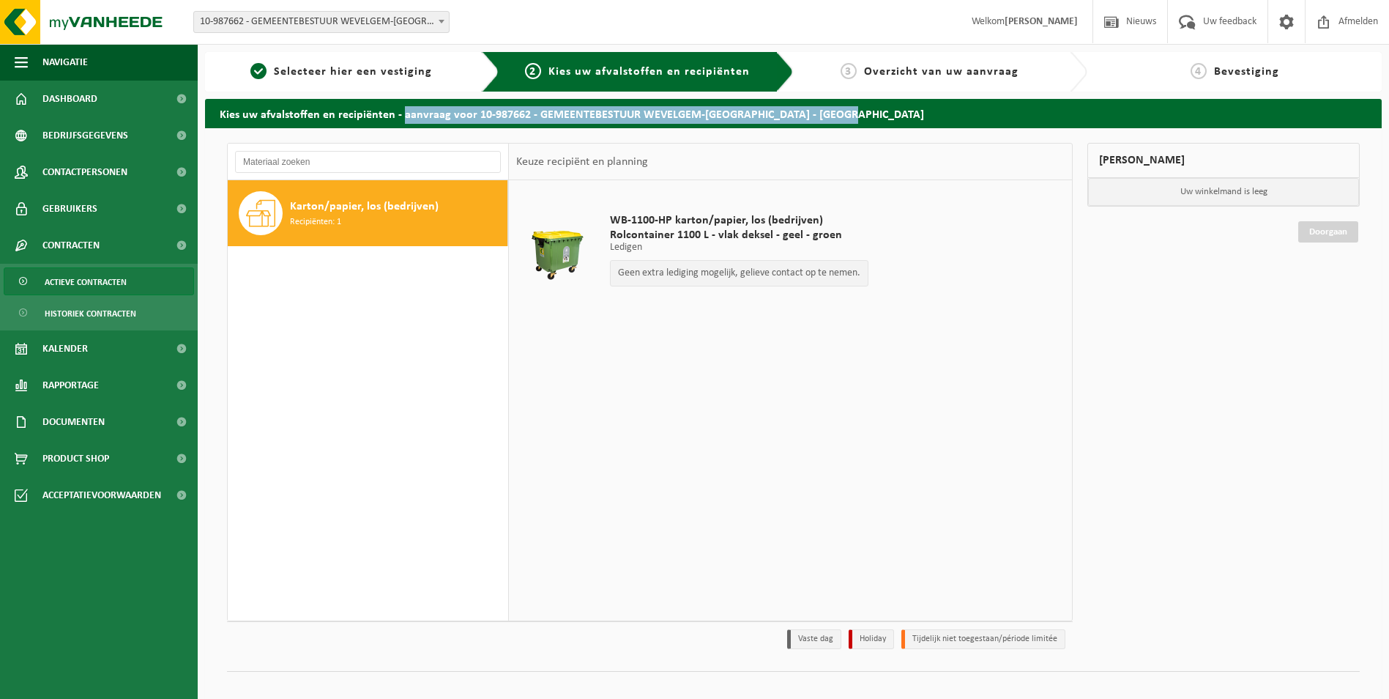
click at [114, 291] on span "Actieve contracten" at bounding box center [86, 282] width 82 height 28
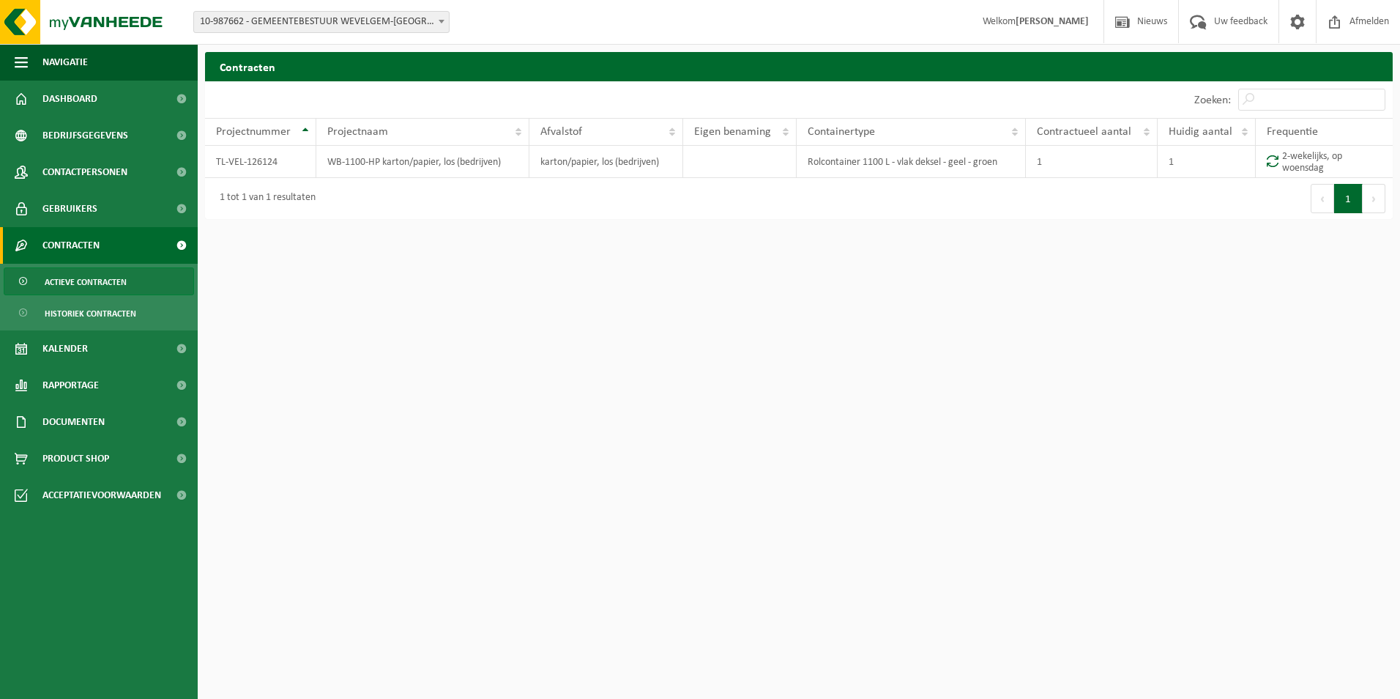
drag, startPoint x: 222, startPoint y: 135, endPoint x: 841, endPoint y: 300, distance: 641.1
click at [748, 264] on html "Vestiging: 01-064775 - GEMEENTEBESTUUR WEVELGEM - WEVELGEM 10-869155 - BEGRAAFP…" at bounding box center [700, 349] width 1400 height 699
click at [932, 338] on html "Vestiging: 01-064775 - GEMEENTEBESTUUR WEVELGEM - WEVELGEM 10-869155 - BEGRAAFP…" at bounding box center [700, 349] width 1400 height 699
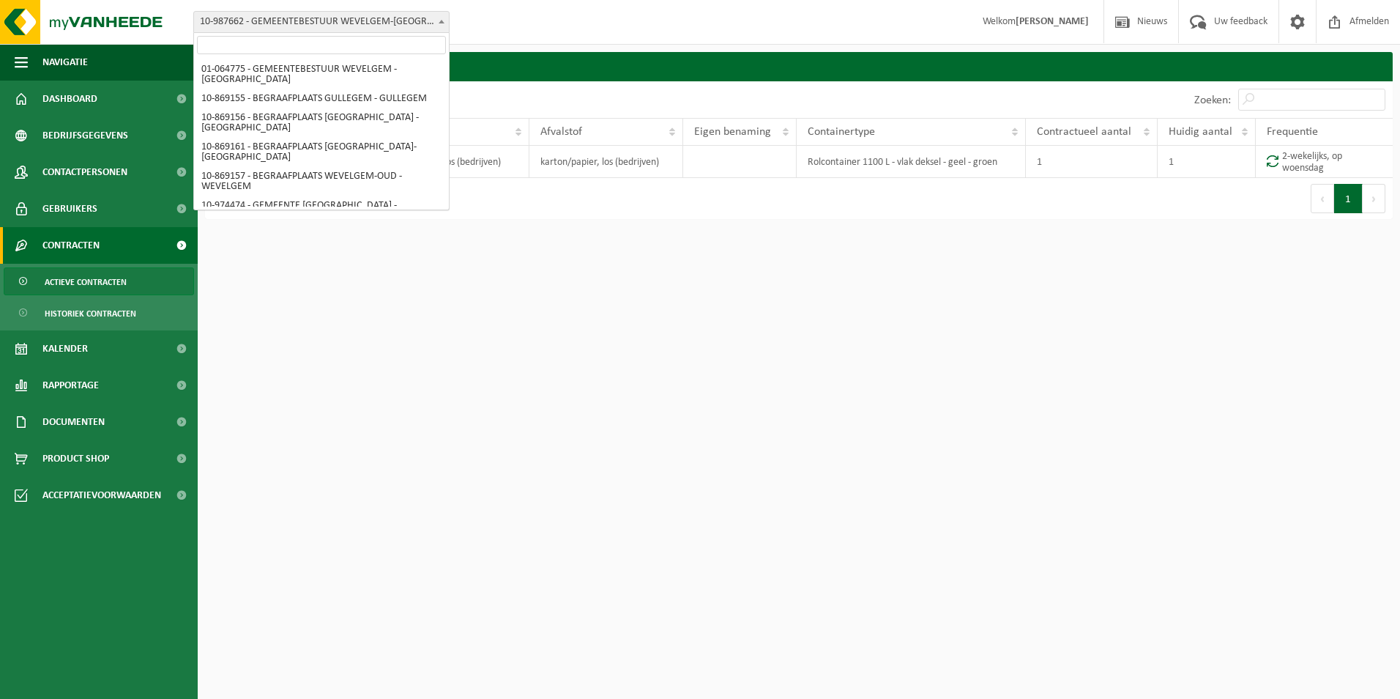
click at [441, 21] on b at bounding box center [442, 22] width 6 height 4
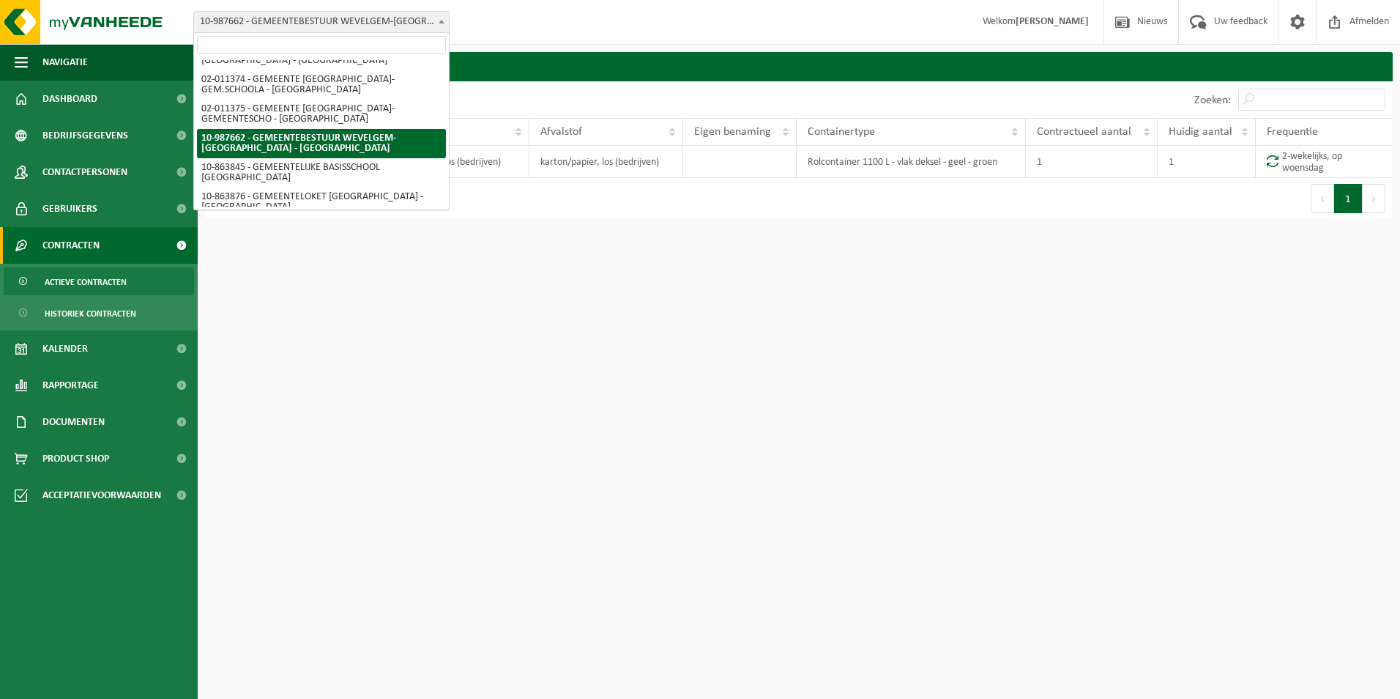
click at [598, 282] on html "Vestiging: 01-064775 - GEMEENTEBESTUUR WEVELGEM - WEVELGEM 10-869155 - BEGRAAFP…" at bounding box center [700, 349] width 1400 height 699
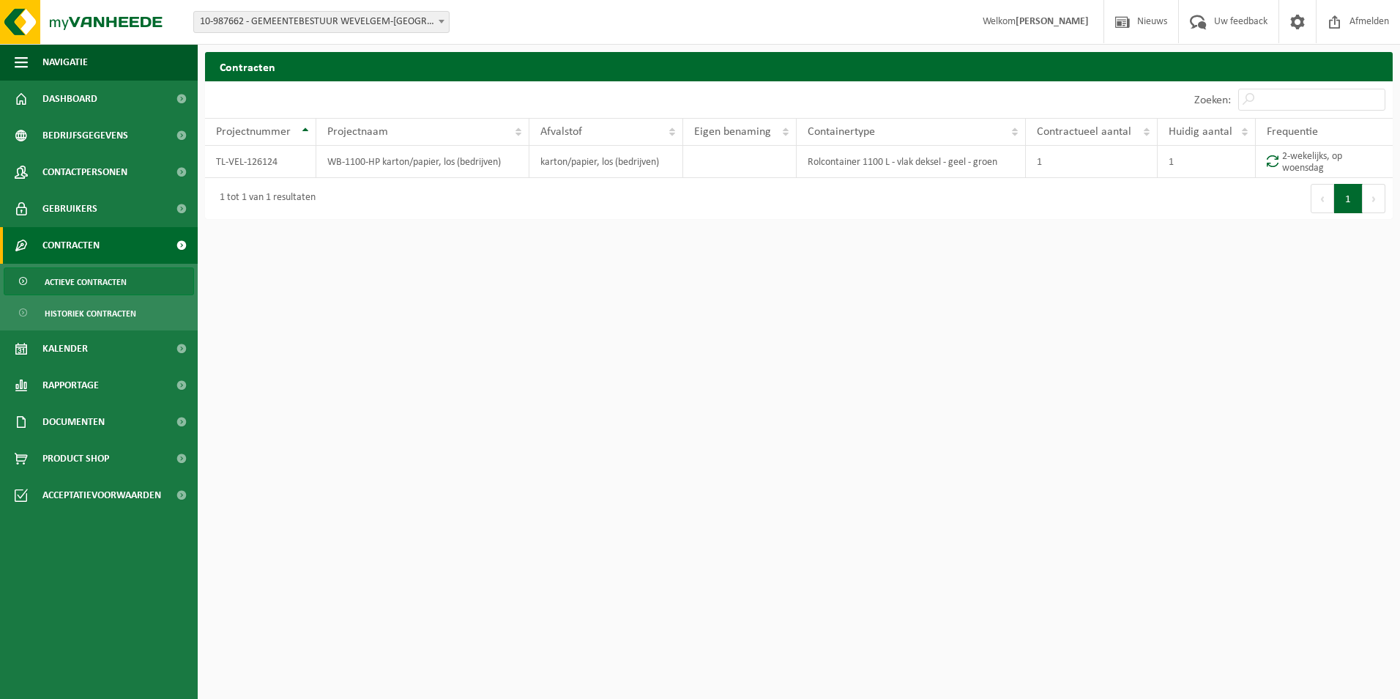
click at [631, 26] on div "Vestiging: 01-064775 - GEMEENTEBESTUUR WEVELGEM - WEVELGEM 10-869155 - BEGRAAFP…" at bounding box center [700, 22] width 1400 height 45
click at [115, 165] on span "Contactpersonen" at bounding box center [84, 172] width 85 height 37
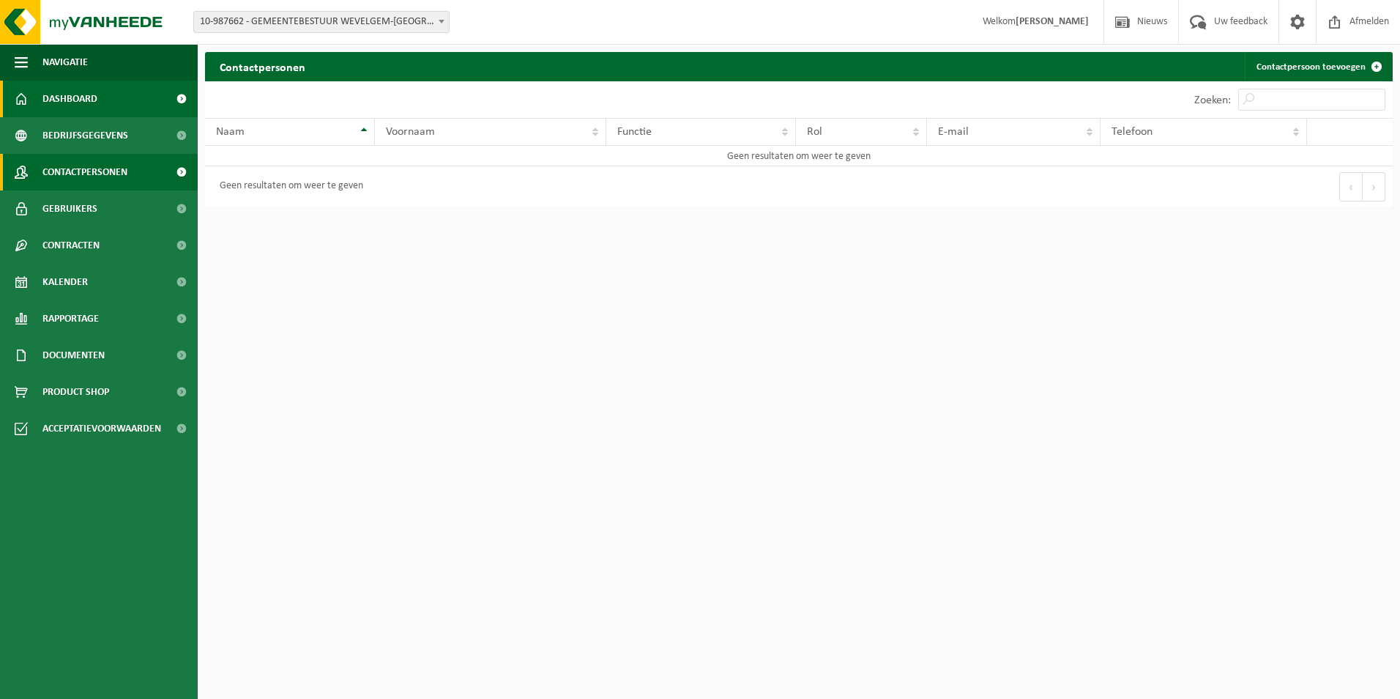
click at [80, 93] on span "Dashboard" at bounding box center [69, 99] width 55 height 37
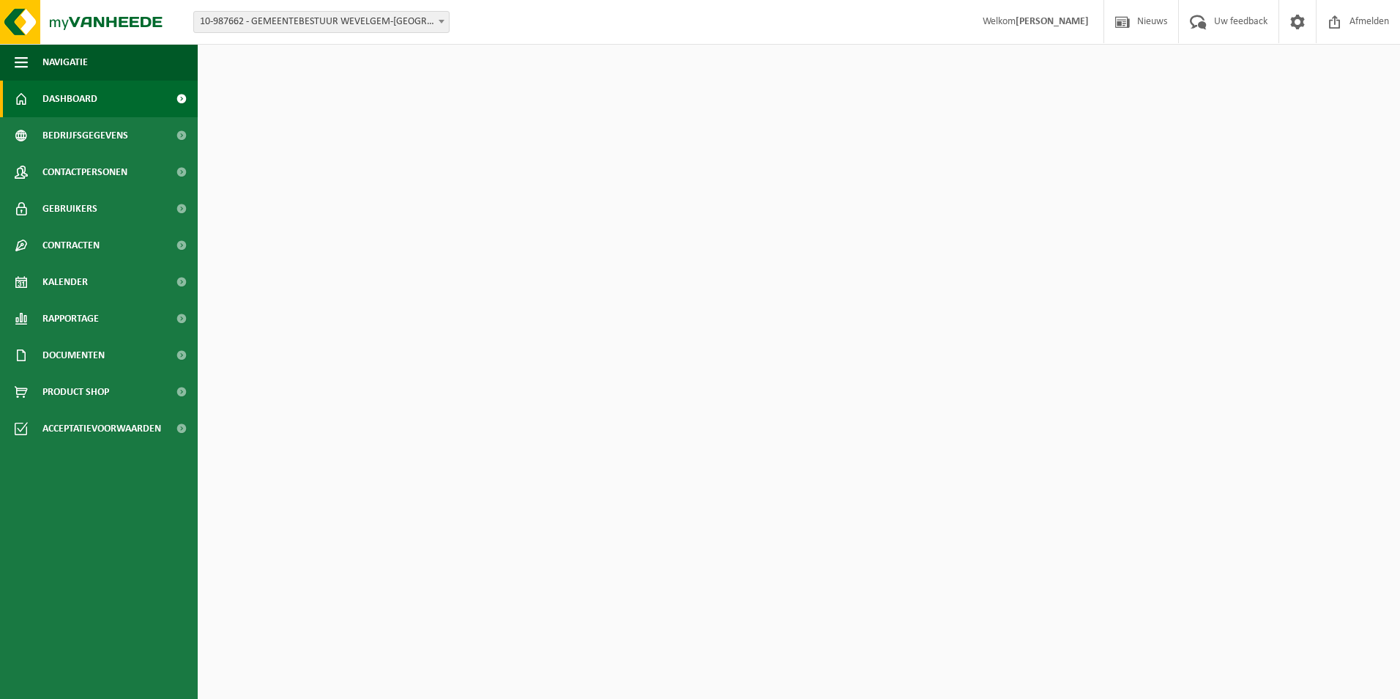
click at [357, 27] on span "10-987662 - GEMEENTEBESTUUR WEVELGEM-[GEOGRAPHIC_DATA] - [GEOGRAPHIC_DATA]" at bounding box center [321, 22] width 255 height 21
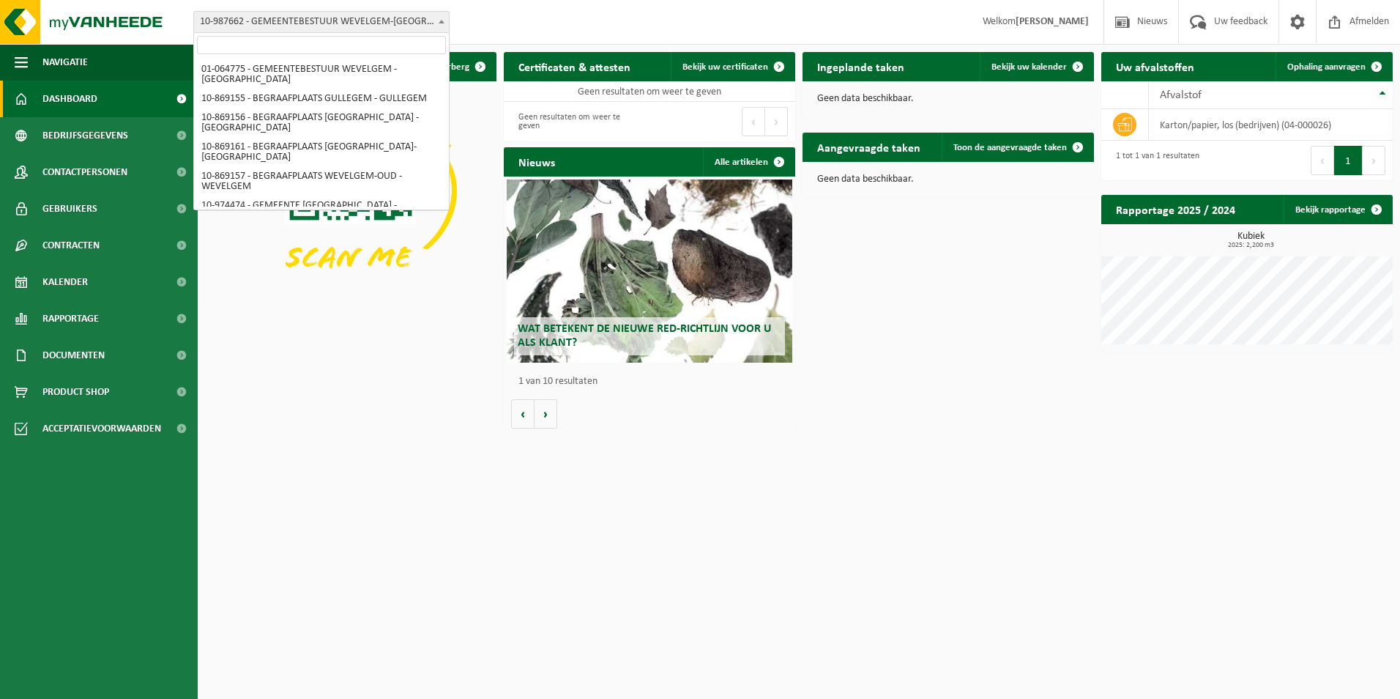
select select "14032"
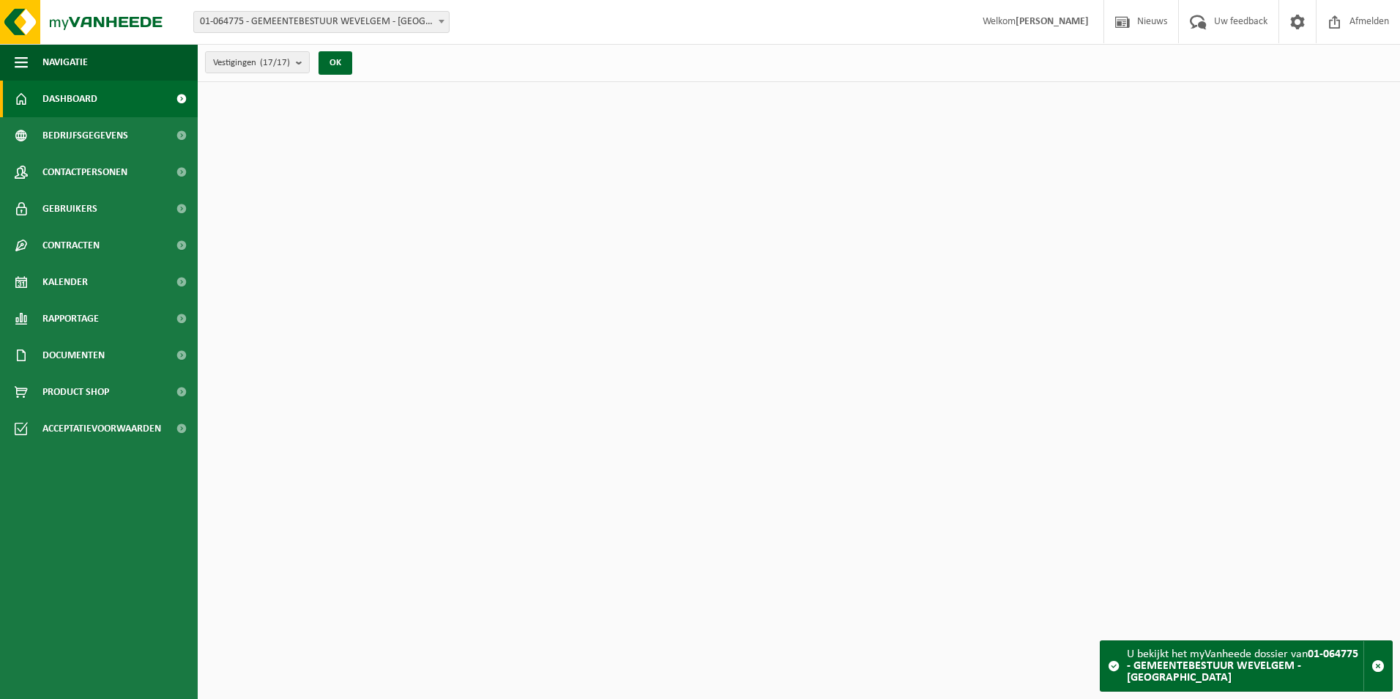
click at [83, 175] on span "Contactpersonen" at bounding box center [84, 172] width 85 height 37
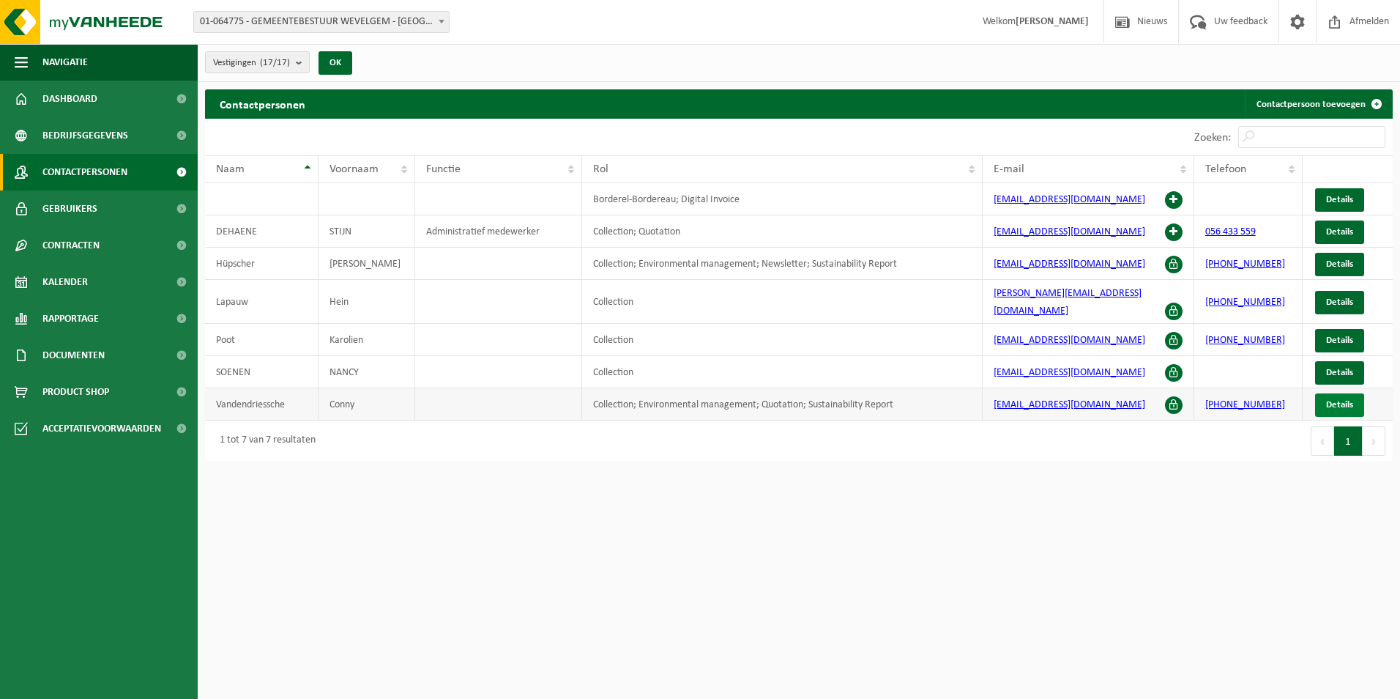
click at [1337, 400] on span "Details" at bounding box center [1339, 405] width 27 height 10
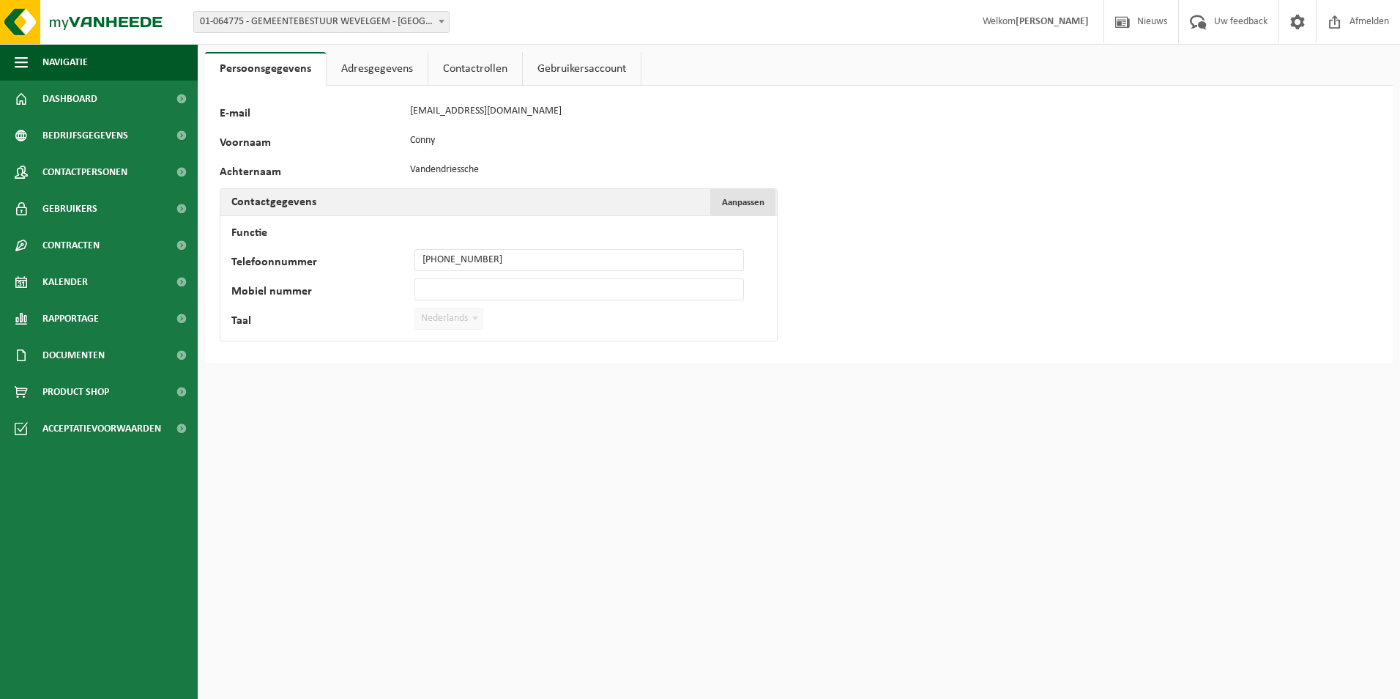
click at [751, 205] on span "Aanpassen" at bounding box center [743, 203] width 42 height 10
click at [784, 116] on div "101807 E-mail [EMAIL_ADDRESS][DOMAIN_NAME] Voornaam Conny Achternaam Vandendrie…" at bounding box center [799, 236] width 1188 height 301
click at [401, 48] on div "Persoonsgegevens Adresgegevens Contactrollen Gebruikersaccount 101807 E-mail [E…" at bounding box center [700, 200] width 1400 height 401
click at [398, 70] on link "Adresgegevens" at bounding box center [377, 69] width 101 height 34
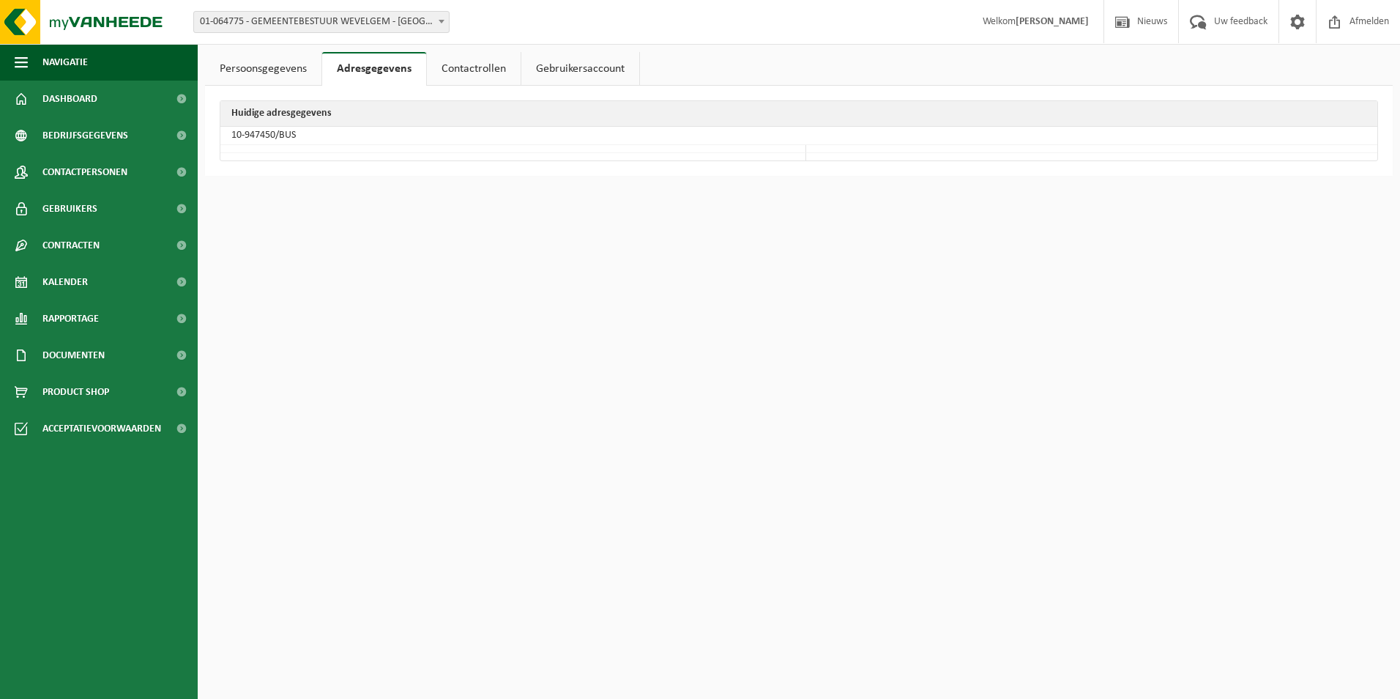
click at [470, 73] on link "Contactrollen" at bounding box center [474, 69] width 94 height 34
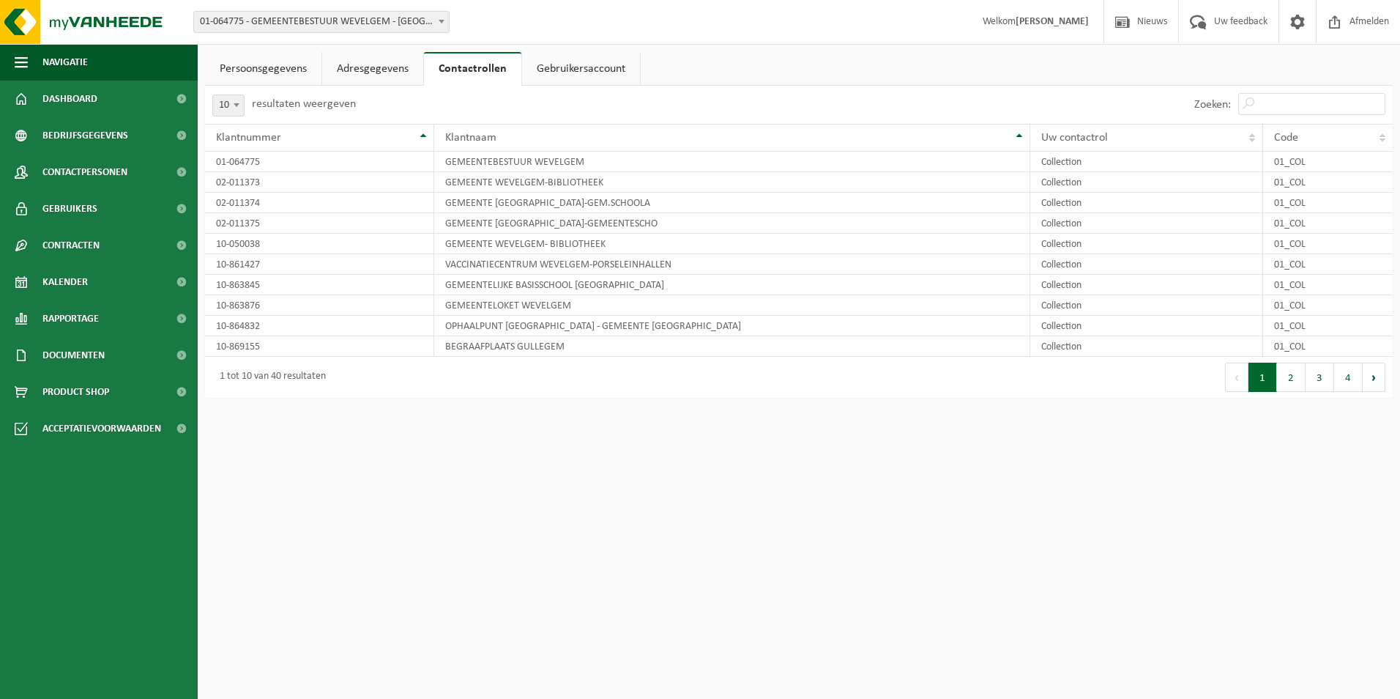
click at [561, 72] on link "Gebruikersaccount" at bounding box center [581, 69] width 118 height 34
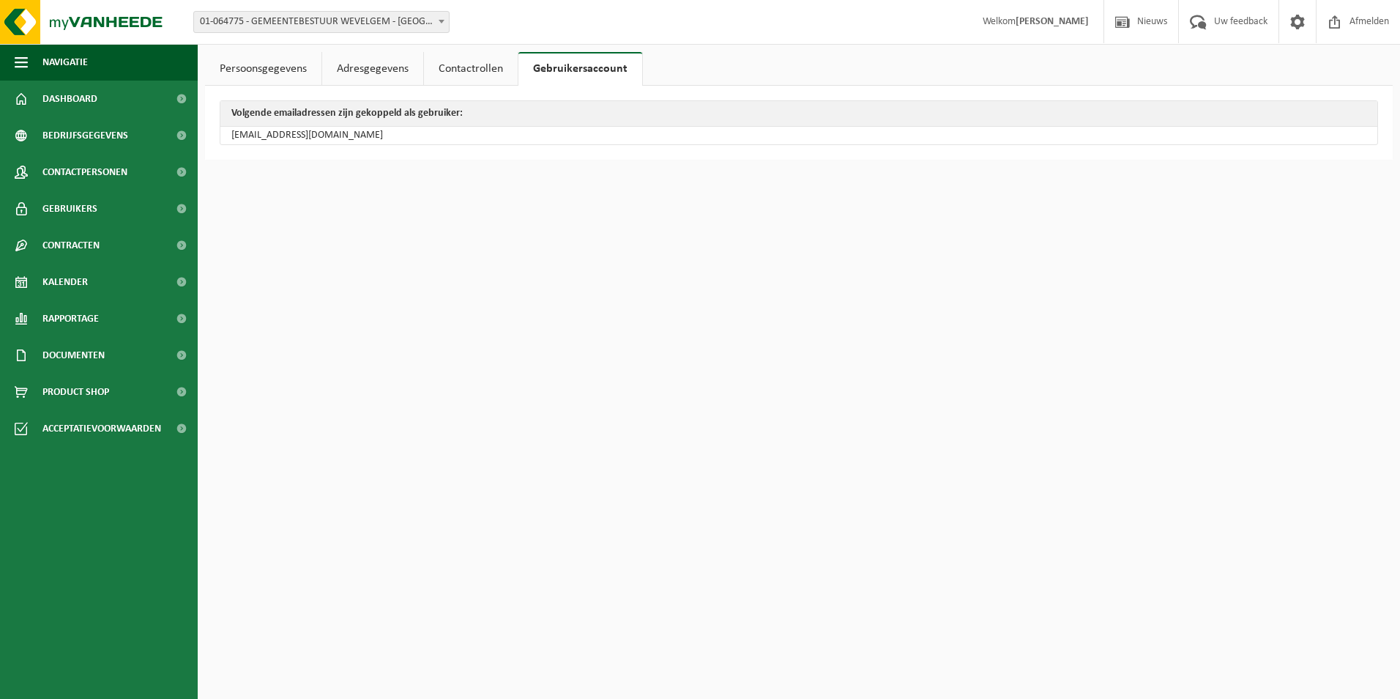
click at [279, 67] on link "Persoonsgegevens" at bounding box center [263, 69] width 116 height 34
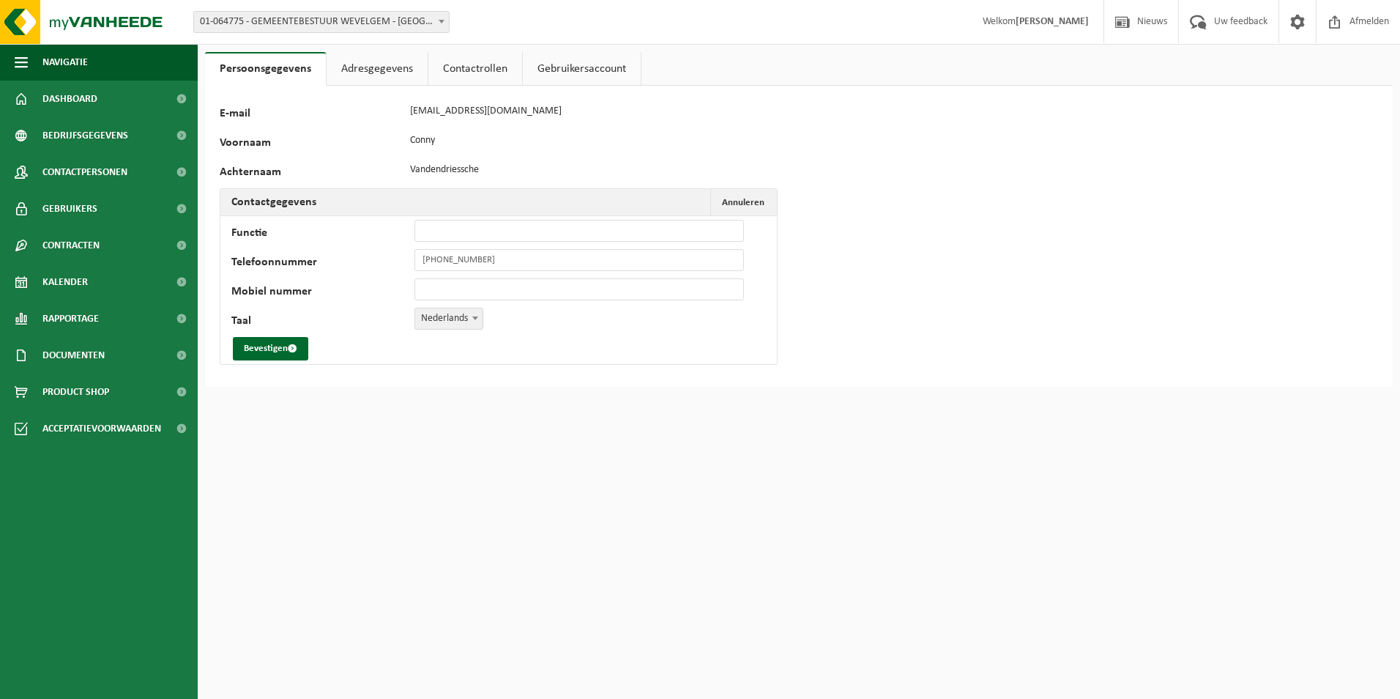
click at [379, 64] on link "Adresgegevens" at bounding box center [377, 69] width 101 height 34
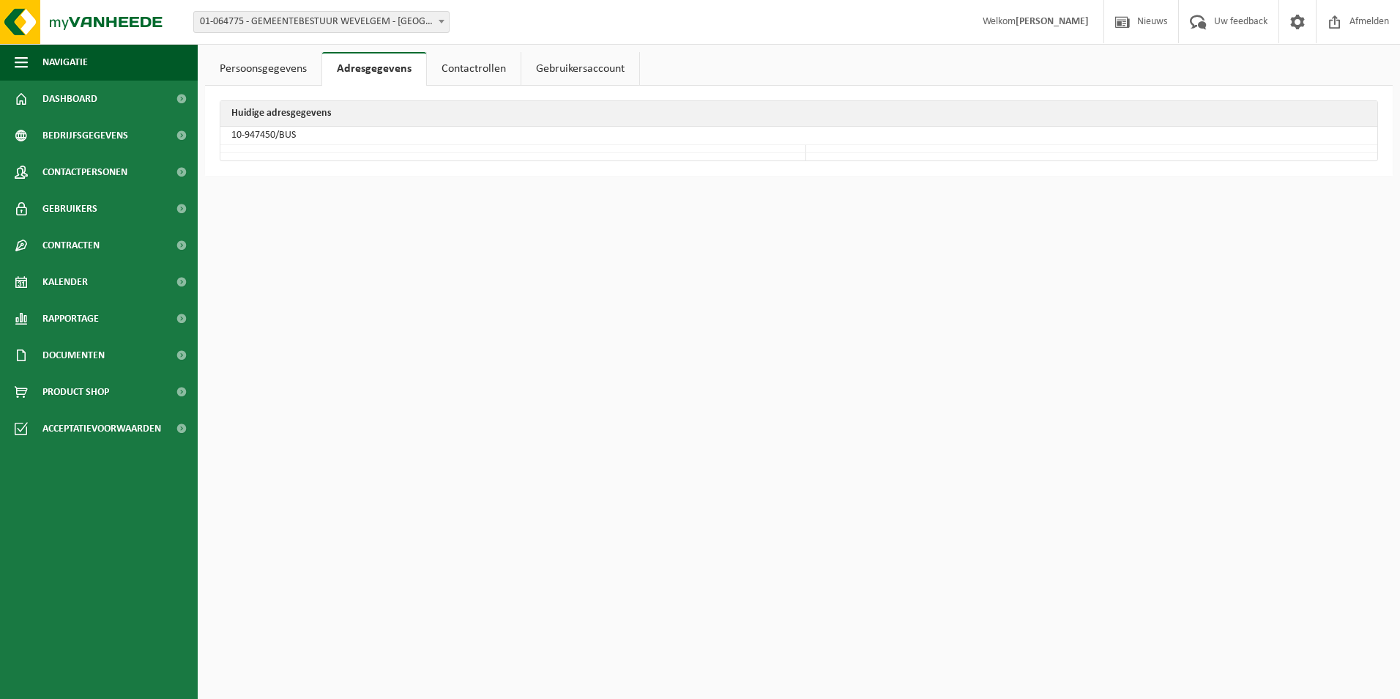
click at [468, 64] on link "Contactrollen" at bounding box center [474, 69] width 94 height 34
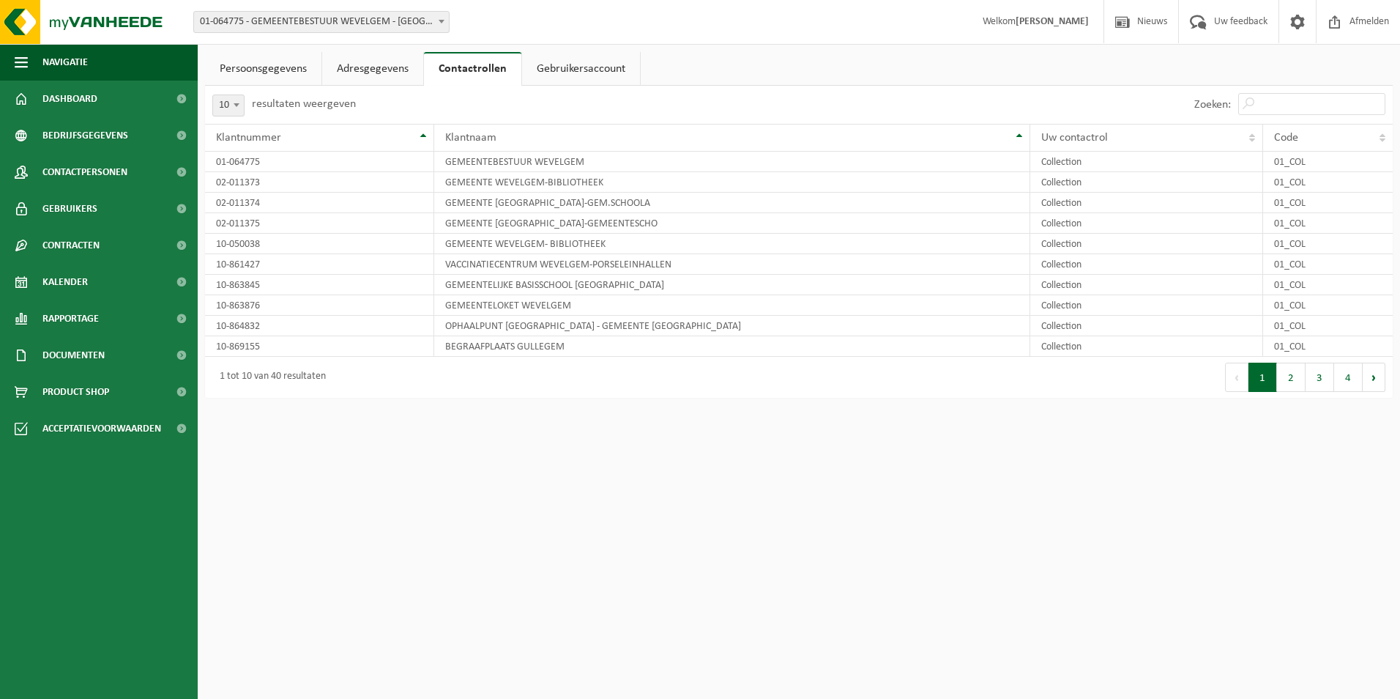
click at [263, 63] on link "Persoonsgegevens" at bounding box center [263, 69] width 116 height 34
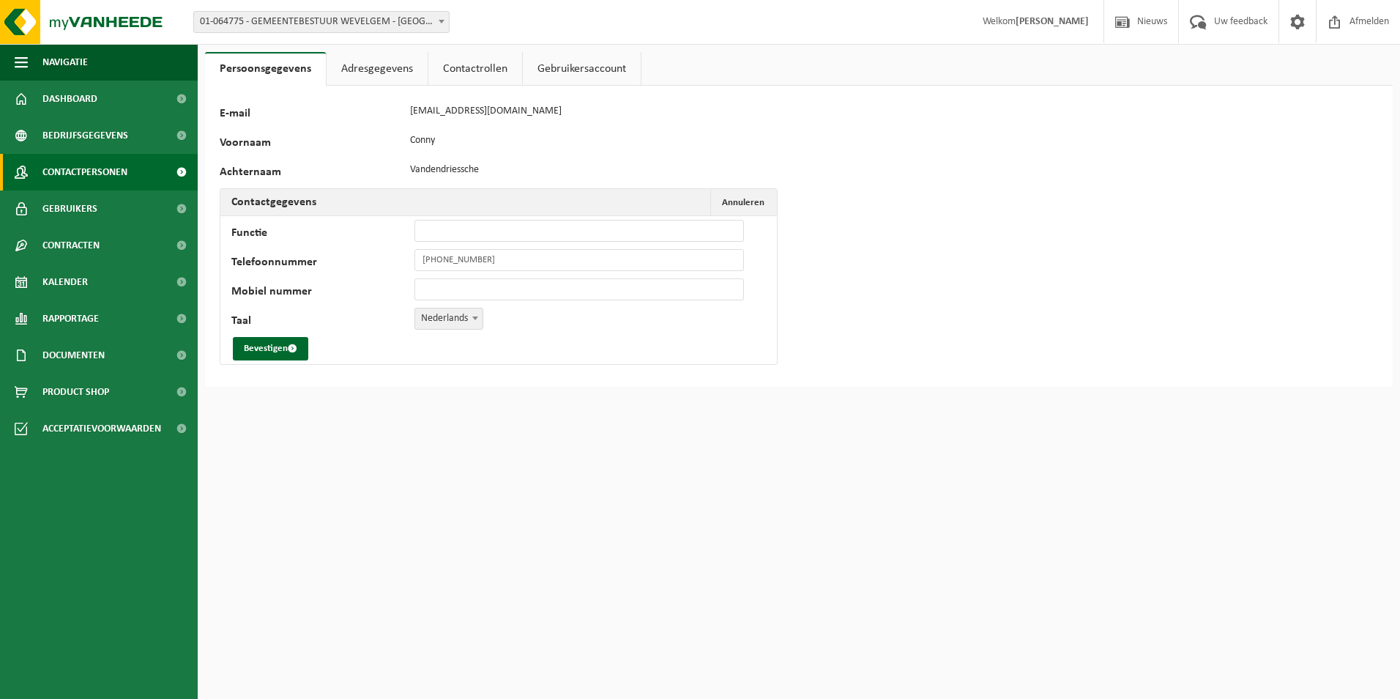
click at [72, 161] on span "Contactpersonen" at bounding box center [84, 172] width 85 height 37
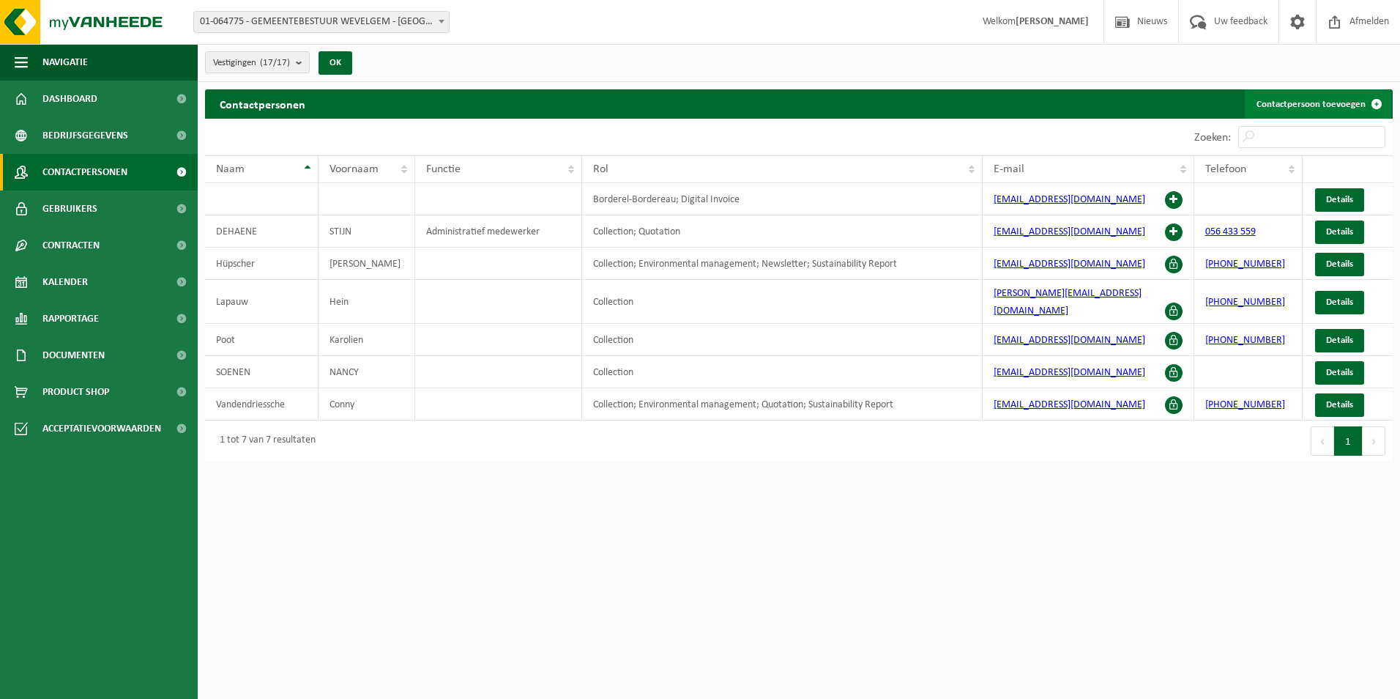
click at [1326, 103] on link "Contactpersoon toevoegen" at bounding box center [1318, 103] width 146 height 29
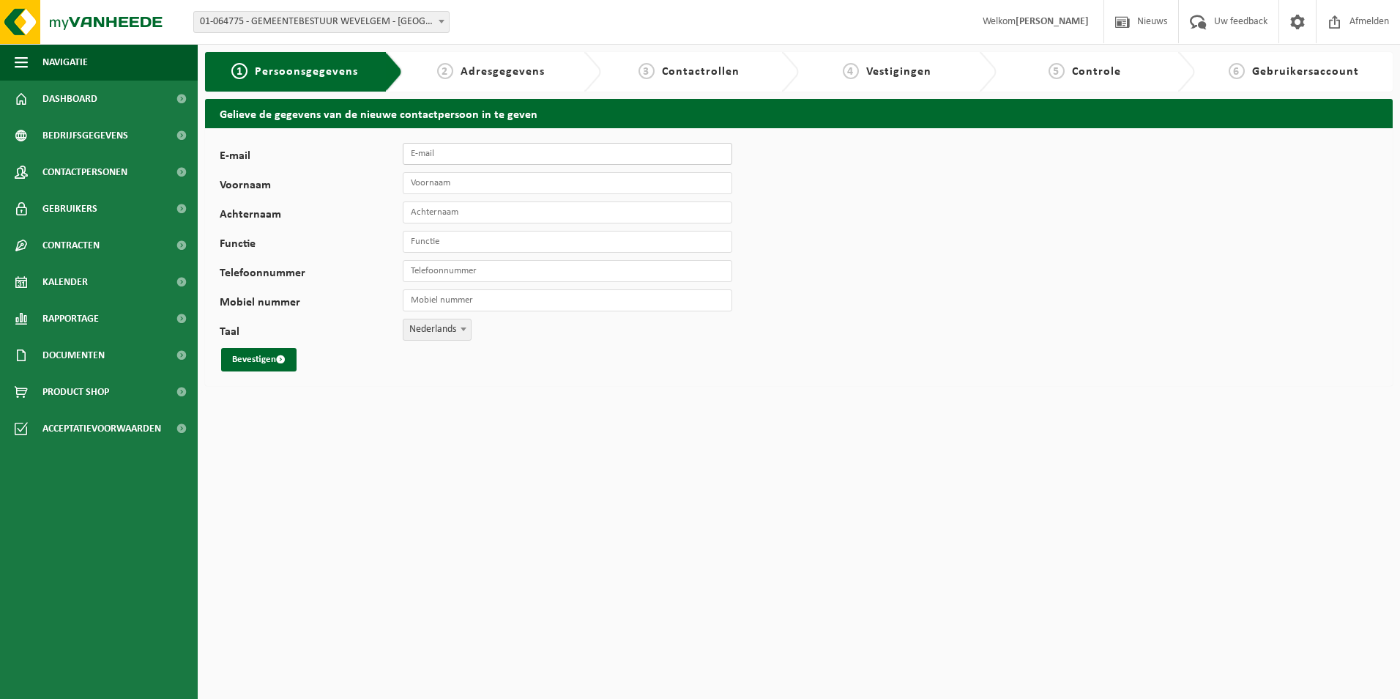
click at [435, 155] on input "E-mail" at bounding box center [568, 154] width 330 height 22
type input "[EMAIL_ADDRESS][DOMAIN_NAME]"
click at [464, 183] on input "Voornaam" at bounding box center [568, 183] width 330 height 22
type input "Veerle"
click at [455, 215] on input "Achternaam" at bounding box center [568, 212] width 330 height 22
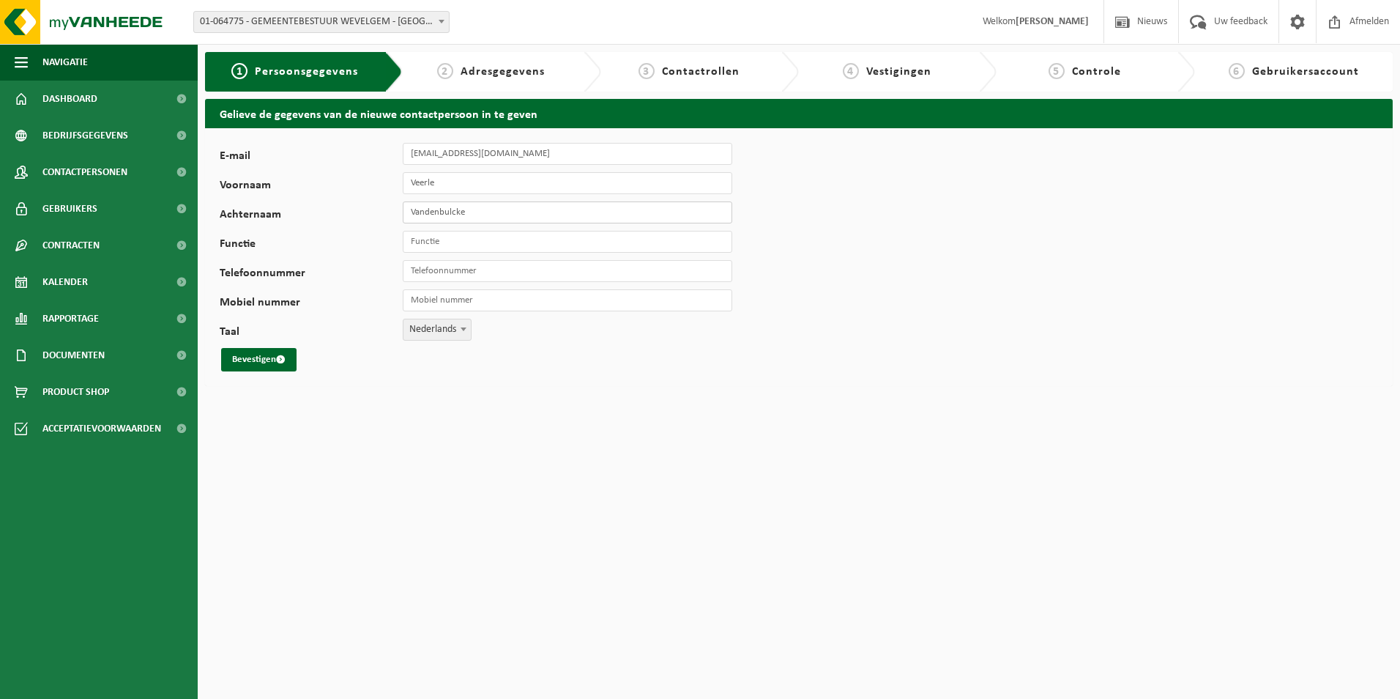
type input "Vandenbulcke"
click at [425, 274] on input "Telefoonnummer" at bounding box center [568, 271] width 330 height 22
click at [445, 269] on input "Telefoonnummer" at bounding box center [568, 271] width 330 height 22
paste input "056 433 460"
type input "+32 56 43 34 60"
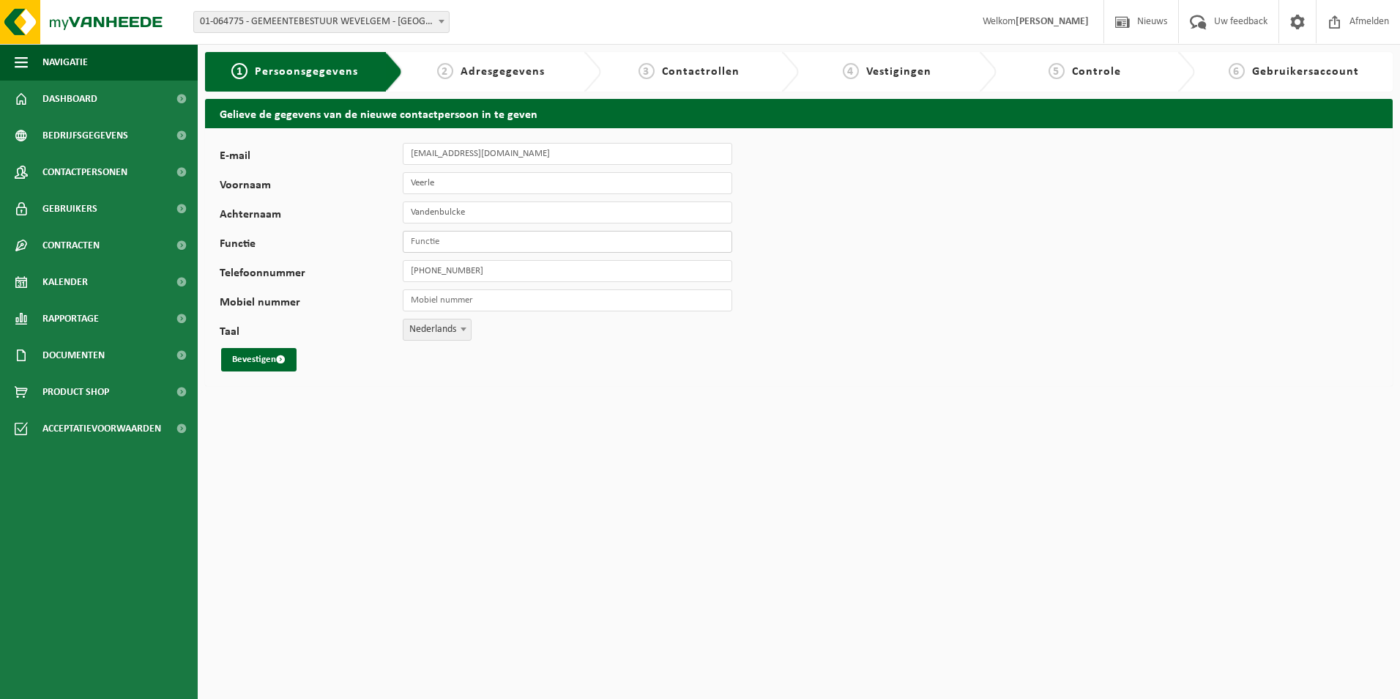
click at [439, 246] on input "Functie" at bounding box center [568, 242] width 330 height 22
type input "administratief medewerker"
click at [248, 355] on button "Bevestigen" at bounding box center [258, 359] width 75 height 23
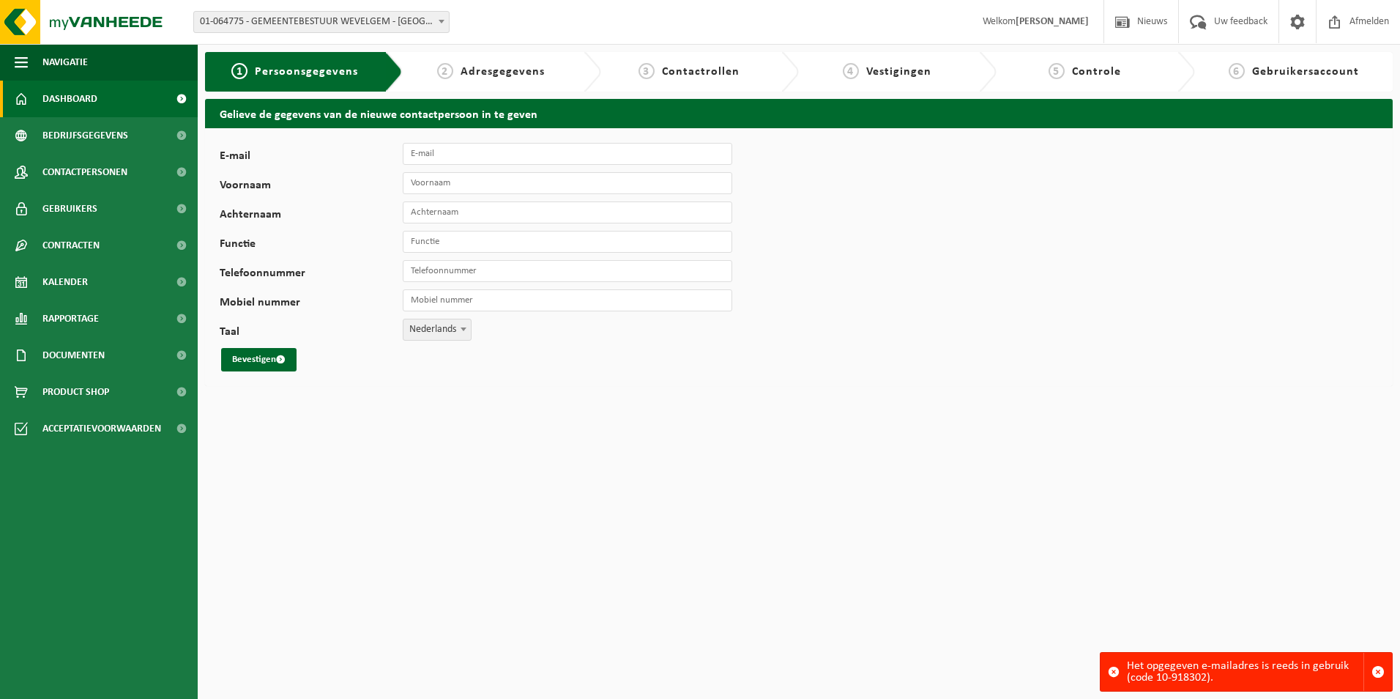
click at [57, 100] on span "Dashboard" at bounding box center [69, 99] width 55 height 37
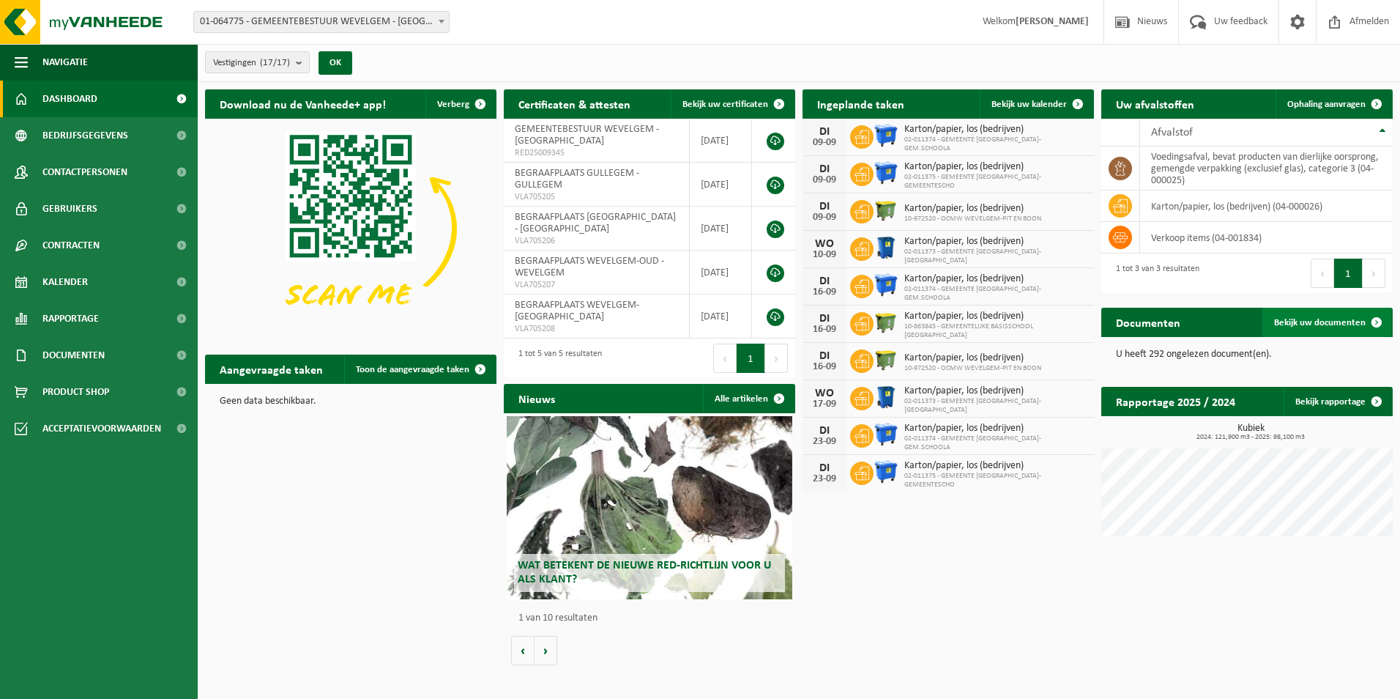
click at [1352, 330] on link "Bekijk uw documenten" at bounding box center [1327, 322] width 129 height 29
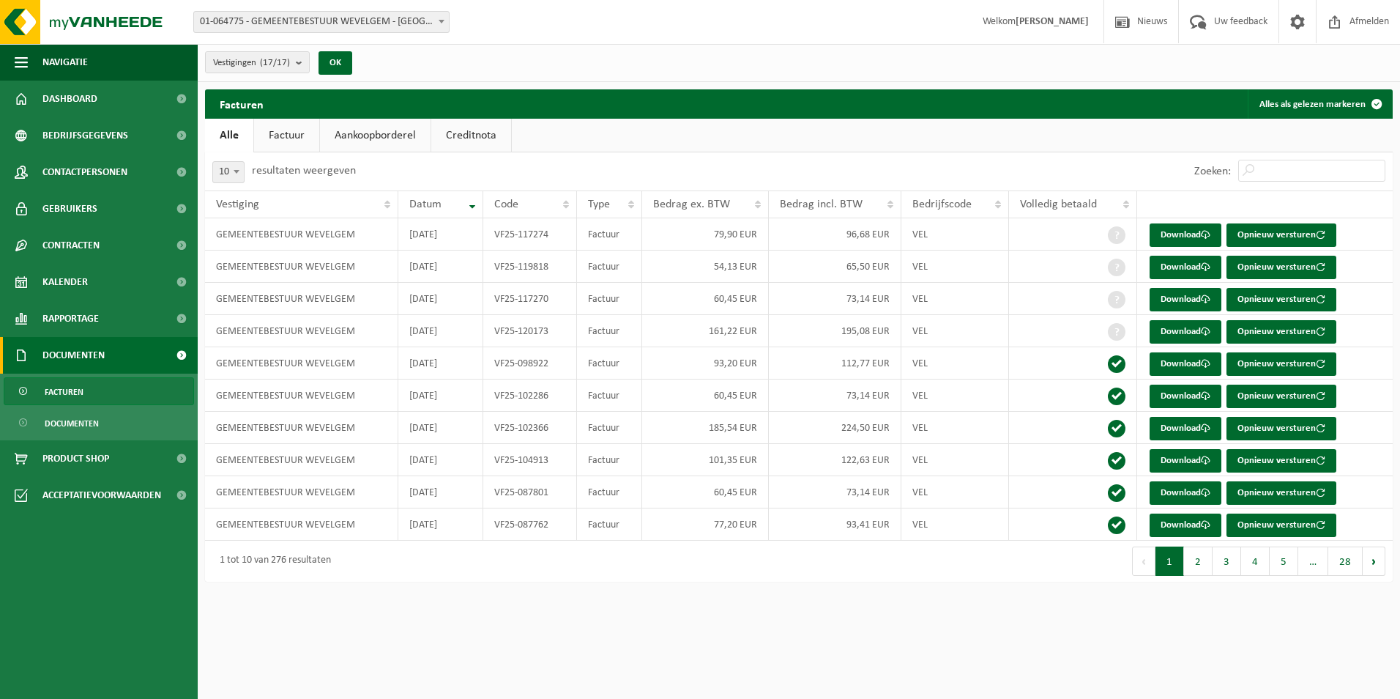
click at [283, 135] on link "Factuur" at bounding box center [286, 136] width 65 height 34
click at [371, 135] on link "Aankoopborderel" at bounding box center [376, 136] width 111 height 34
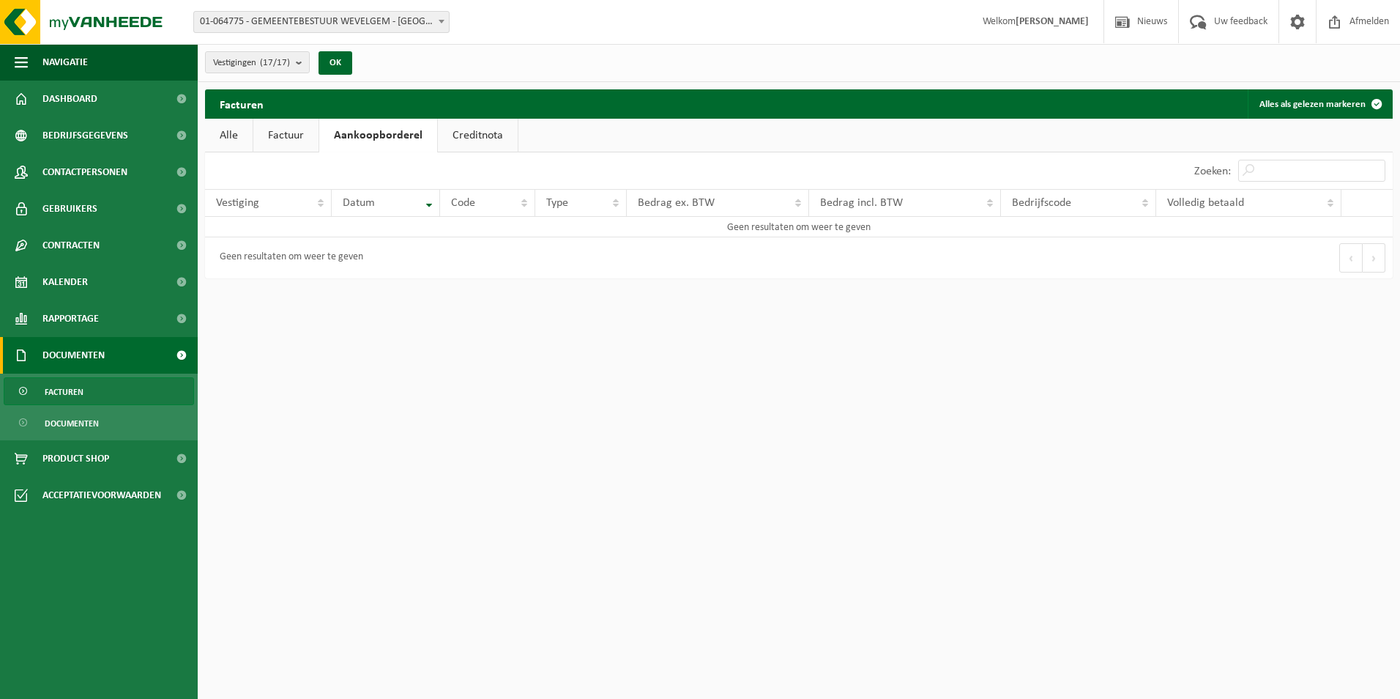
click at [477, 136] on link "Creditnota" at bounding box center [478, 136] width 80 height 34
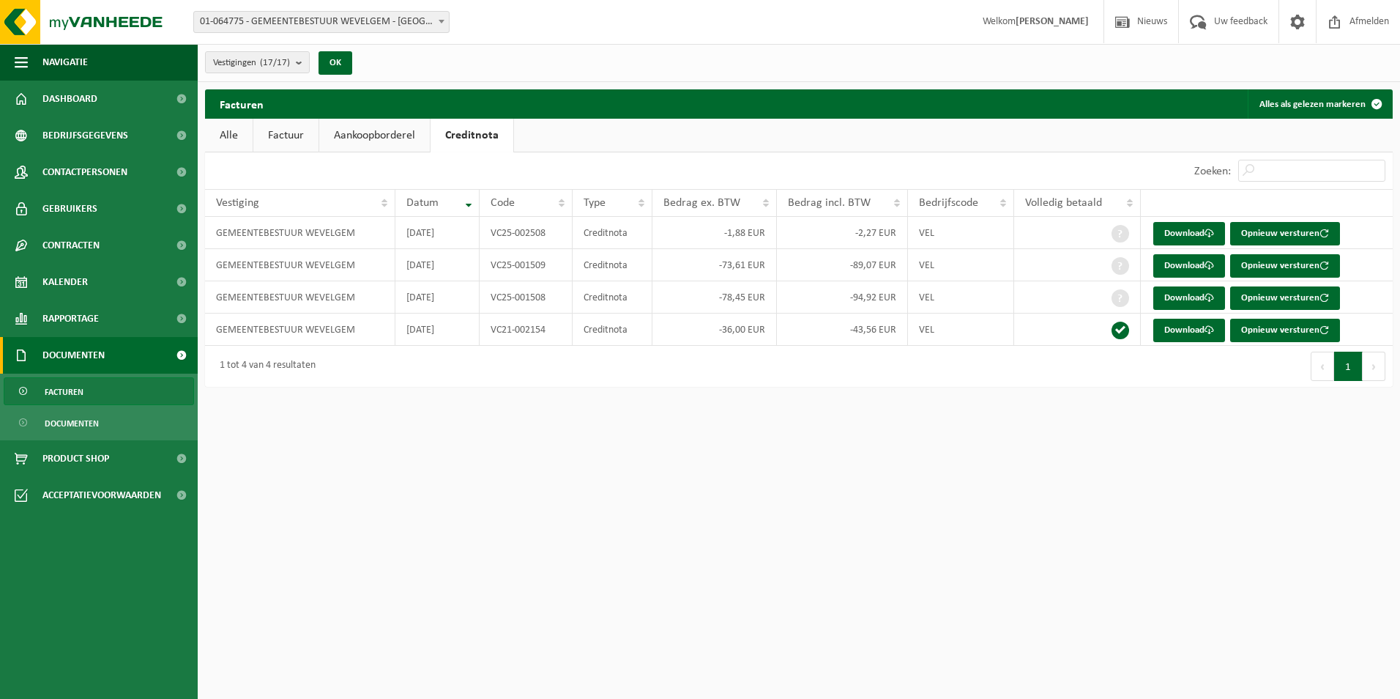
click at [236, 132] on link "Alle" at bounding box center [229, 136] width 48 height 34
